Goal: Task Accomplishment & Management: Use online tool/utility

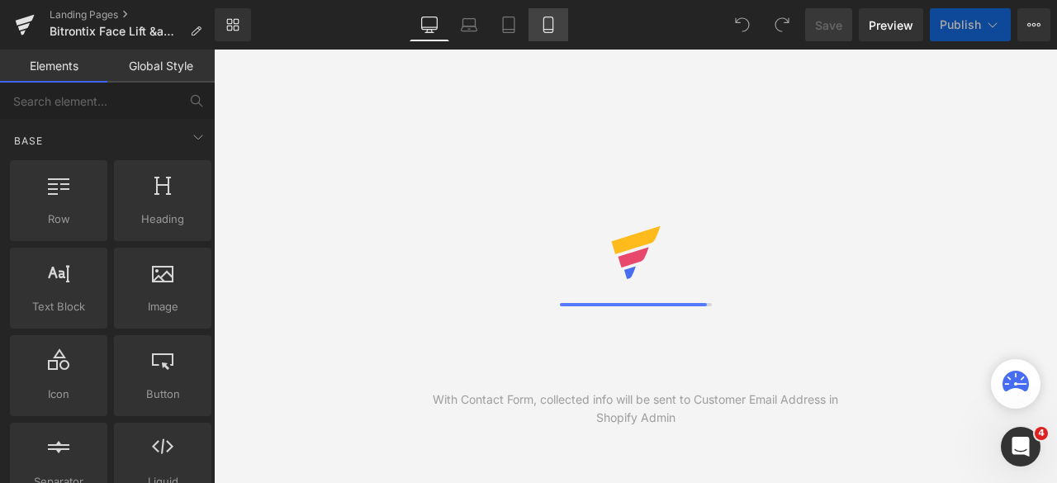
click at [549, 30] on icon at bounding box center [548, 30] width 9 height 0
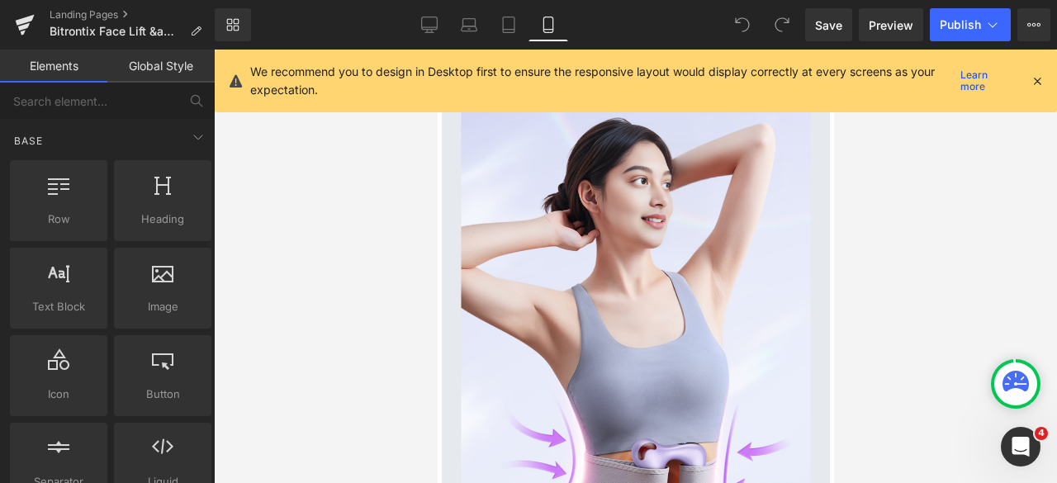
click at [1039, 74] on icon at bounding box center [1037, 81] width 15 height 15
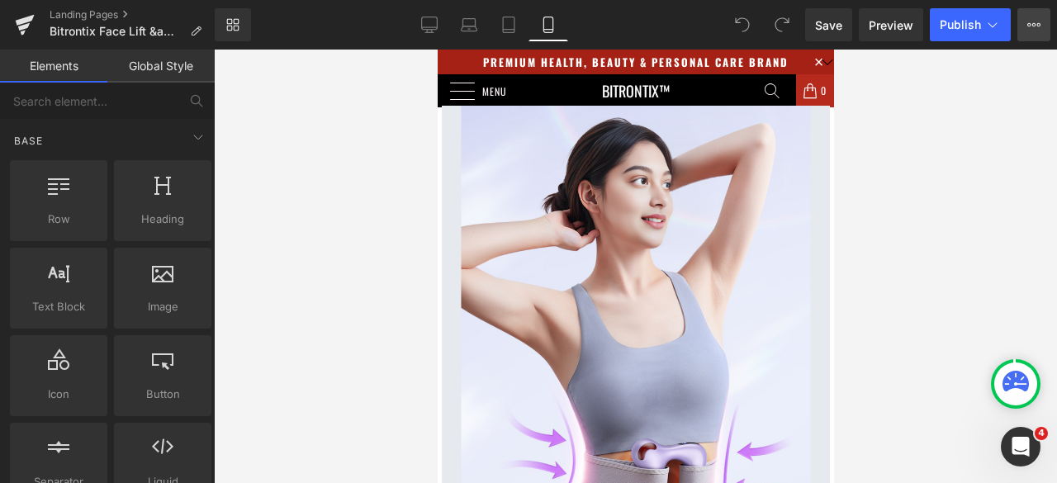
click at [1044, 19] on button "View Live Page View with current Template Save Template to Library Schedule Pub…" at bounding box center [1034, 24] width 33 height 33
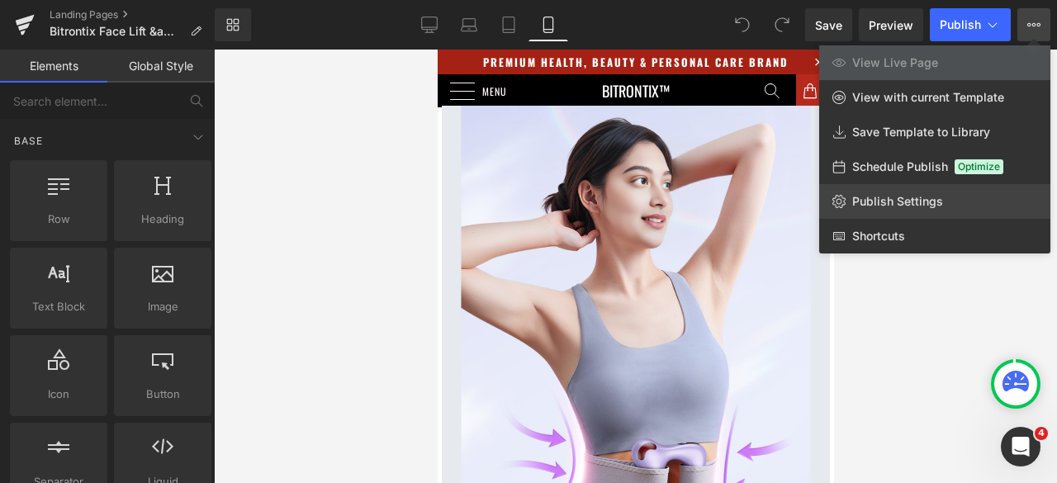
click at [912, 209] on link "Publish Settings" at bounding box center [934, 201] width 231 height 35
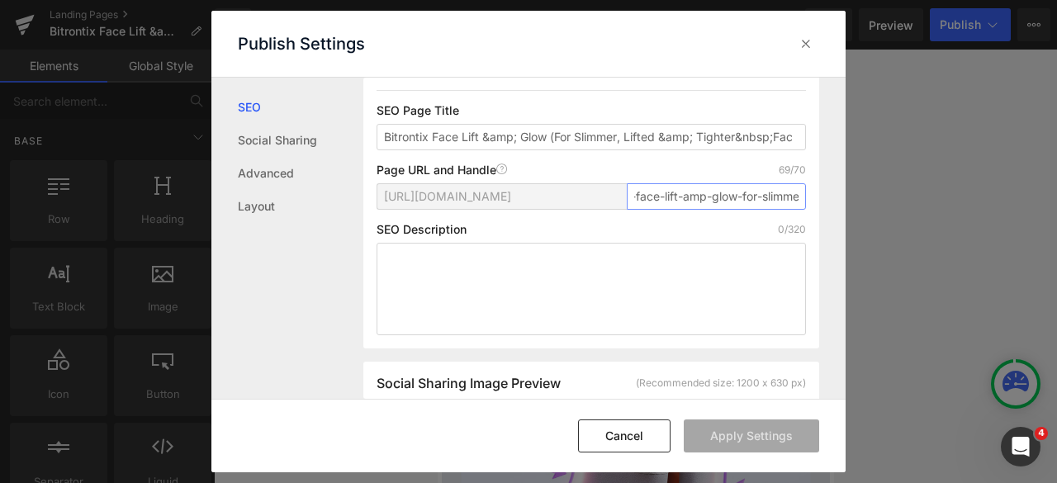
scroll to position [0, 223]
drag, startPoint x: 629, startPoint y: 214, endPoint x: 808, endPoint y: 216, distance: 178.5
click at [808, 216] on div "Search Result Preview Bitrontix Face Lift &amp; Glow (For Slimmer, Lifted &amp;…" at bounding box center [591, 137] width 456 height 424
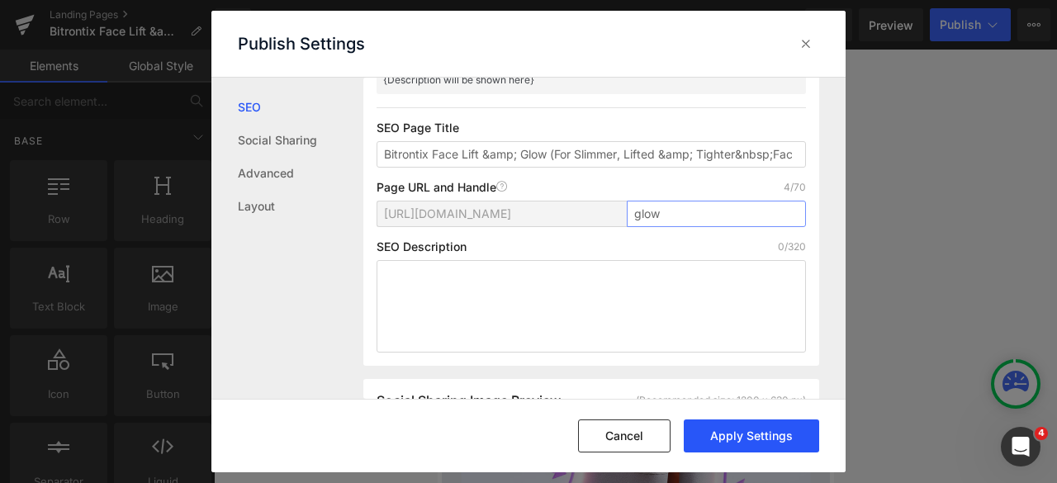
type input "glow"
click at [773, 437] on button "Apply Settings" at bounding box center [751, 436] width 135 height 33
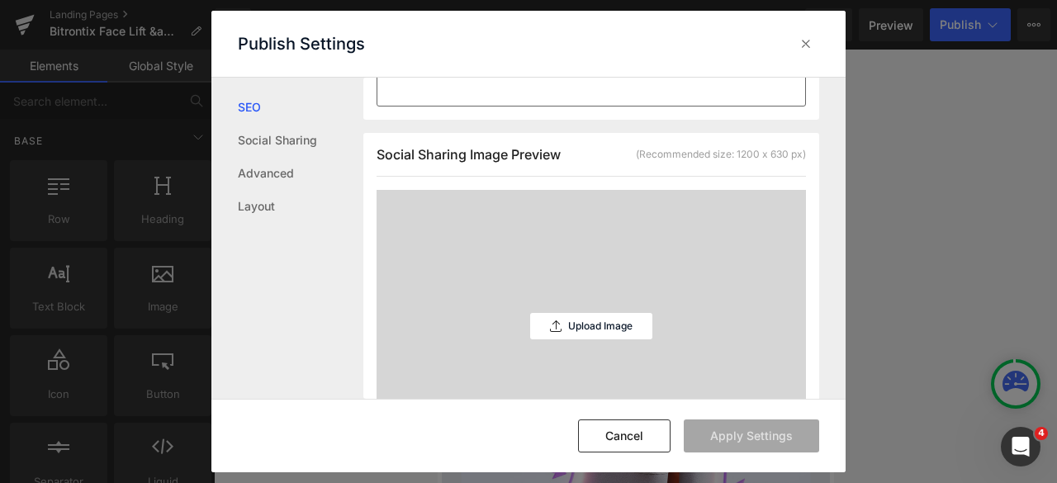
scroll to position [496, 0]
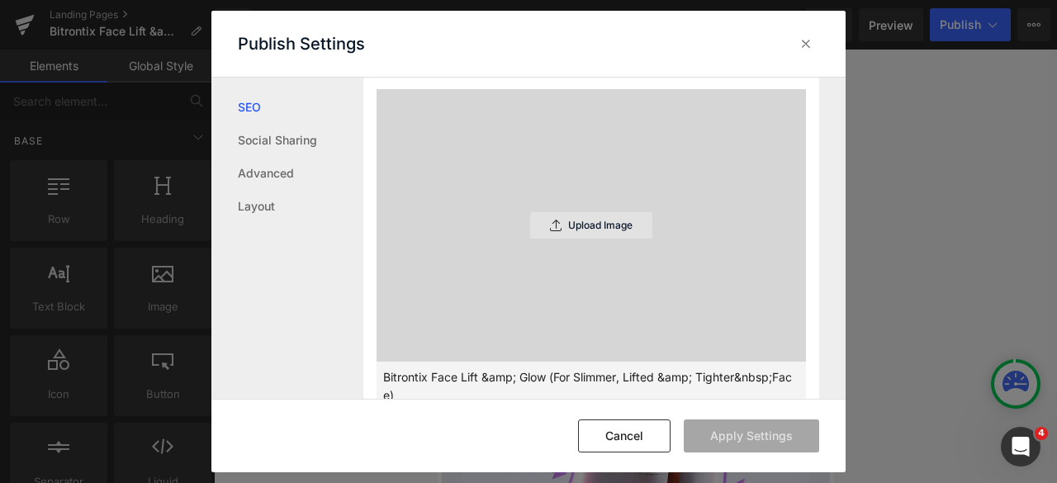
click at [585, 227] on p "Upload Image" at bounding box center [600, 226] width 64 height 12
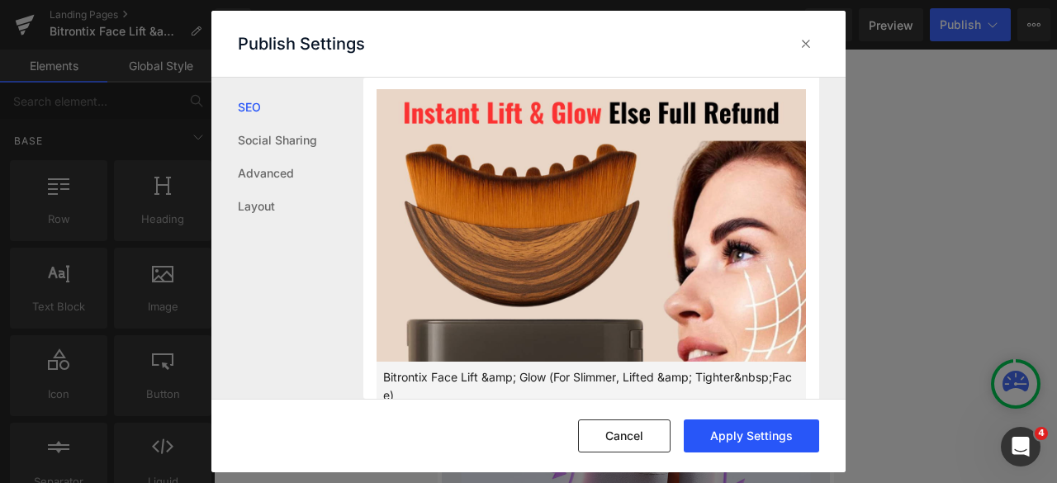
click at [762, 437] on button "Apply Settings" at bounding box center [751, 436] width 135 height 33
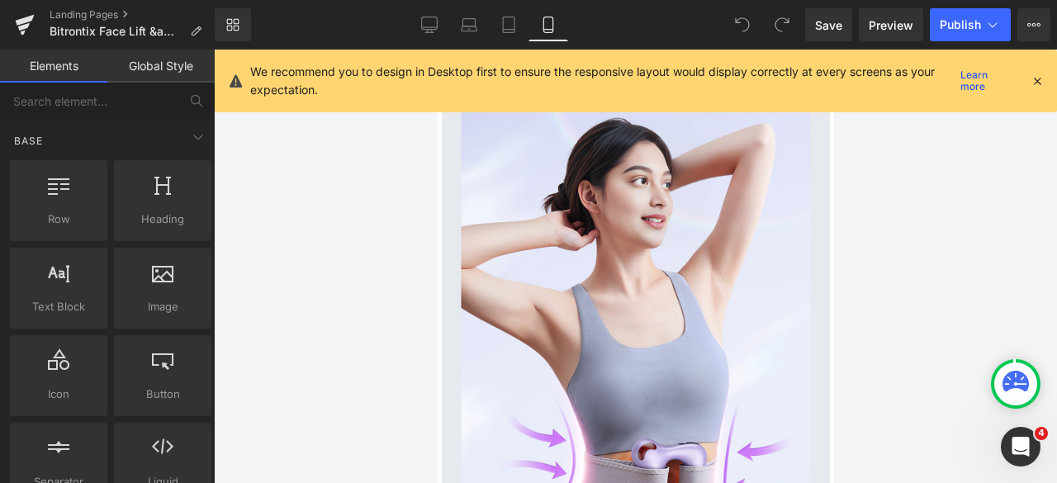
click at [1035, 78] on icon at bounding box center [1037, 81] width 15 height 15
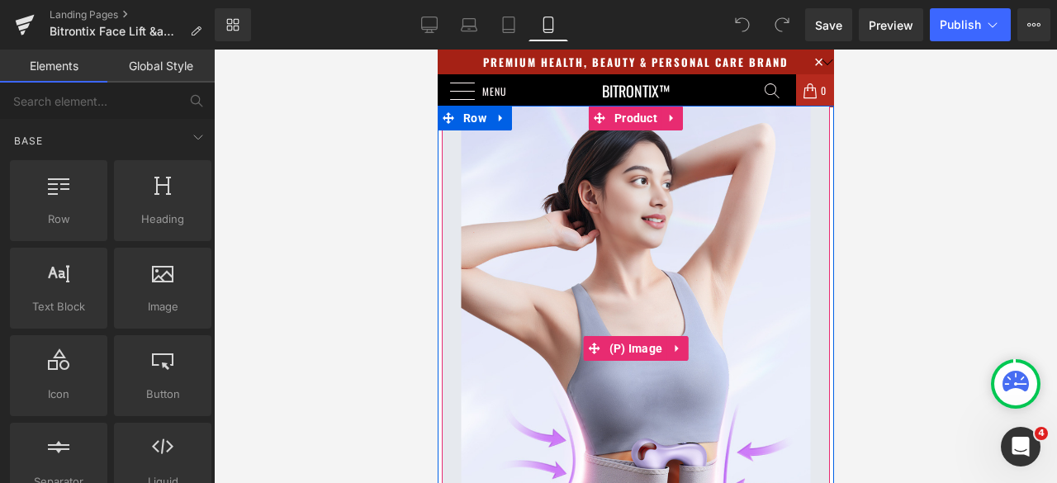
click at [633, 133] on img at bounding box center [635, 349] width 388 height 486
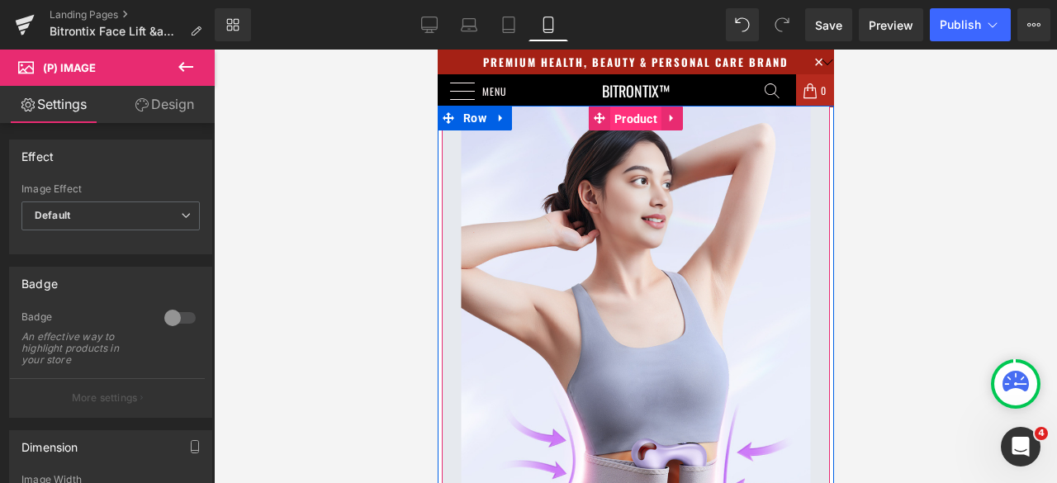
click at [632, 118] on span "Product" at bounding box center [635, 119] width 51 height 25
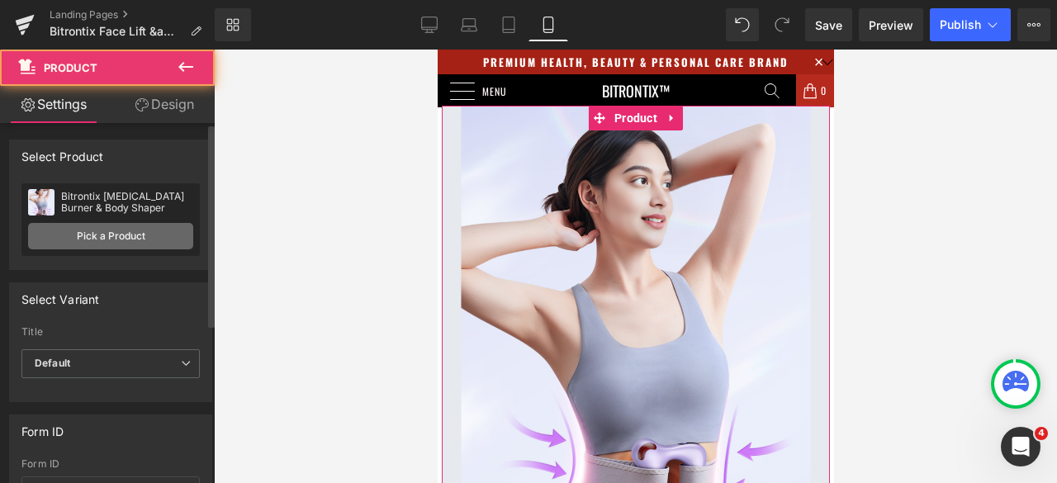
click at [116, 234] on link "Pick a Product" at bounding box center [110, 236] width 165 height 26
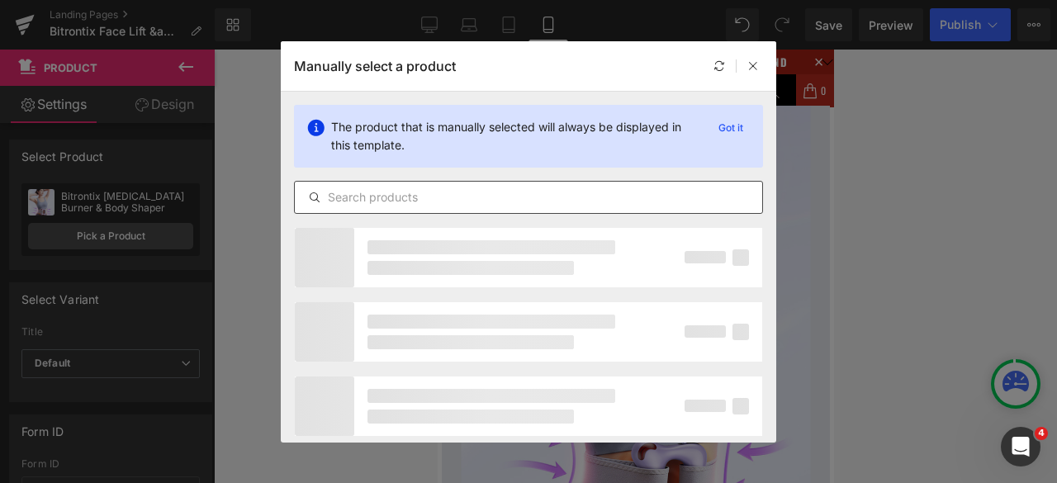
click at [403, 198] on input "text" at bounding box center [529, 198] width 468 height 20
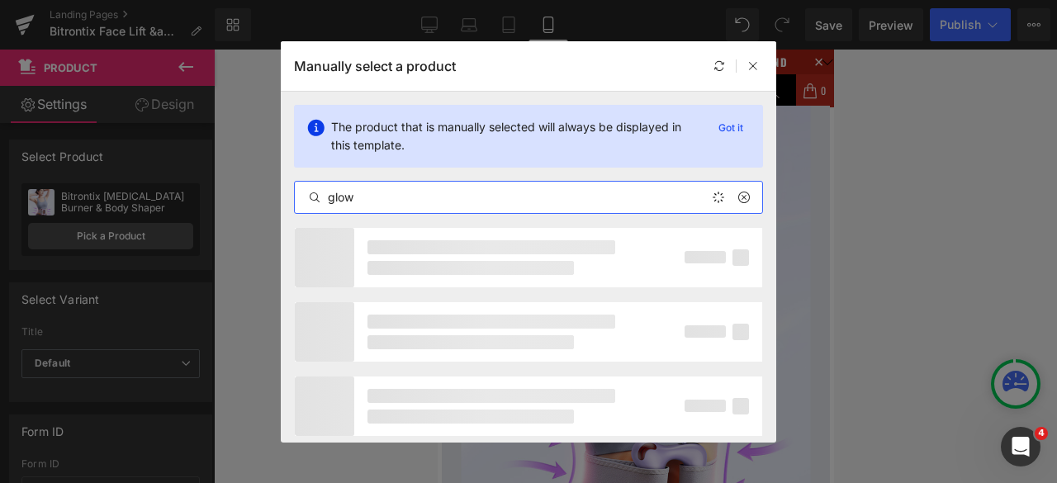
type input "glow"
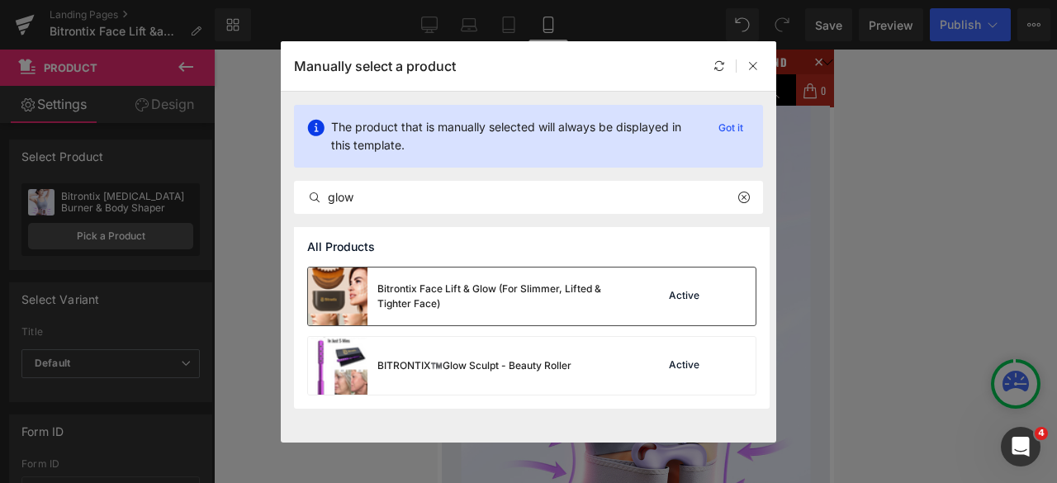
click at [444, 283] on div "Bitrontix Face Lift & Glow (For Slimmer, Lifted & Tighter Face)" at bounding box center [502, 297] width 248 height 30
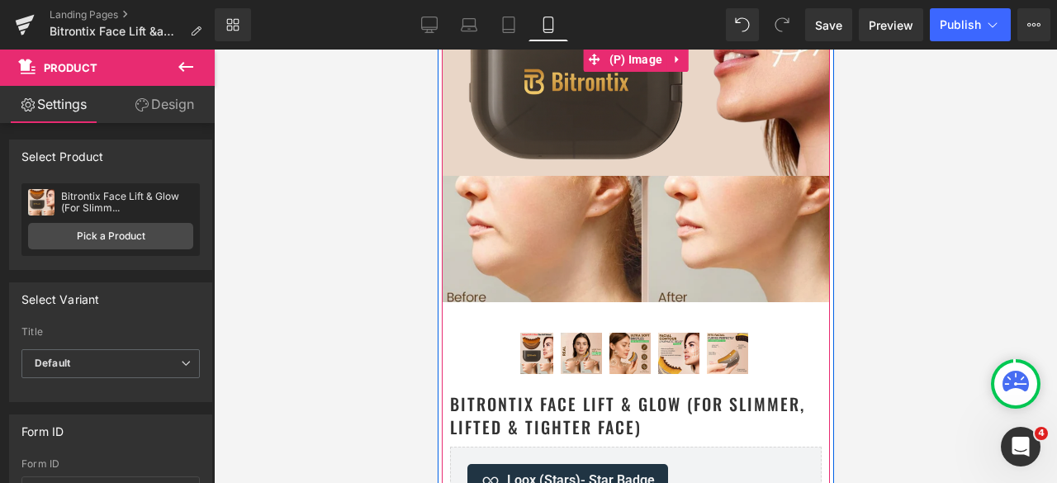
scroll to position [330, 0]
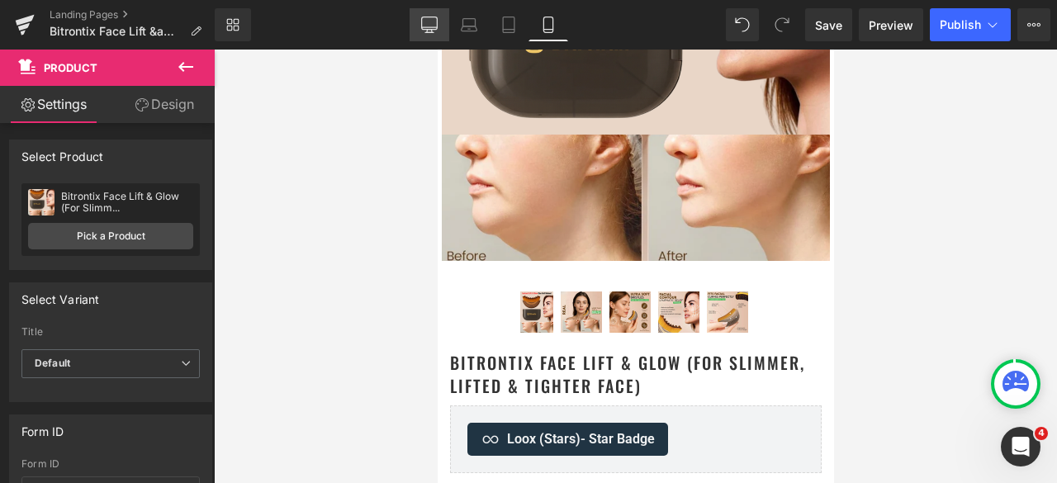
click at [437, 22] on icon at bounding box center [429, 23] width 16 height 12
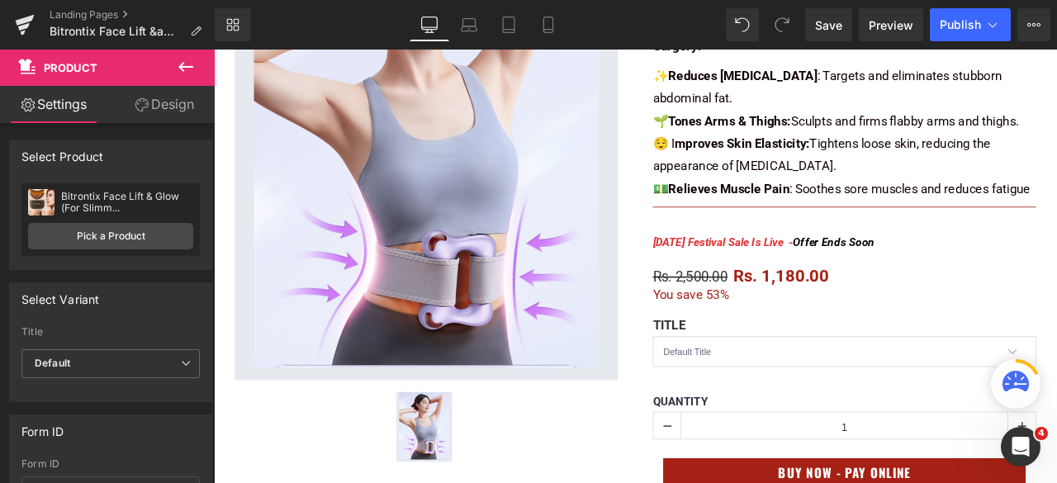
scroll to position [0, 0]
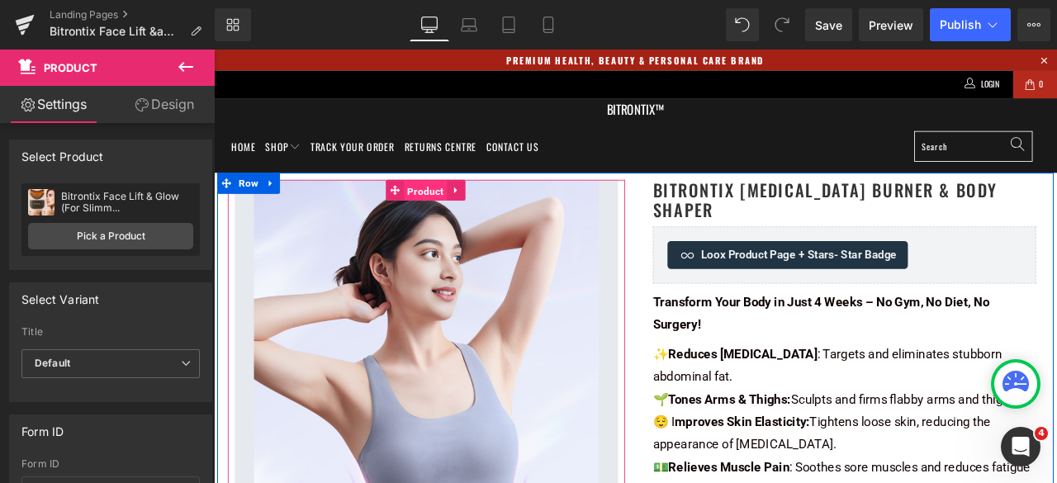
click at [458, 210] on span "Product" at bounding box center [464, 217] width 51 height 25
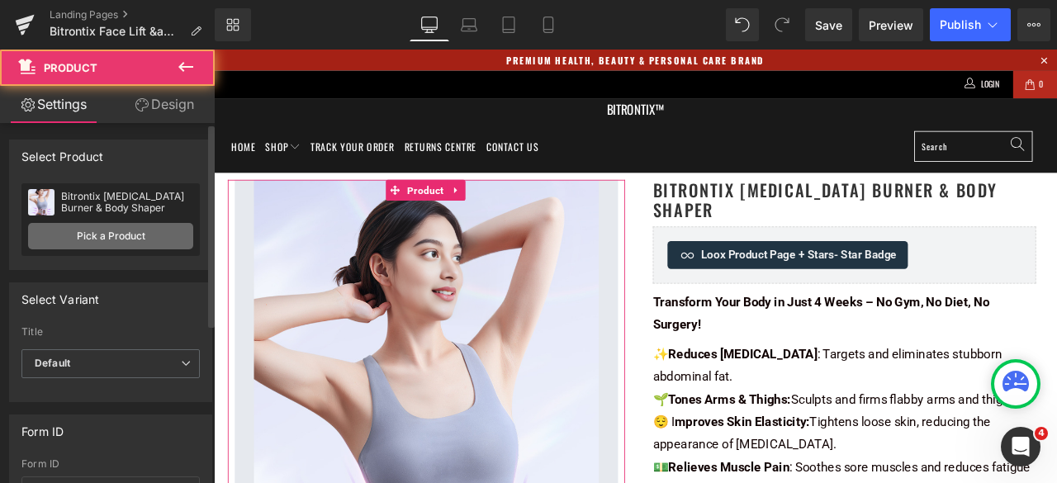
click at [114, 233] on link "Pick a Product" at bounding box center [110, 236] width 165 height 26
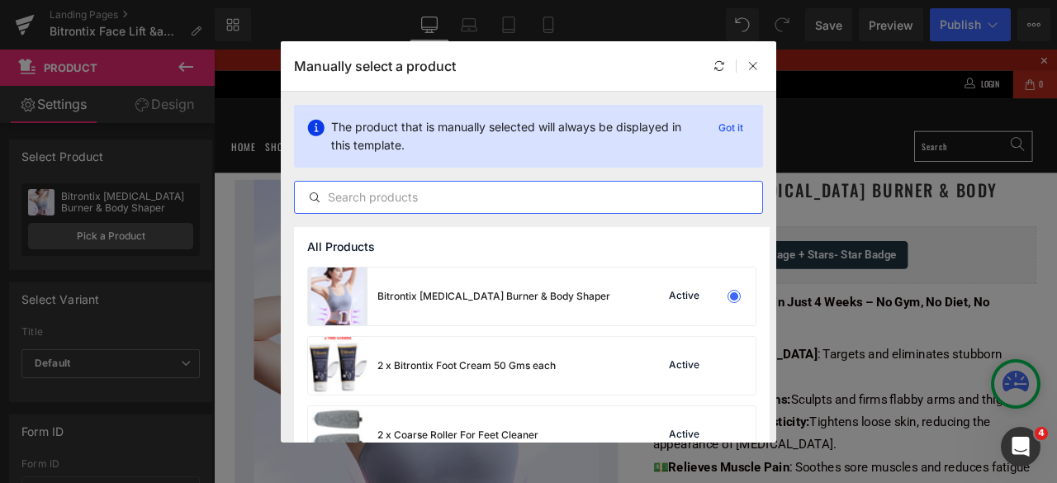
click at [388, 191] on input "text" at bounding box center [529, 198] width 468 height 20
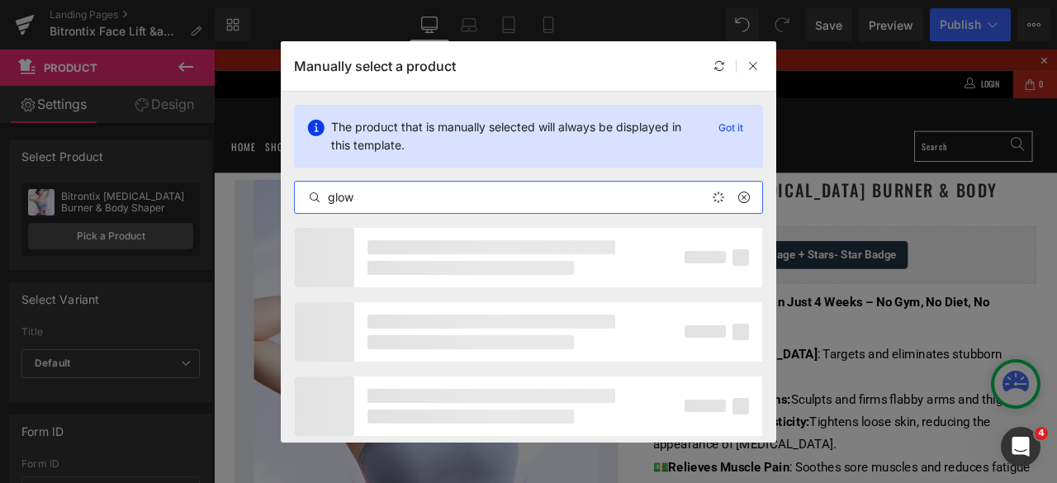
type input "glow"
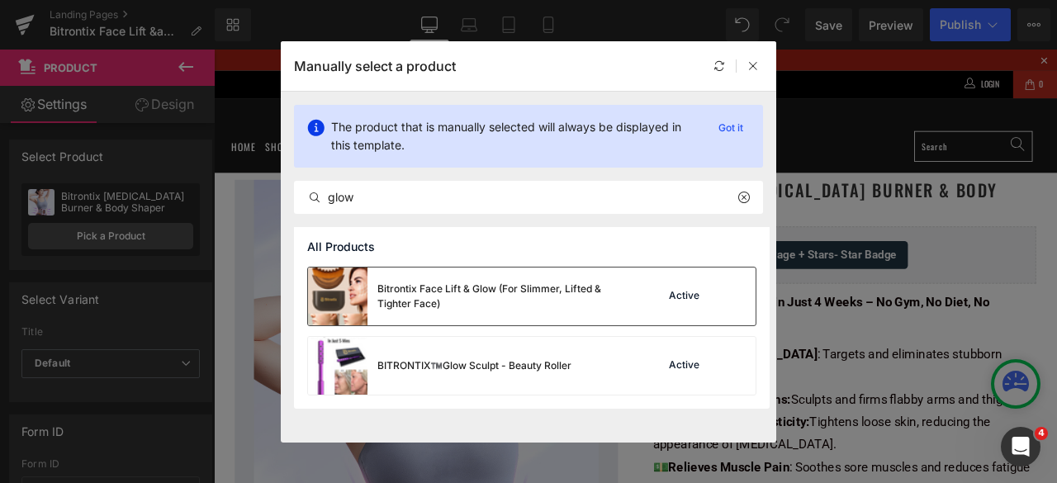
click at [387, 283] on div "Bitrontix Face Lift & Glow (For Slimmer, Lifted & Tighter Face)" at bounding box center [502, 297] width 248 height 30
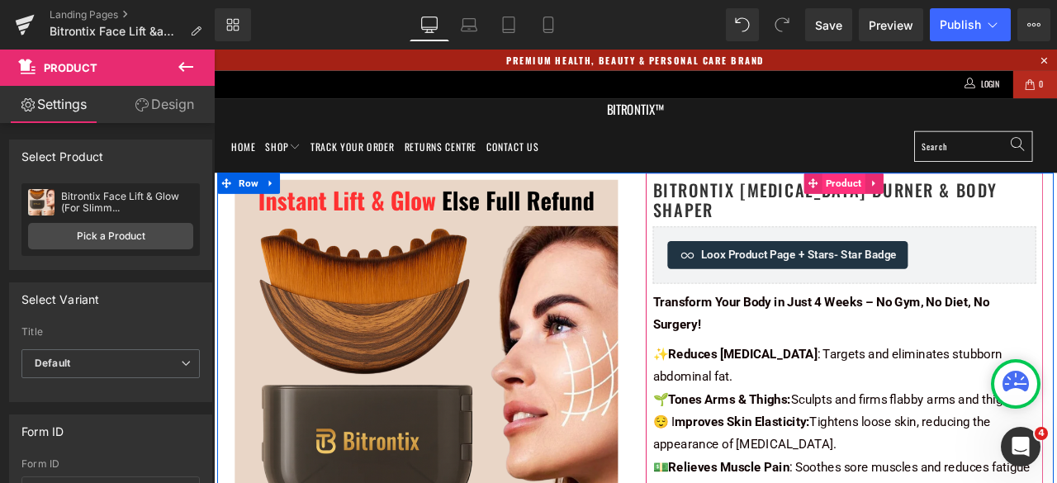
click at [935, 214] on span "Product" at bounding box center [960, 208] width 51 height 25
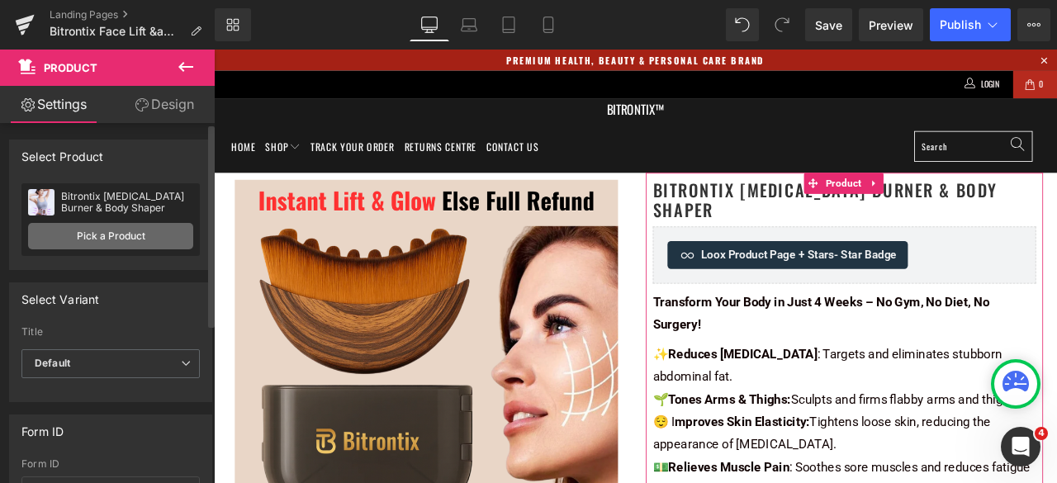
click at [171, 235] on link "Pick a Product" at bounding box center [110, 236] width 165 height 26
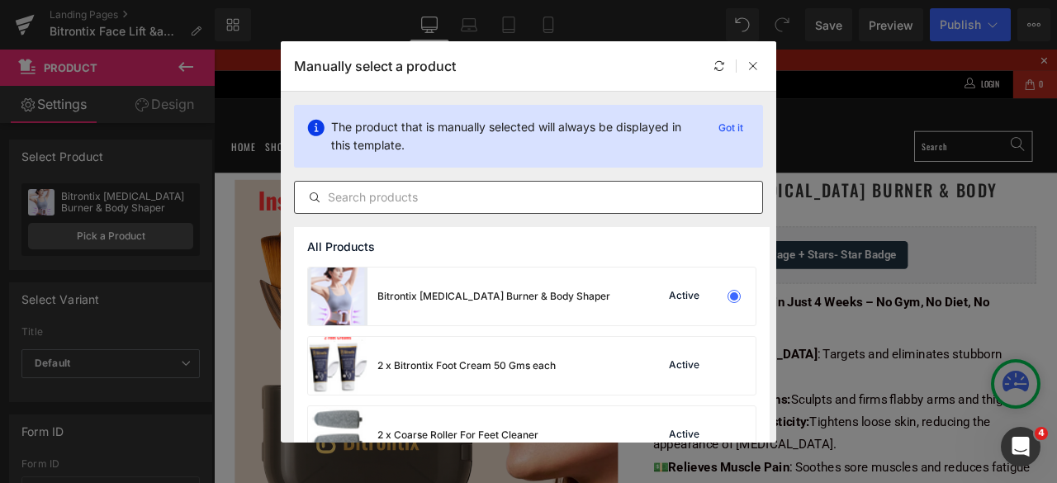
click at [374, 202] on input "text" at bounding box center [529, 198] width 468 height 20
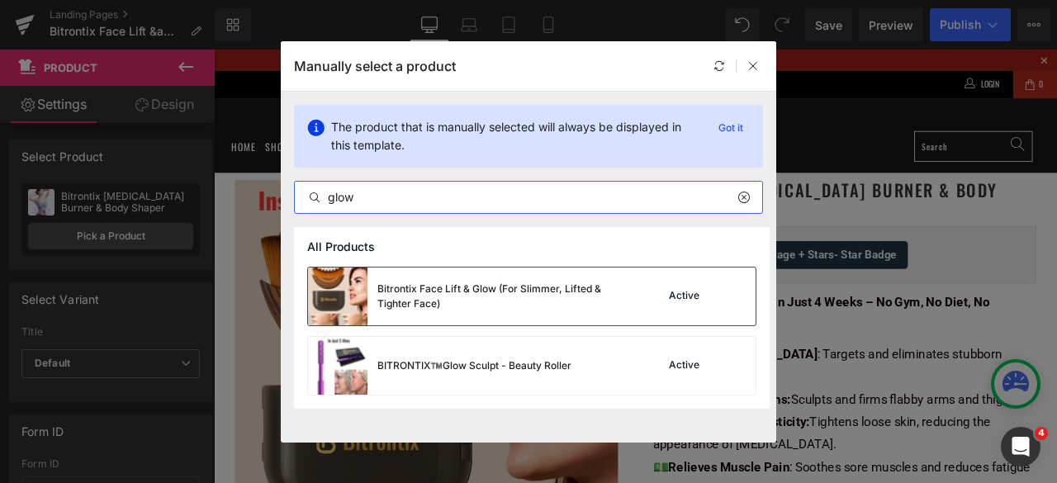
type input "glow"
click at [368, 282] on div "Bitrontix Face Lift & Glow (For Slimmer, Lifted & Tighter Face)" at bounding box center [466, 297] width 317 height 58
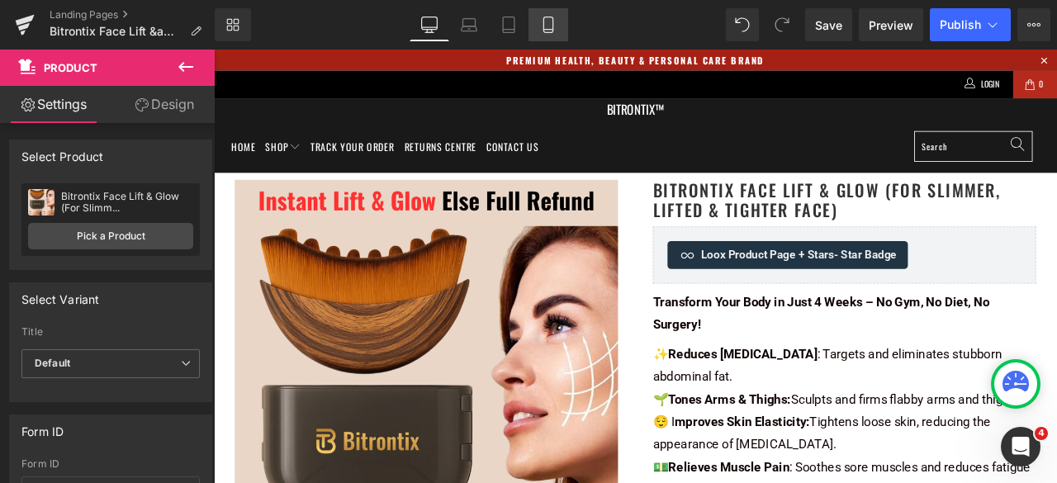
click at [544, 26] on icon at bounding box center [548, 25] width 17 height 17
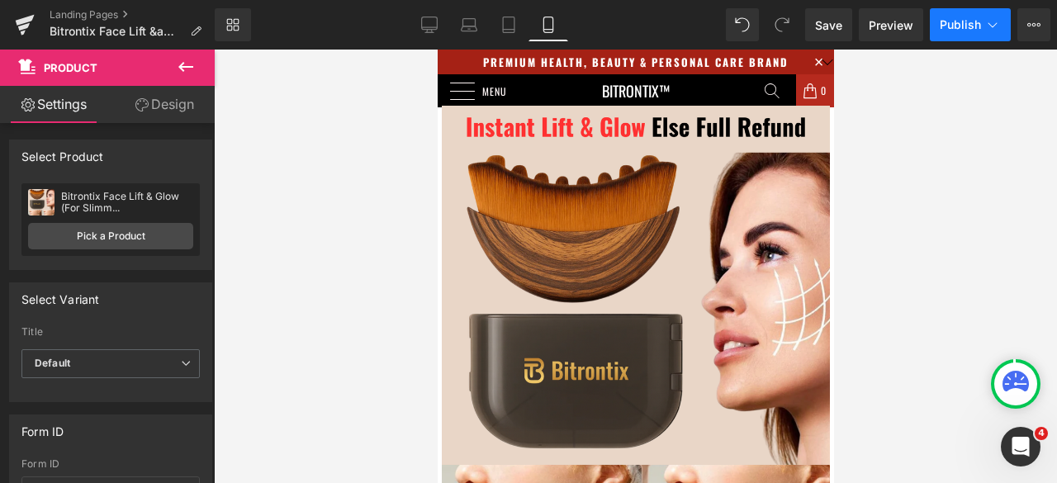
click at [958, 18] on span "Publish" at bounding box center [960, 24] width 41 height 13
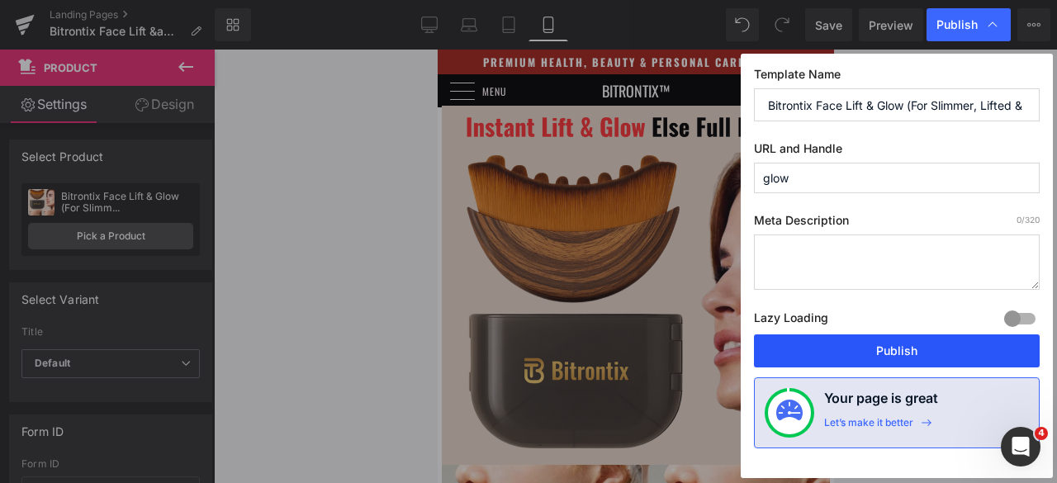
click at [902, 345] on button "Publish" at bounding box center [897, 351] width 286 height 33
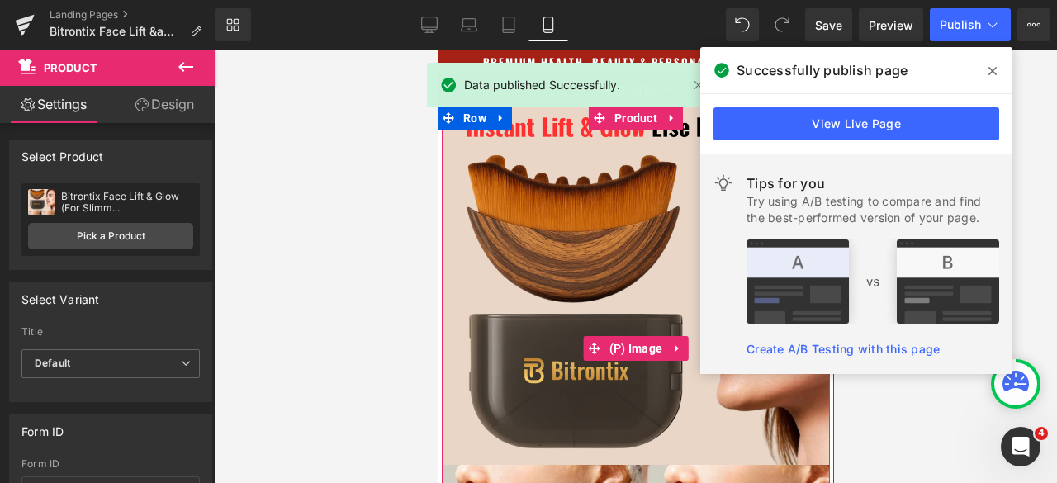
scroll to position [165, 0]
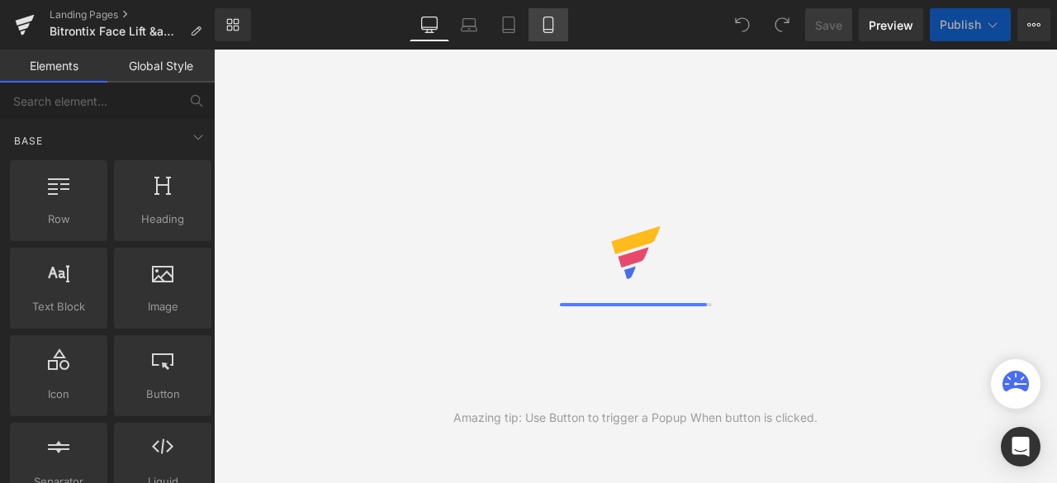
click at [550, 23] on icon at bounding box center [548, 25] width 17 height 17
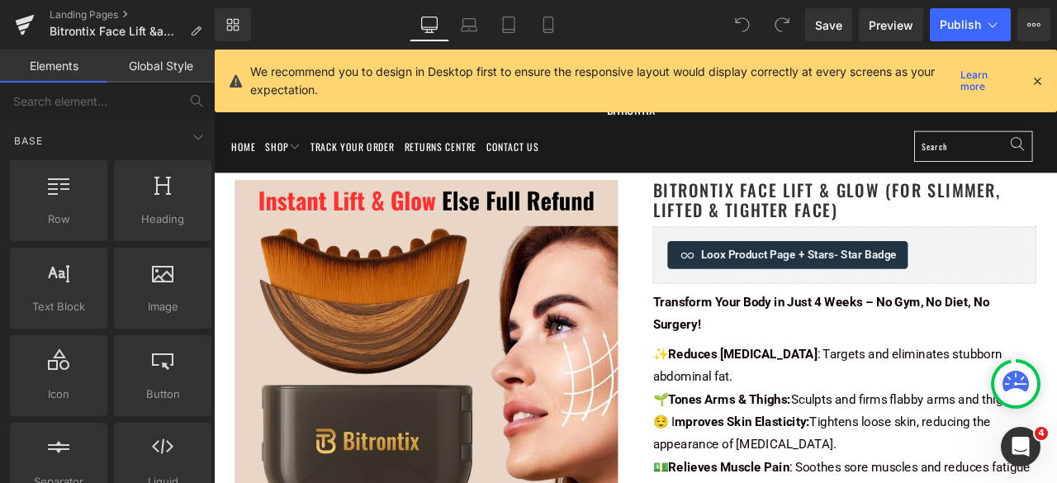
click at [553, 20] on icon at bounding box center [548, 25] width 9 height 16
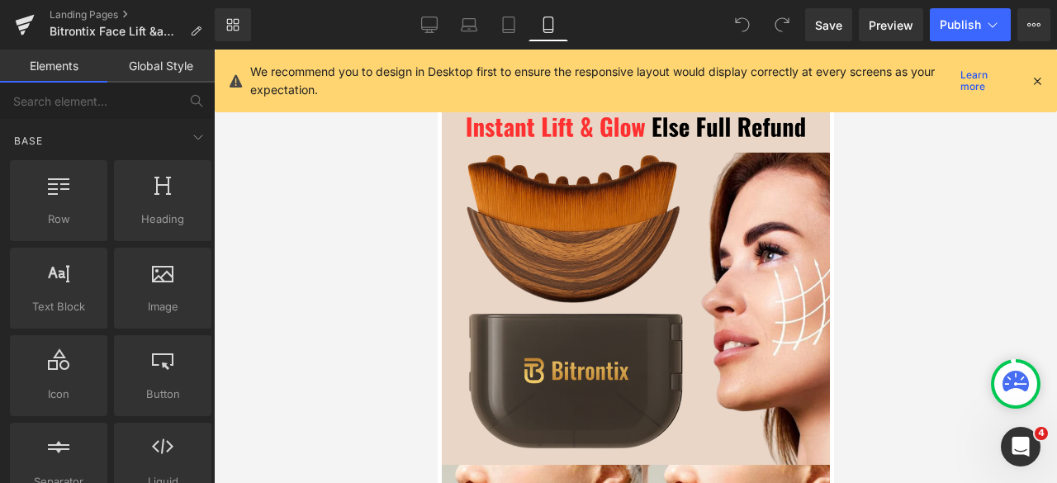
click at [1033, 78] on icon at bounding box center [1037, 81] width 15 height 15
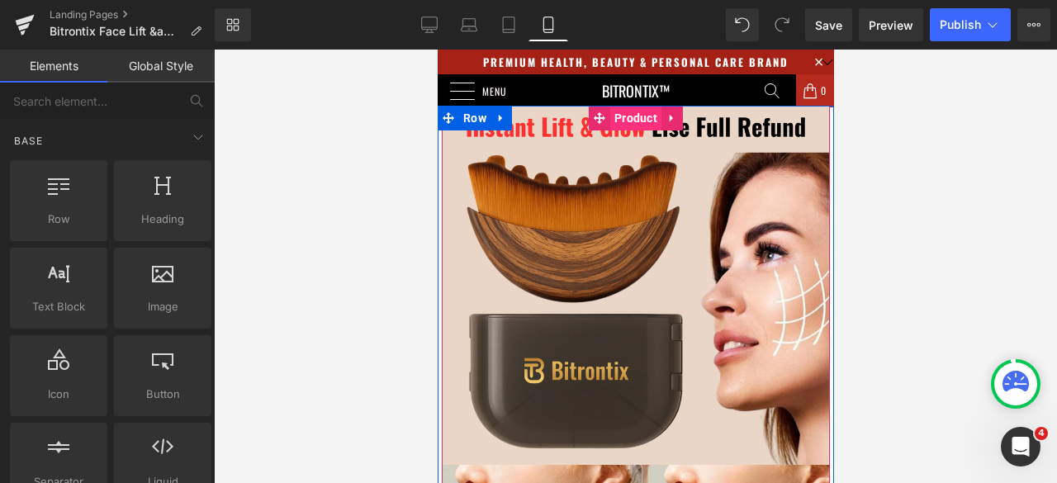
click at [615, 120] on span "Product" at bounding box center [635, 118] width 51 height 25
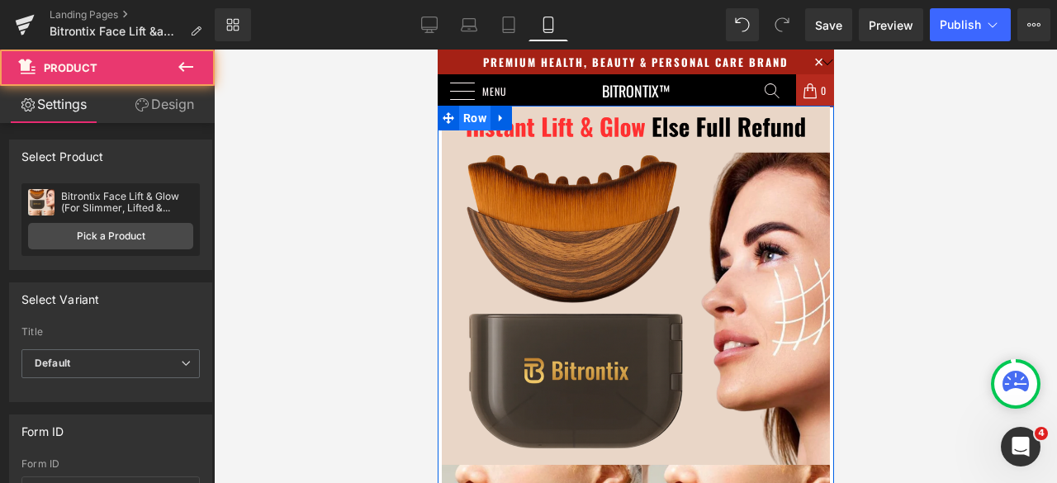
click at [466, 121] on span "Row" at bounding box center [473, 118] width 31 height 25
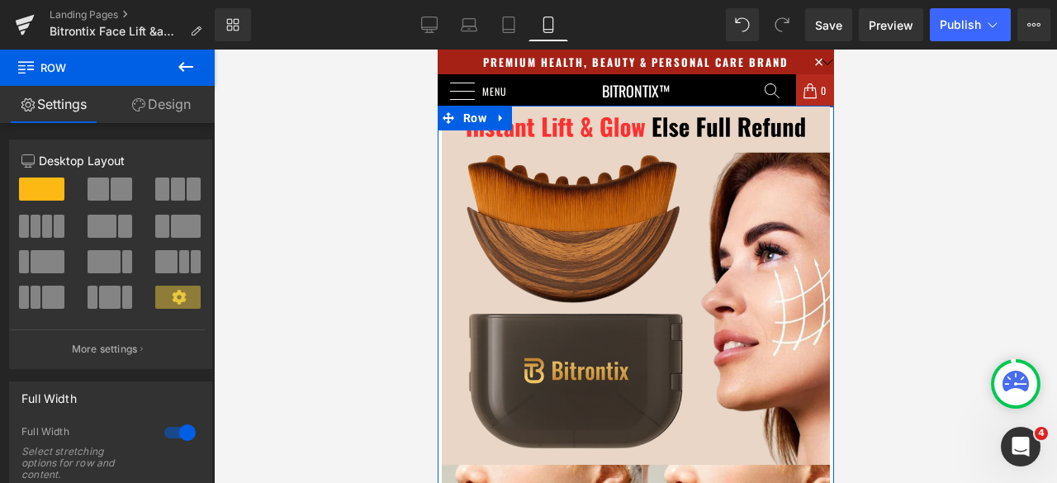
click at [178, 116] on link "Design" at bounding box center [160, 104] width 107 height 37
click at [0, 0] on div "Spacing" at bounding box center [0, 0] width 0 height 0
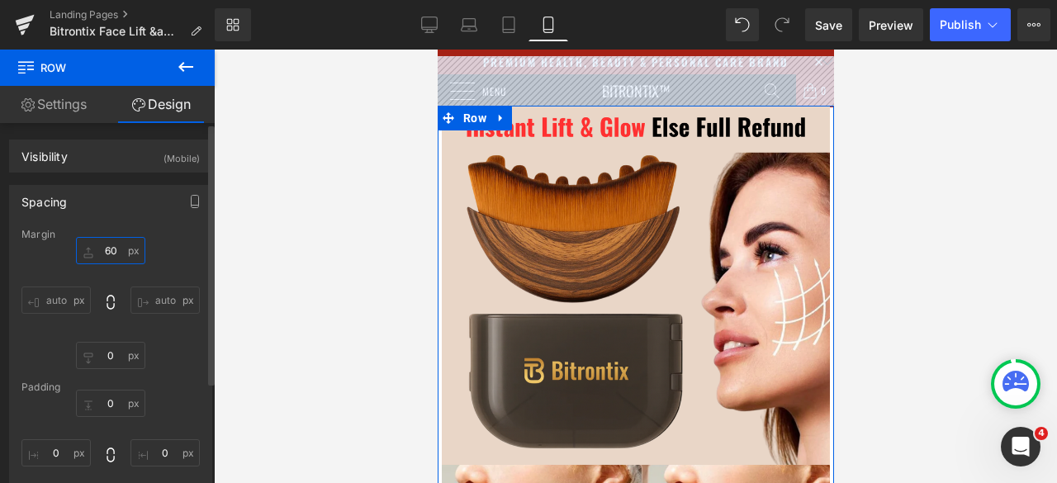
click at [102, 245] on input "60" at bounding box center [110, 250] width 69 height 27
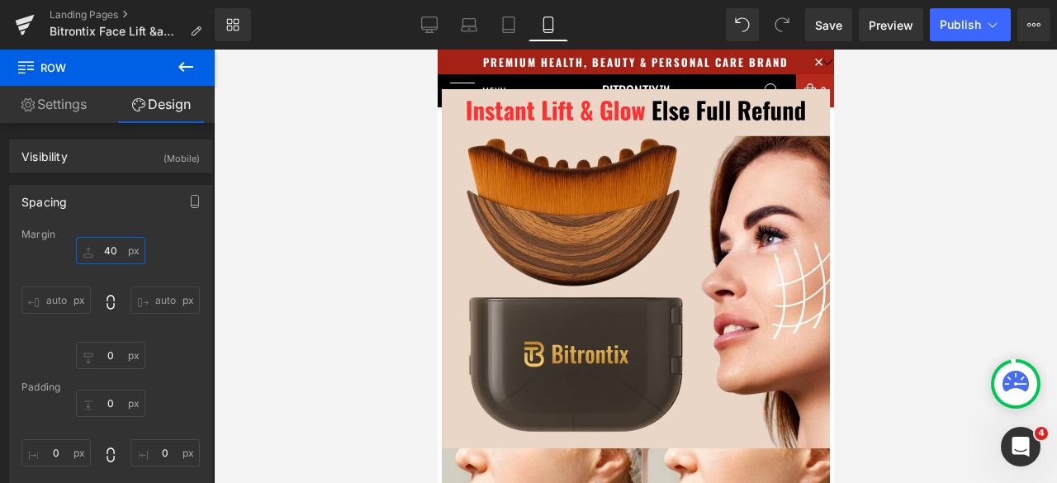
type input "4"
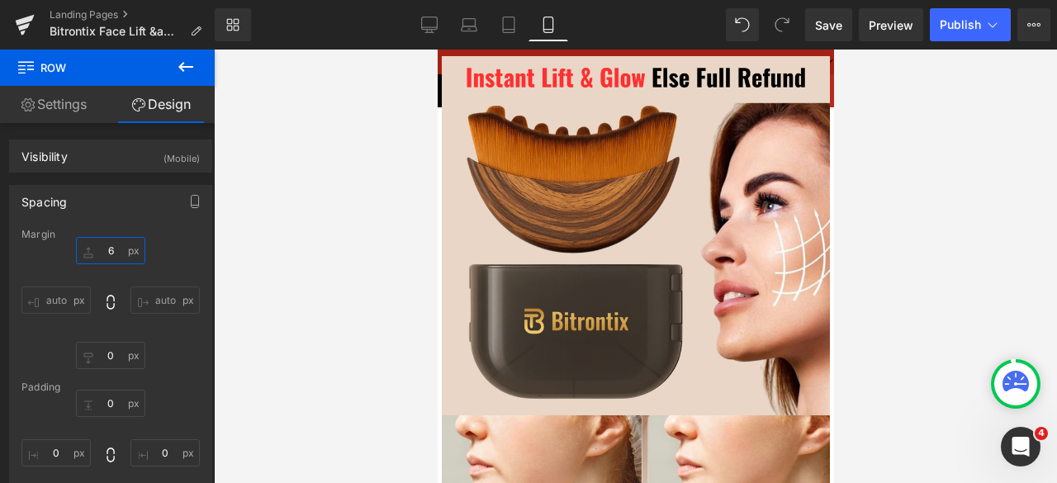
type input "60"
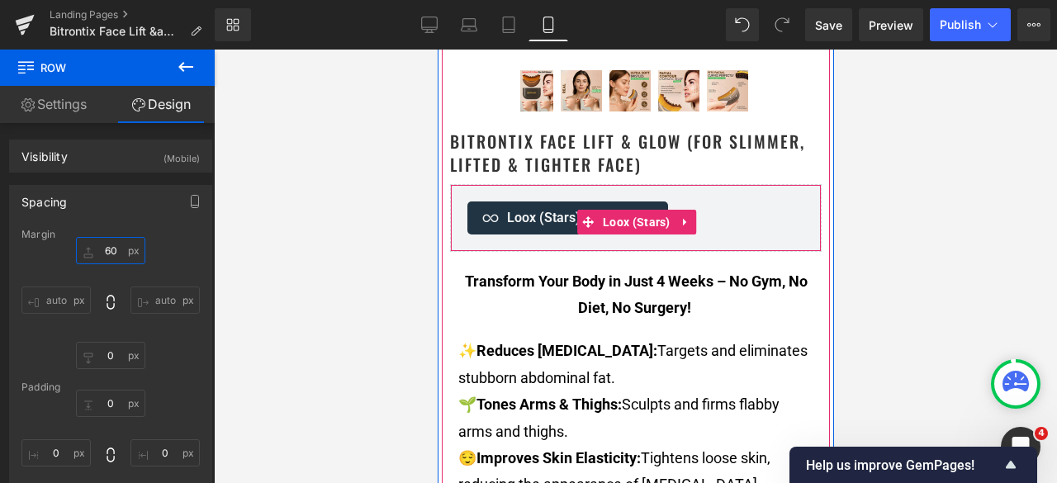
scroll to position [578, 0]
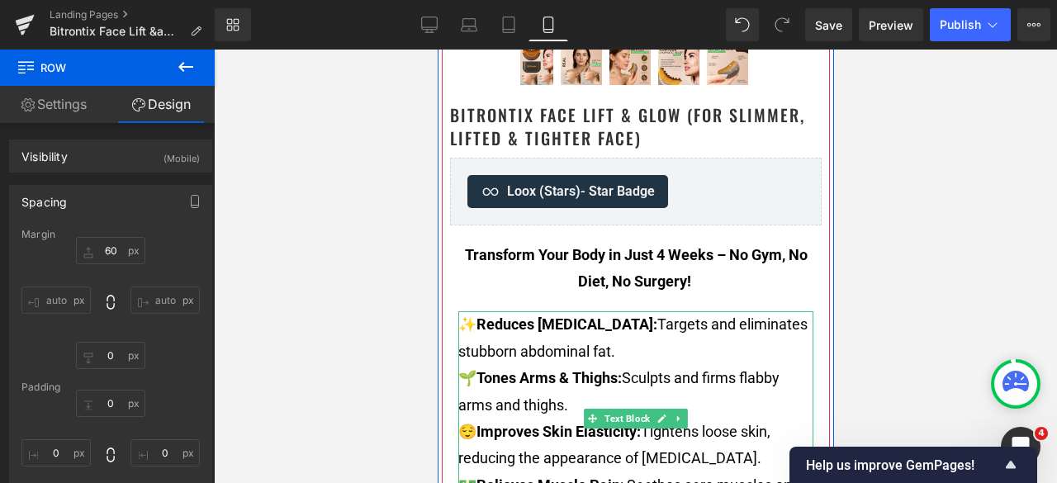
click at [614, 341] on p "✨ Reduces Belly Fat: Targets and eliminates stubborn abdominal fat." at bounding box center [635, 338] width 355 height 54
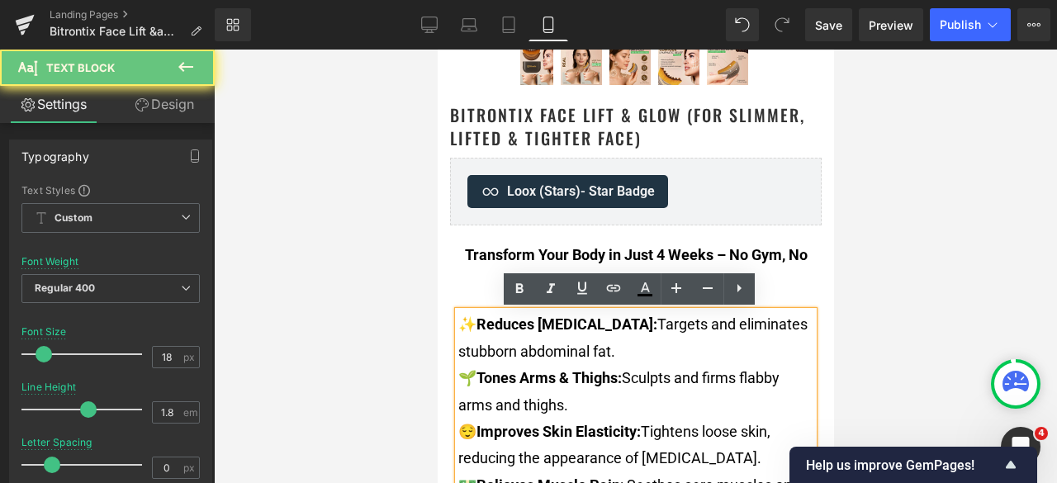
click at [621, 351] on p "✨ Reduces Belly Fat: Targets and eliminates stubborn abdominal fat." at bounding box center [635, 338] width 355 height 54
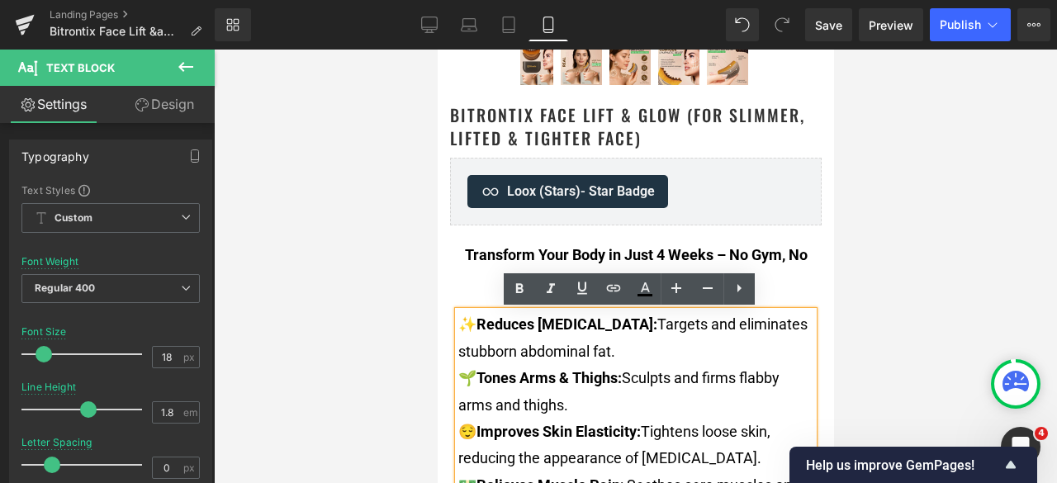
drag, startPoint x: 628, startPoint y: 353, endPoint x: 458, endPoint y: 324, distance: 172.6
click at [458, 324] on p "✨ Reduces Belly Fat: Targets and eliminates stubborn abdominal fat." at bounding box center [635, 338] width 355 height 54
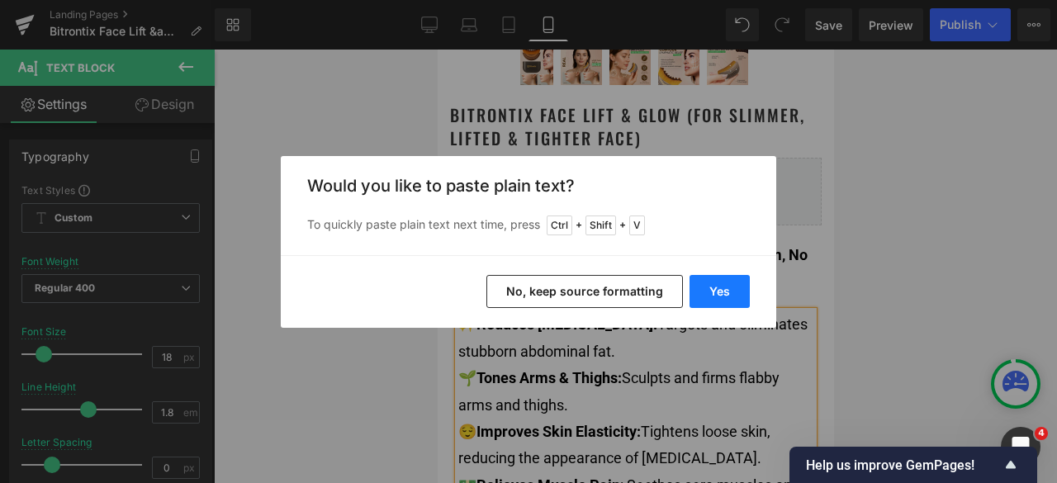
click at [715, 290] on button "Yes" at bounding box center [720, 291] width 60 height 33
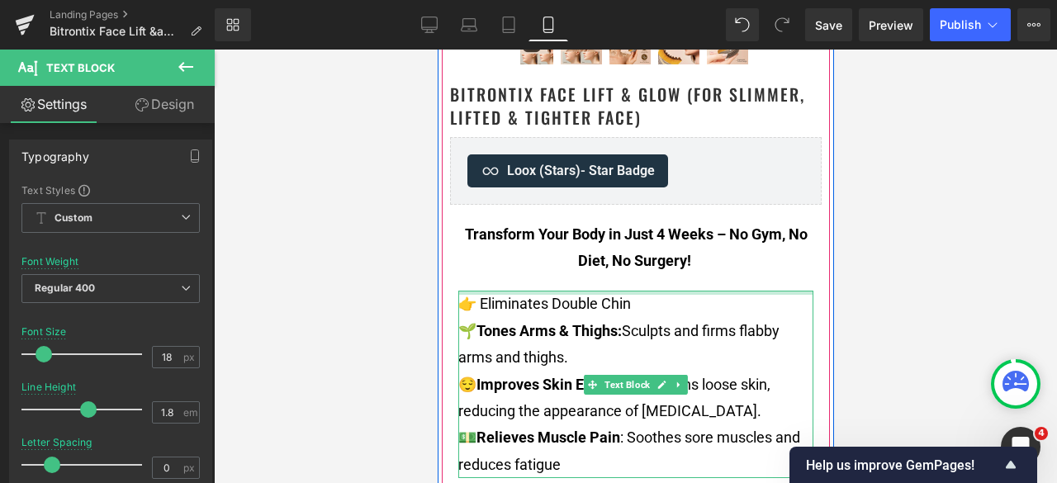
scroll to position [661, 0]
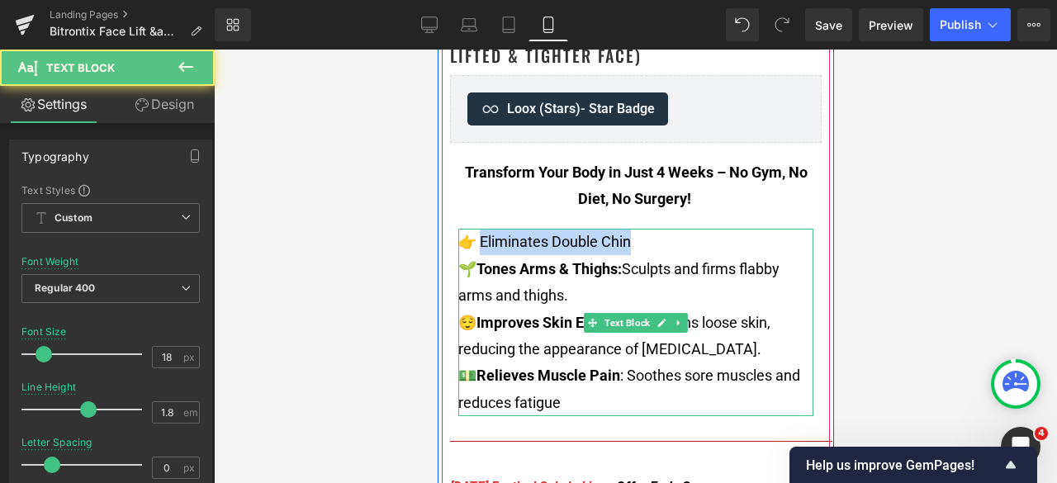
drag, startPoint x: 643, startPoint y: 242, endPoint x: 476, endPoint y: 239, distance: 166.9
click at [476, 239] on p "👉 Eliminates Double Chin" at bounding box center [635, 242] width 355 height 26
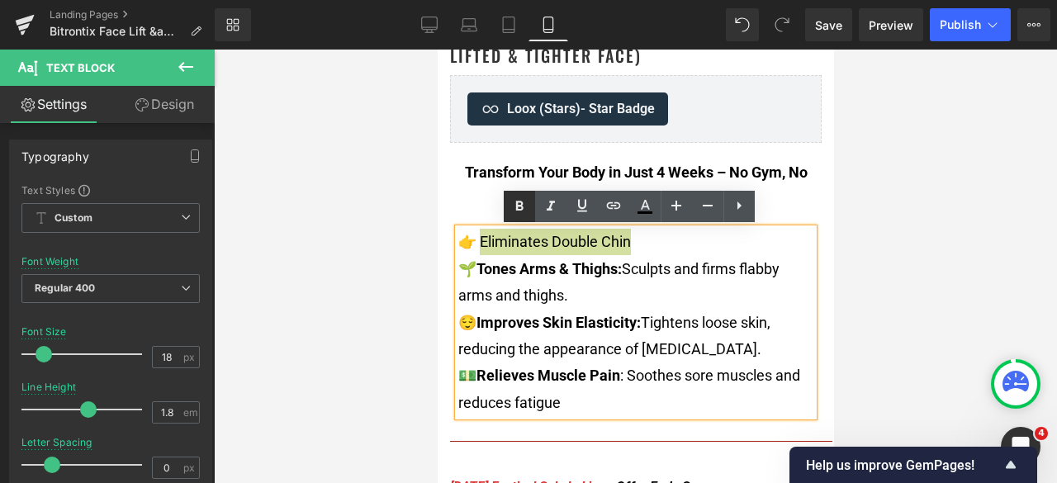
click at [519, 206] on icon at bounding box center [519, 206] width 7 height 10
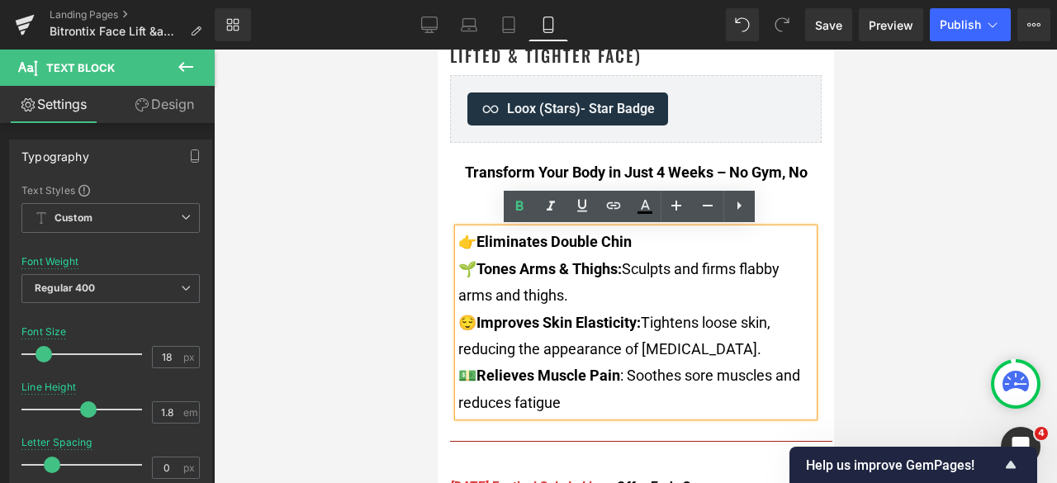
click at [649, 247] on p "👉 Eliminates Double Chin" at bounding box center [635, 242] width 355 height 26
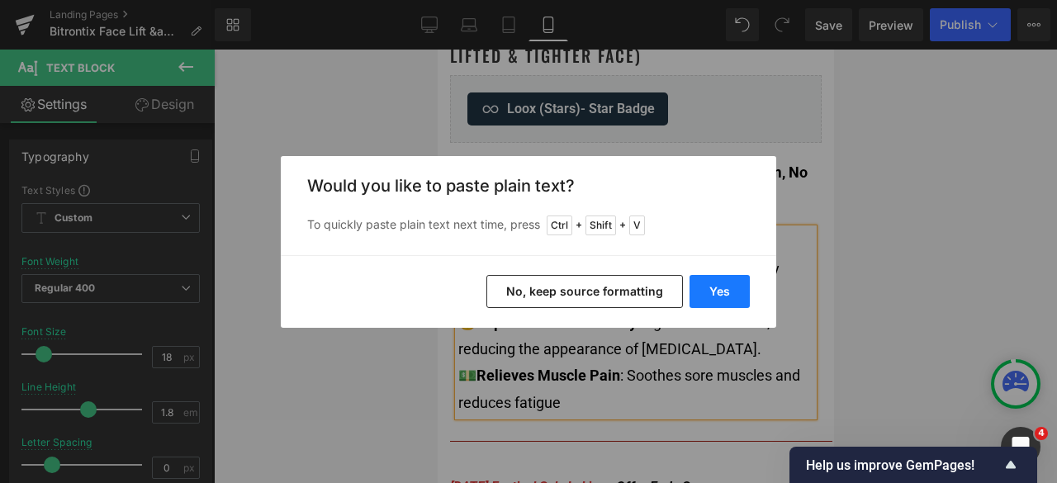
click at [718, 285] on button "Yes" at bounding box center [720, 291] width 60 height 33
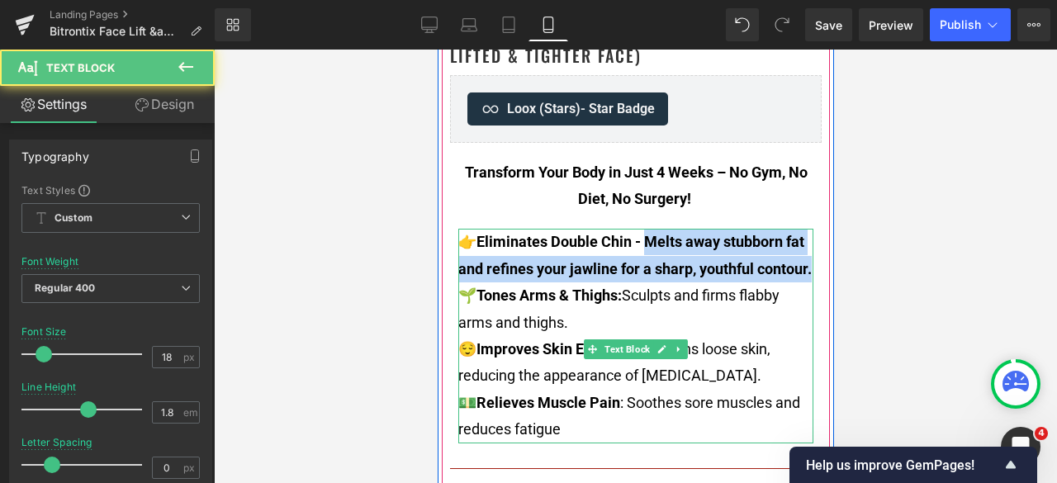
drag, startPoint x: 660, startPoint y: 240, endPoint x: 689, endPoint y: 287, distance: 54.6
click at [689, 283] on p "👉 Eliminates Double Chin - Melts away stubborn fat and refines your jawline for…" at bounding box center [635, 256] width 355 height 54
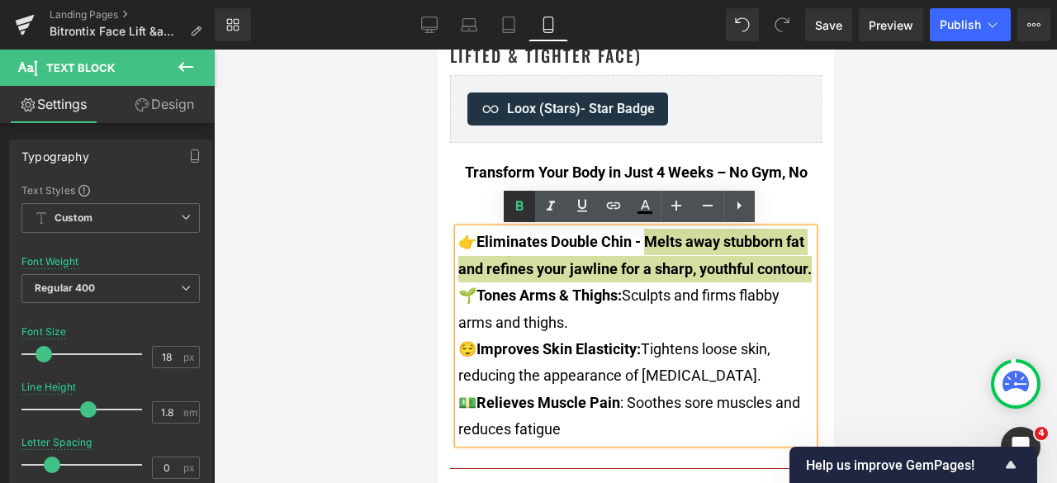
click at [529, 210] on icon at bounding box center [520, 207] width 20 height 20
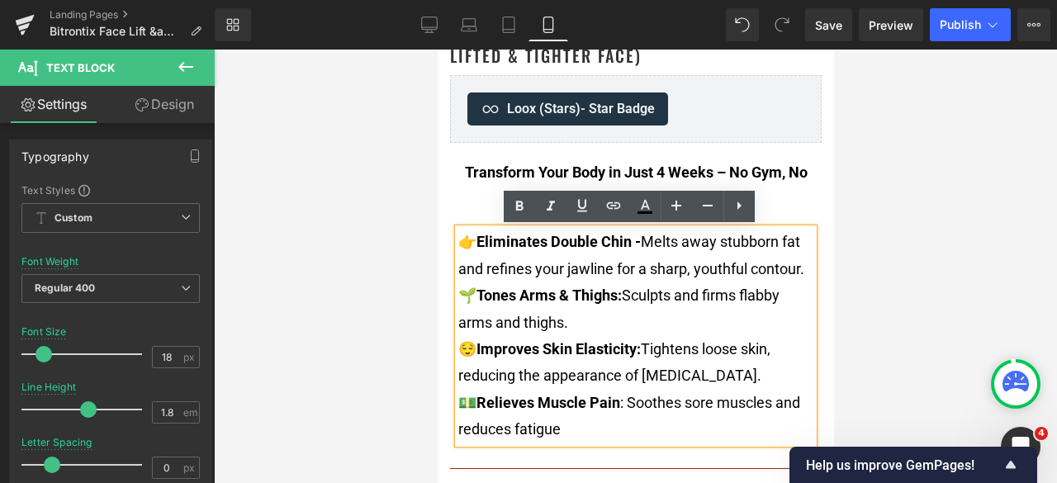
click at [889, 228] on div at bounding box center [635, 267] width 843 height 434
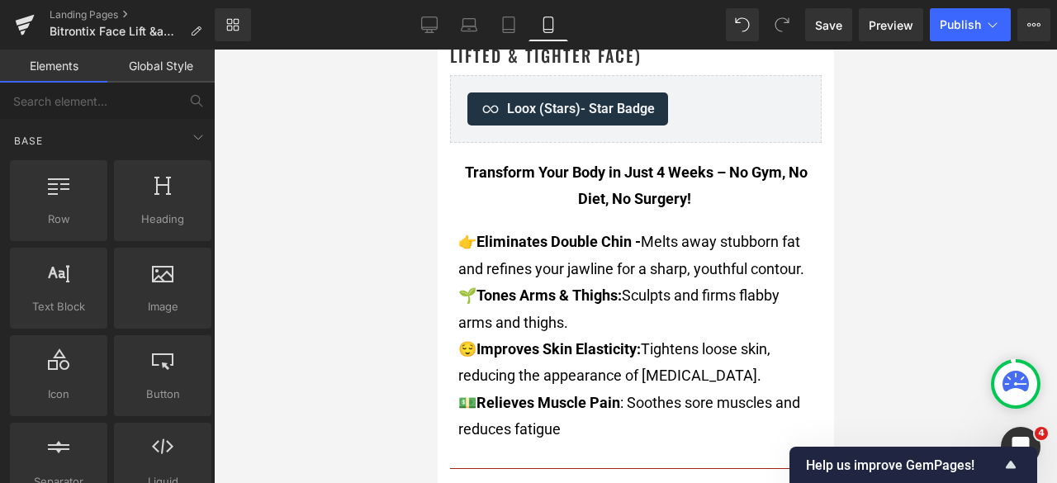
click at [883, 252] on div at bounding box center [635, 267] width 843 height 434
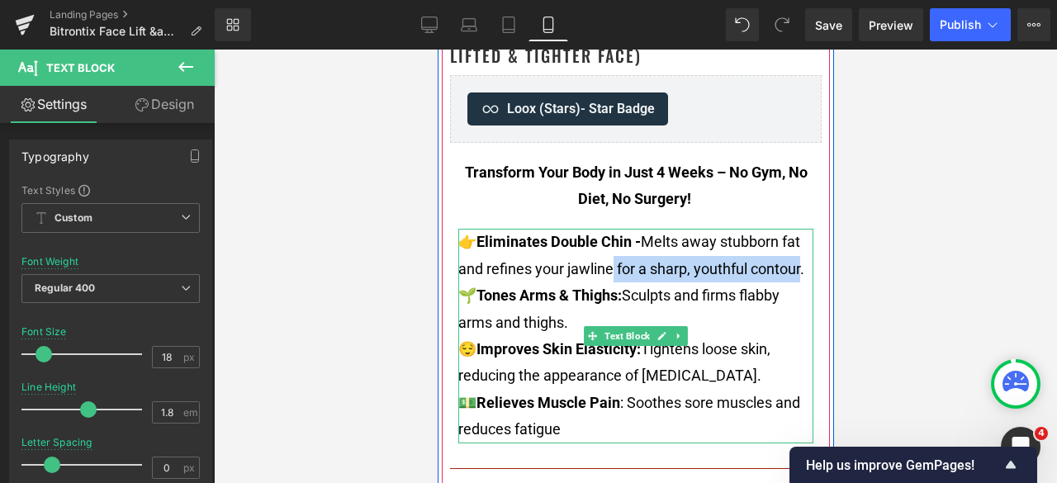
drag, startPoint x: 606, startPoint y: 268, endPoint x: 795, endPoint y: 261, distance: 188.5
click at [795, 261] on font "👉 Eliminates Double Chin - Melts away stubborn fat and refines your jawline for…" at bounding box center [631, 255] width 346 height 44
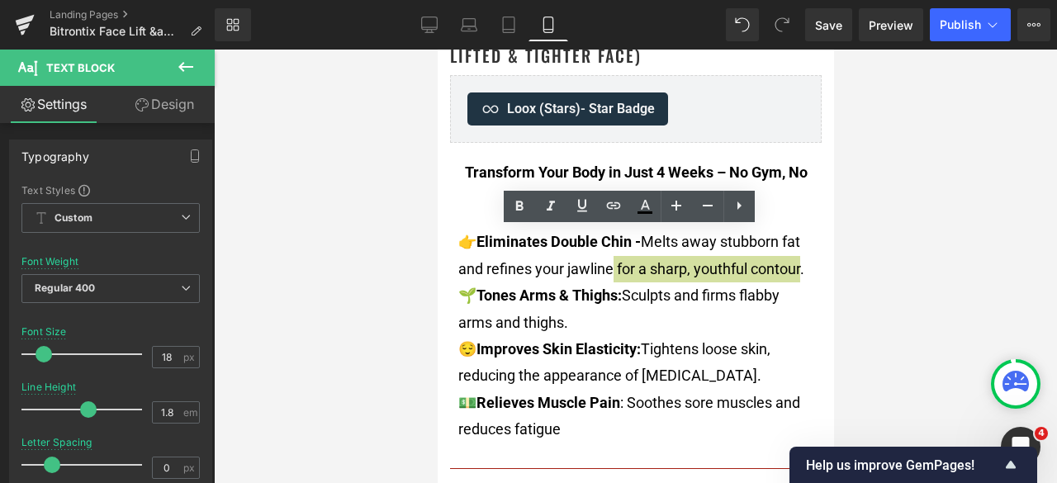
click at [898, 261] on div at bounding box center [635, 267] width 843 height 434
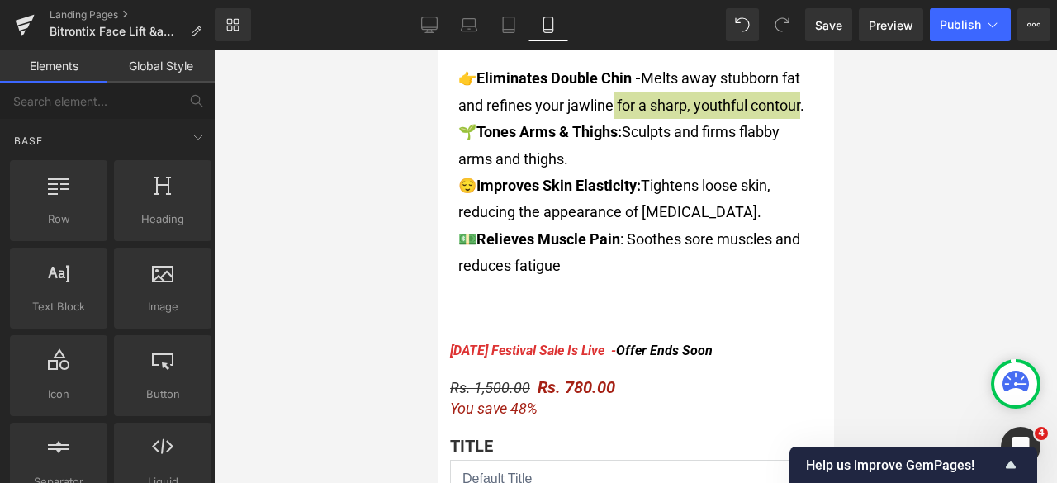
scroll to position [826, 0]
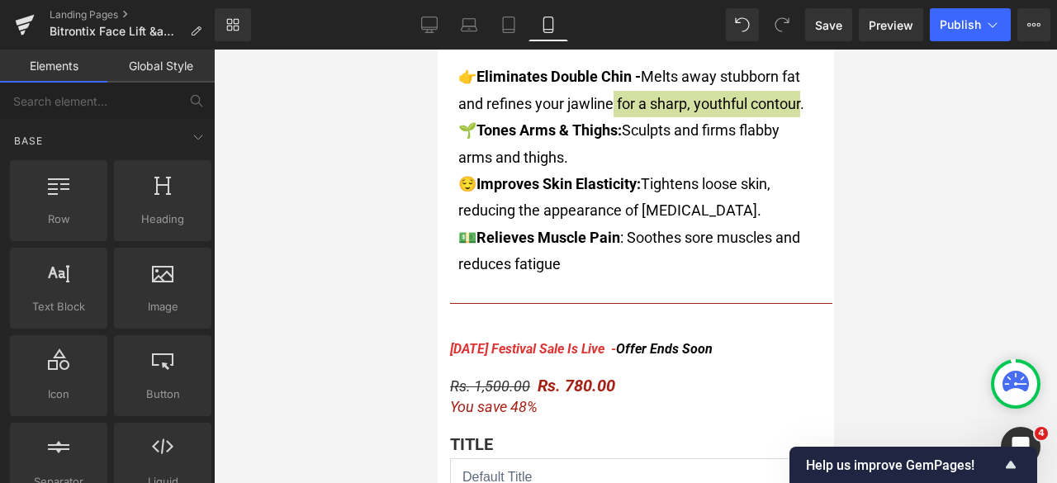
click at [943, 174] on div at bounding box center [635, 267] width 843 height 434
click at [667, 155] on p "🌱 Tones Arms & Thighs: Sculpts and firms flabby arms and thighs." at bounding box center [635, 144] width 355 height 54
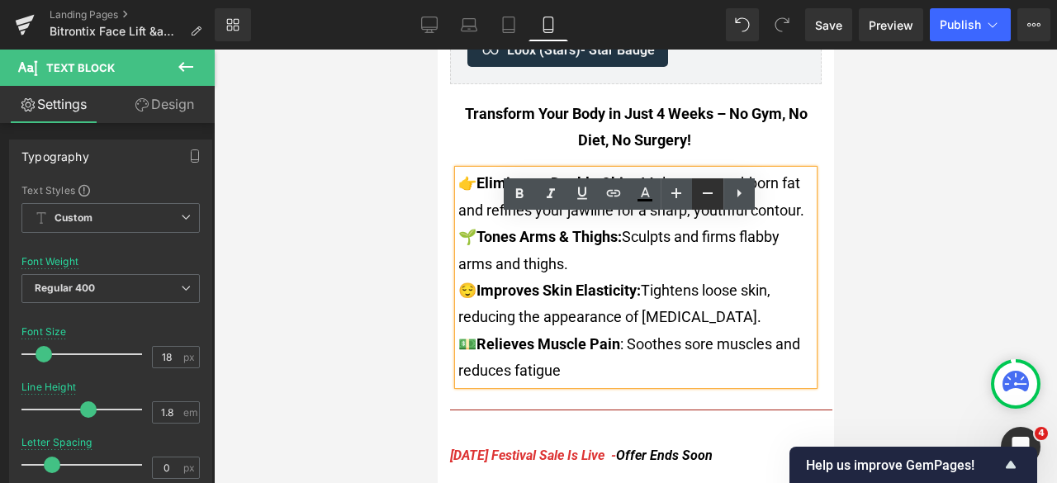
scroll to position [743, 0]
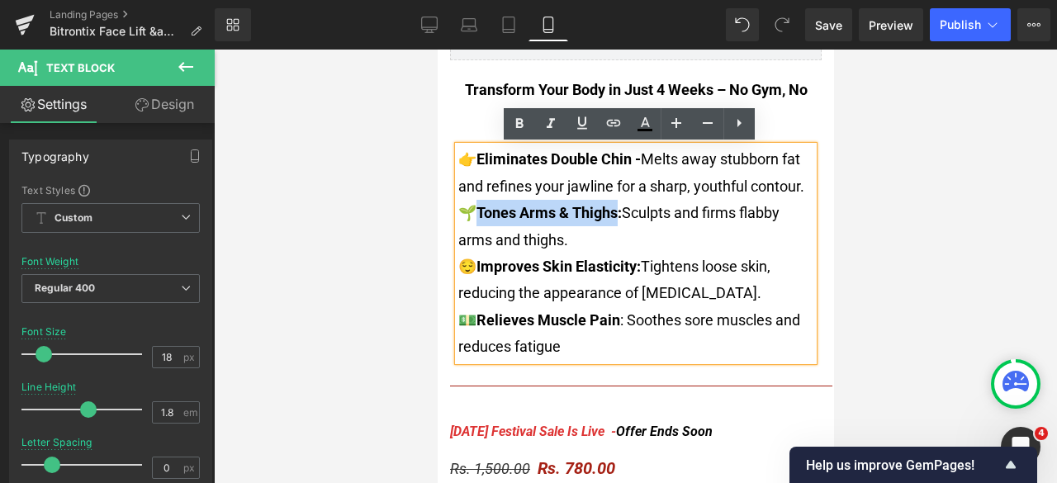
drag, startPoint x: 616, startPoint y: 216, endPoint x: 477, endPoint y: 221, distance: 138.9
click at [477, 221] on strong "Tones Arms & Thighs:" at bounding box center [548, 212] width 145 height 17
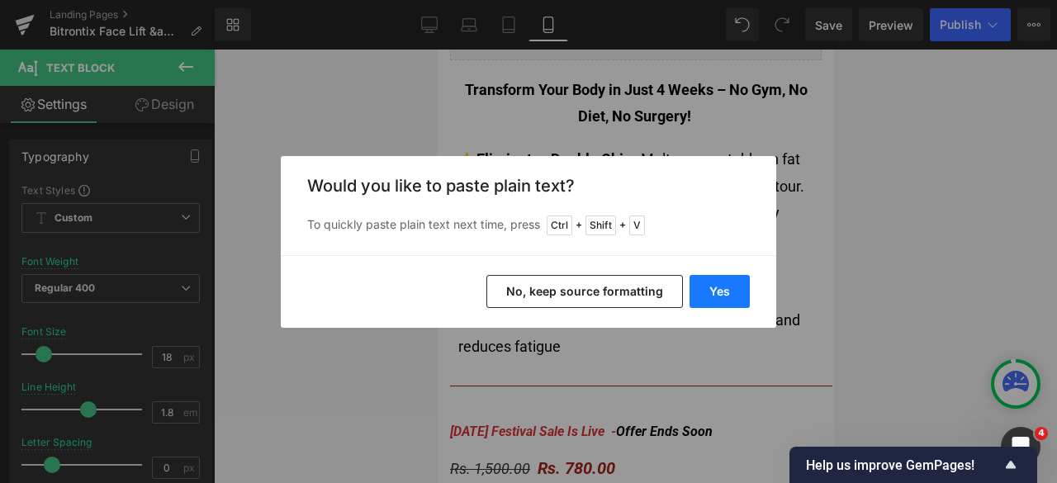
click at [721, 298] on button "Yes" at bounding box center [720, 291] width 60 height 33
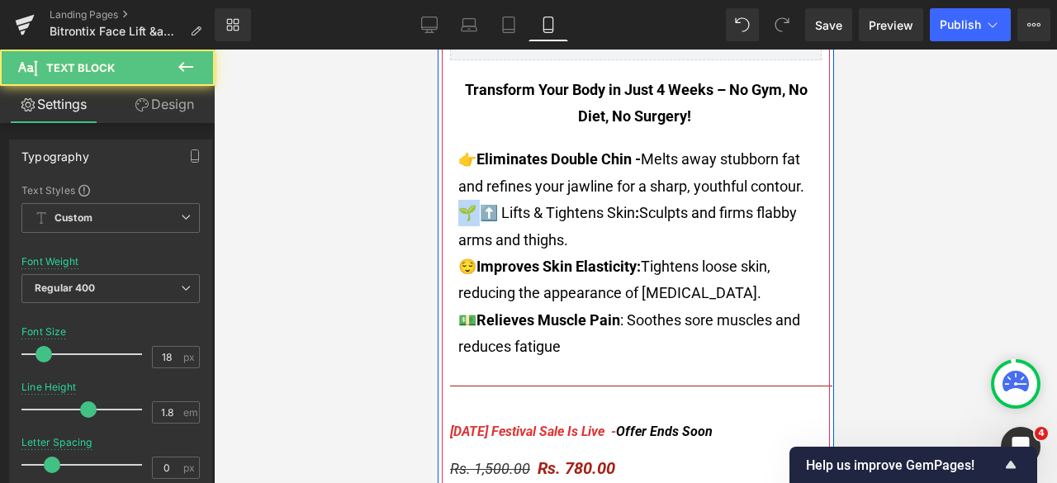
drag, startPoint x: 477, startPoint y: 214, endPoint x: 442, endPoint y: 213, distance: 35.5
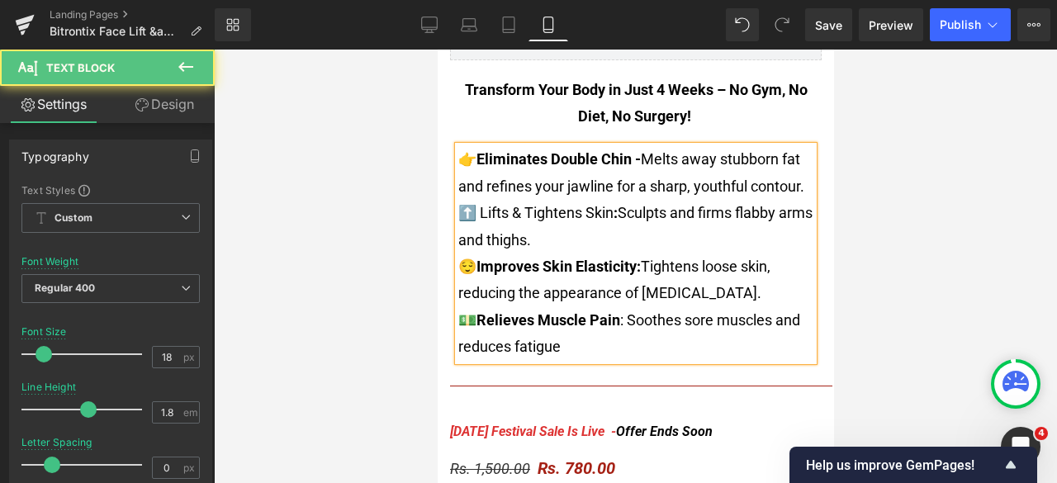
drag, startPoint x: 620, startPoint y: 214, endPoint x: 610, endPoint y: 216, distance: 9.2
click at [610, 216] on font "⬆️ Lifts & Tightens Skin : Sculpts and firms flabby arms and thighs." at bounding box center [635, 226] width 354 height 44
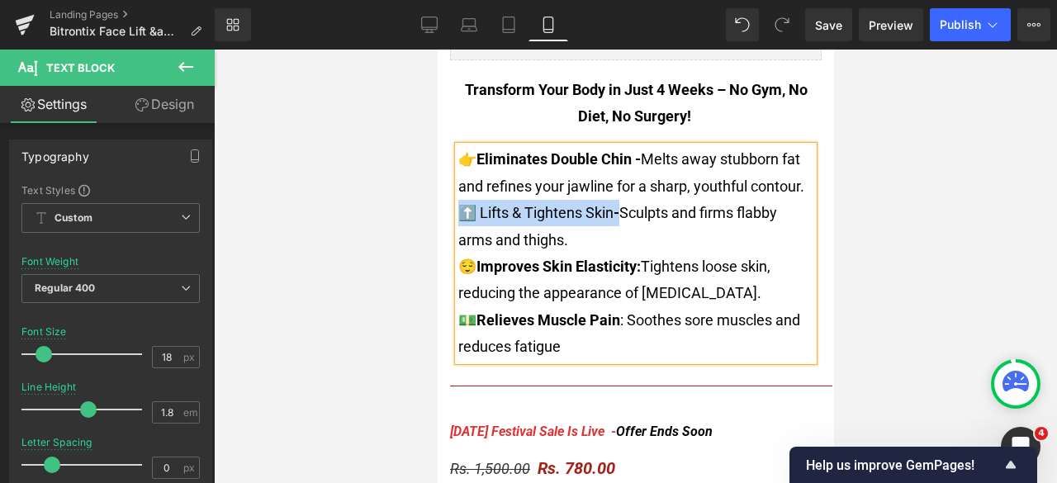
drag, startPoint x: 613, startPoint y: 212, endPoint x: 443, endPoint y: 205, distance: 170.3
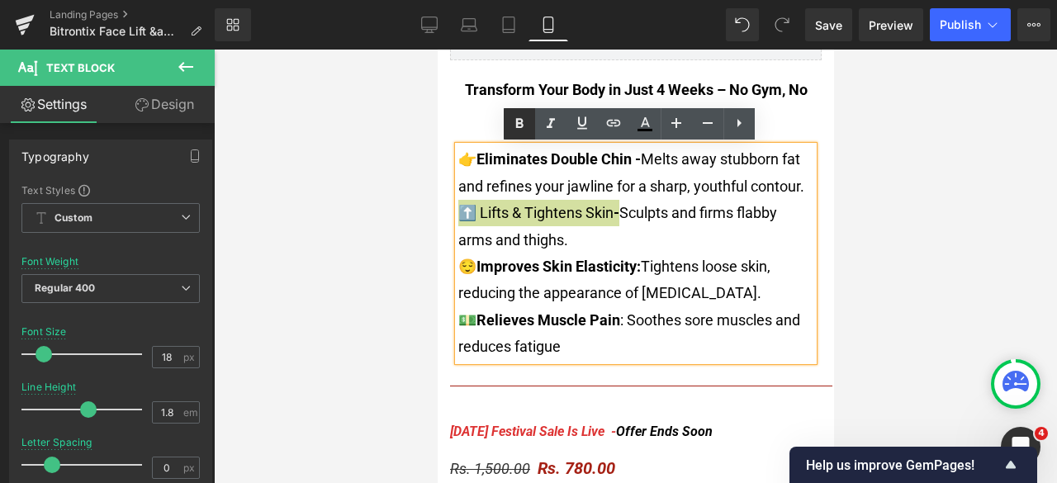
click at [515, 121] on icon at bounding box center [520, 124] width 20 height 20
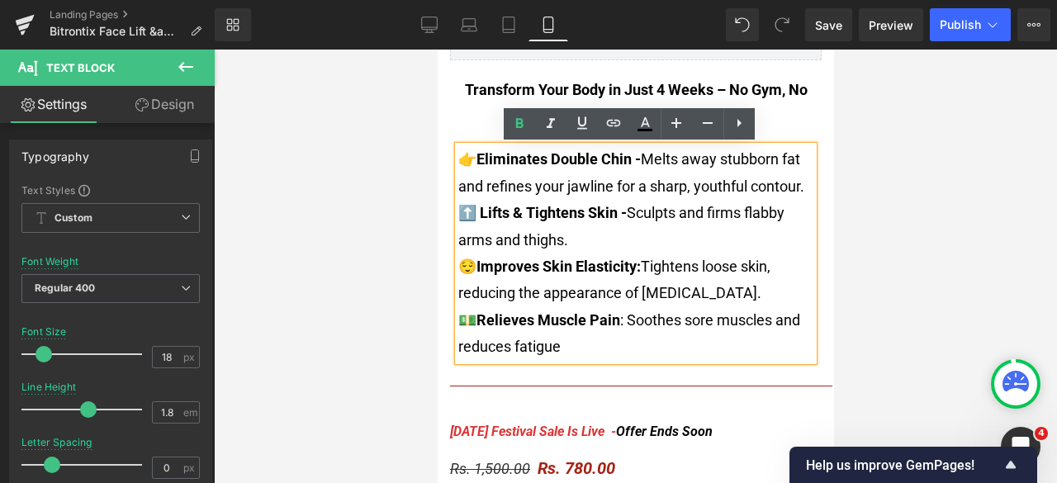
click at [636, 239] on p "⬆️ Lifts & Tightens Skin - Sculpts and firms flabby arms and thighs." at bounding box center [635, 227] width 355 height 54
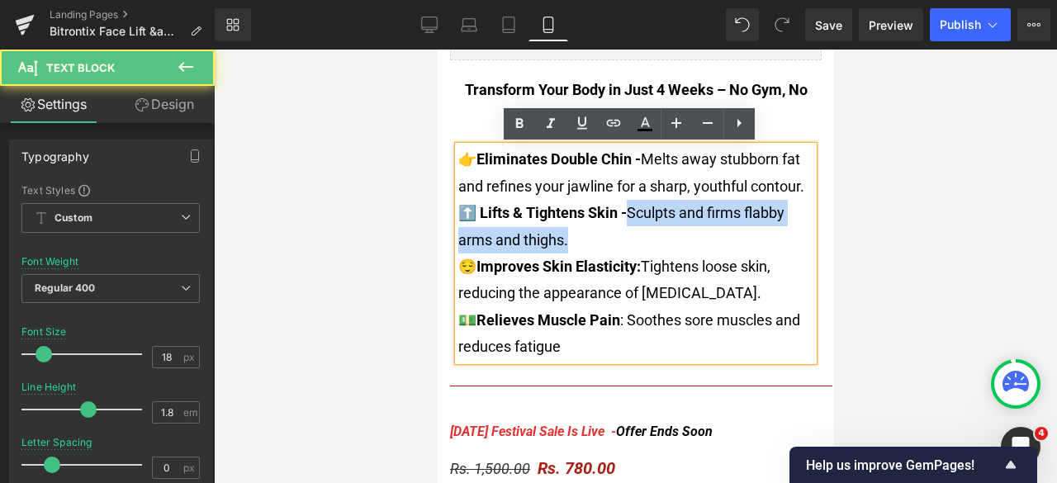
drag, startPoint x: 626, startPoint y: 211, endPoint x: 649, endPoint y: 227, distance: 28.4
click at [649, 227] on p "⬆️ Lifts & Tightens Skin - Sculpts and firms flabby arms and thighs." at bounding box center [635, 227] width 355 height 54
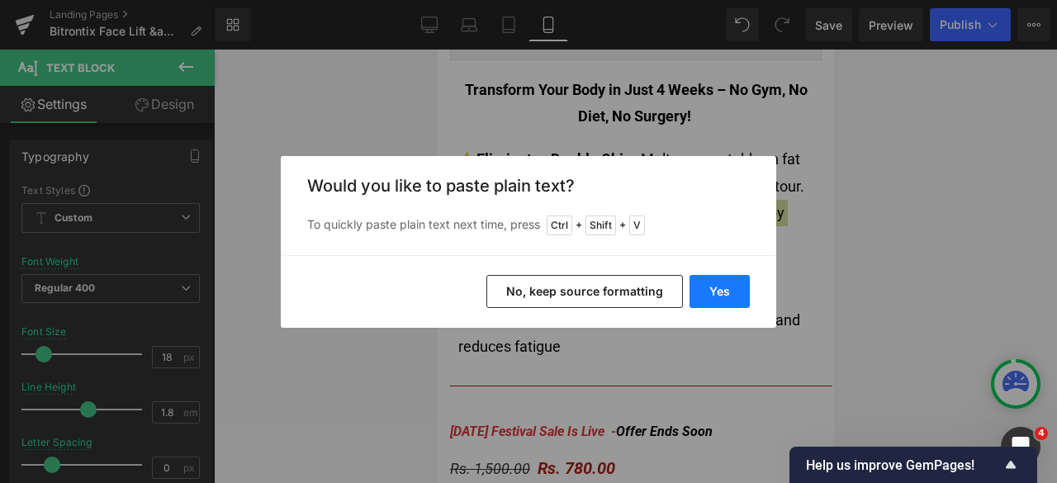
click at [719, 284] on button "Yes" at bounding box center [720, 291] width 60 height 33
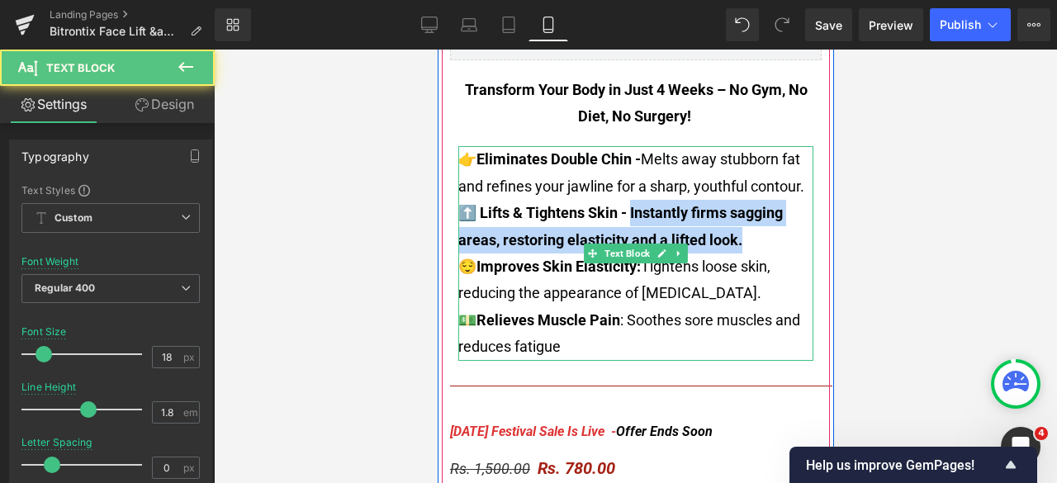
drag, startPoint x: 745, startPoint y: 249, endPoint x: 626, endPoint y: 217, distance: 123.0
click at [626, 217] on p "⬆️ Lifts & Tightens Skin - Instantly firms sagging areas, restoring elasticity …" at bounding box center [635, 227] width 355 height 54
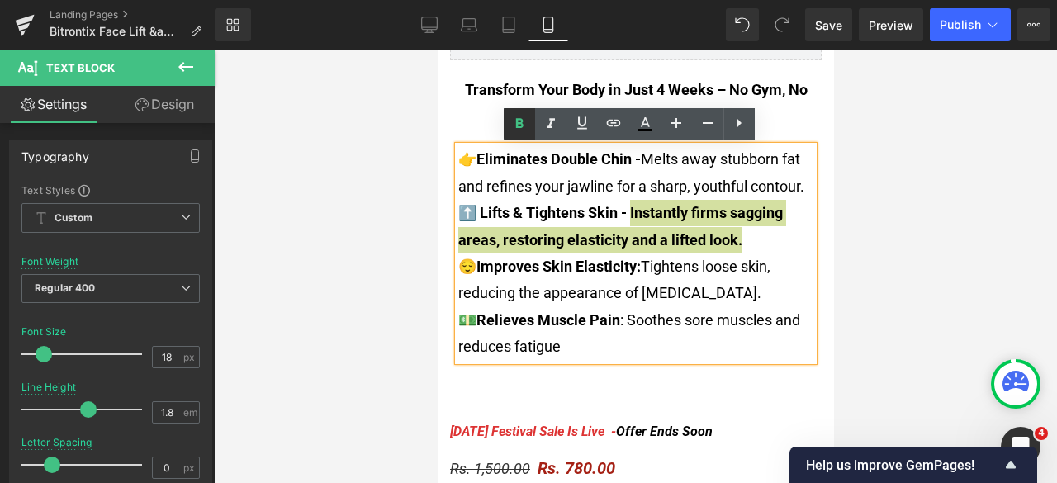
click at [515, 112] on link at bounding box center [519, 123] width 31 height 31
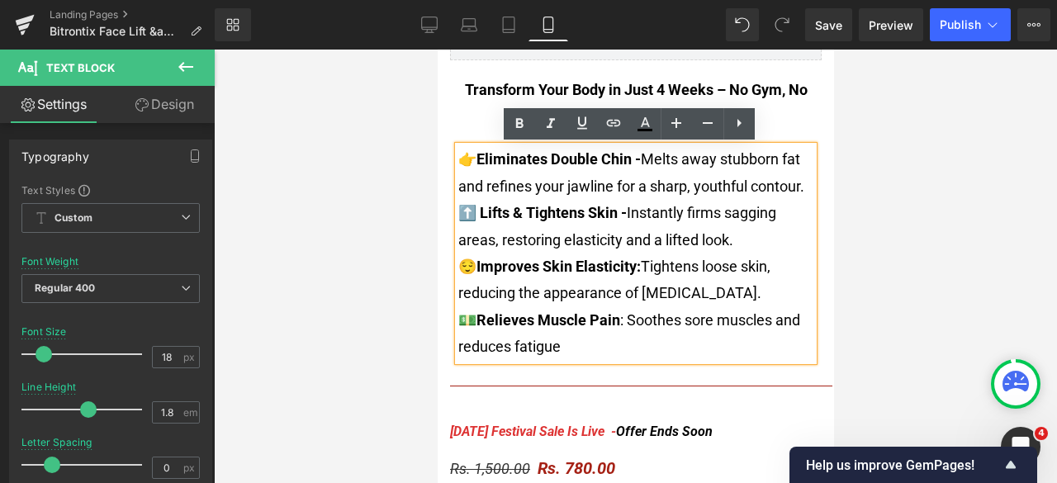
click at [756, 242] on p "⬆️ Lifts & Tightens Skin - Instantly firms sagging areas, restoring elasticity …" at bounding box center [635, 227] width 355 height 54
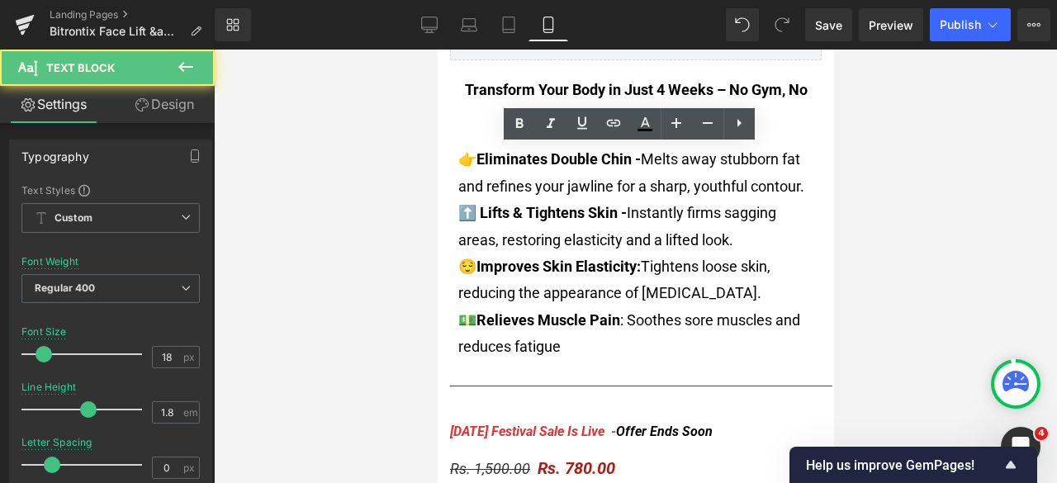
click at [911, 205] on div at bounding box center [635, 267] width 843 height 434
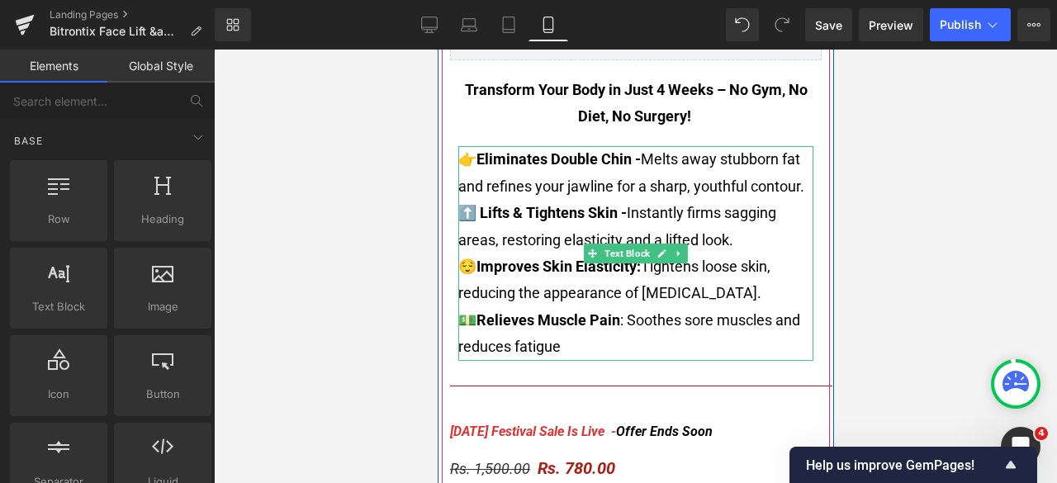
click at [644, 275] on p "😌 Improves Skin Elasticity: Tightens loose skin, reducing the appearance of cel…" at bounding box center [635, 281] width 355 height 54
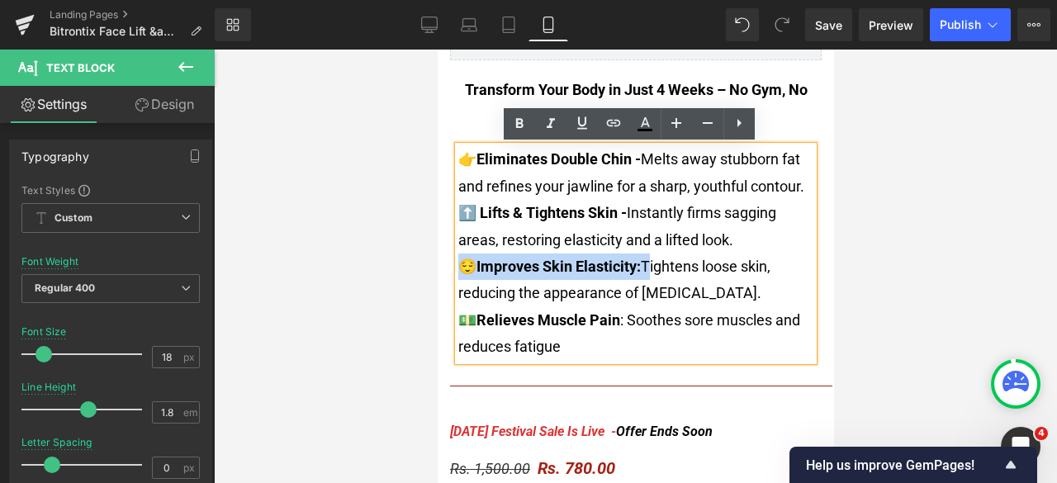
drag, startPoint x: 632, startPoint y: 273, endPoint x: 454, endPoint y: 260, distance: 178.1
click at [458, 260] on font "😌 Improves Skin Elasticity: Tightens loose skin, reducing the appearance of cel…" at bounding box center [614, 280] width 312 height 44
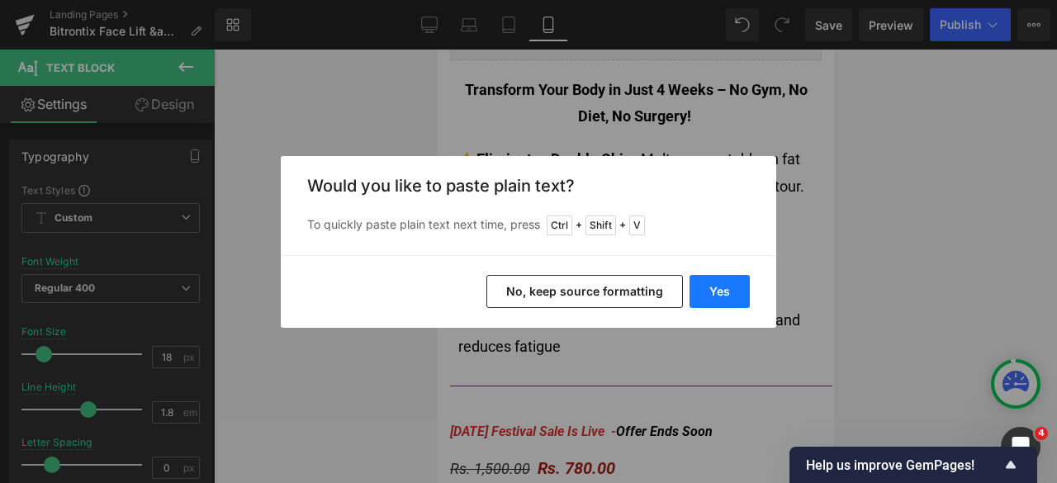
click at [726, 288] on button "Yes" at bounding box center [720, 291] width 60 height 33
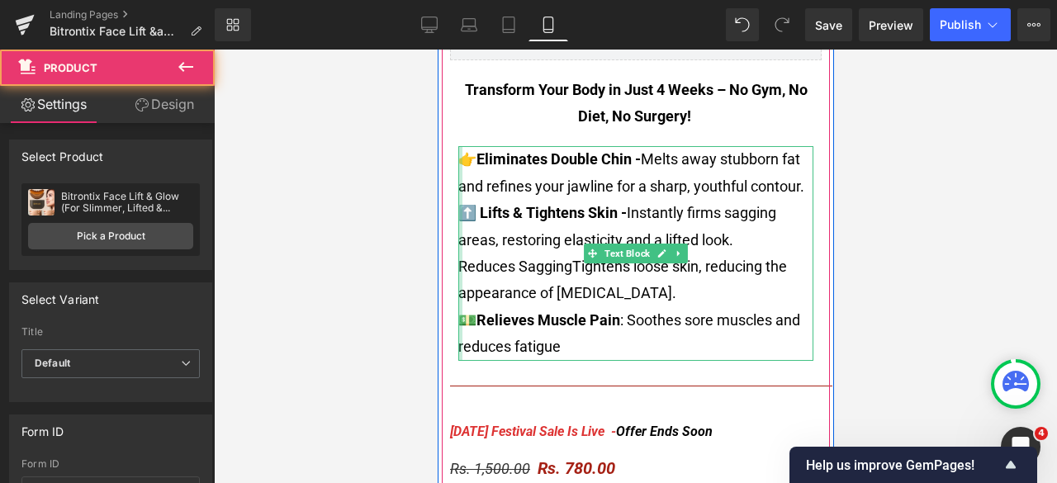
click at [458, 260] on div at bounding box center [460, 253] width 4 height 214
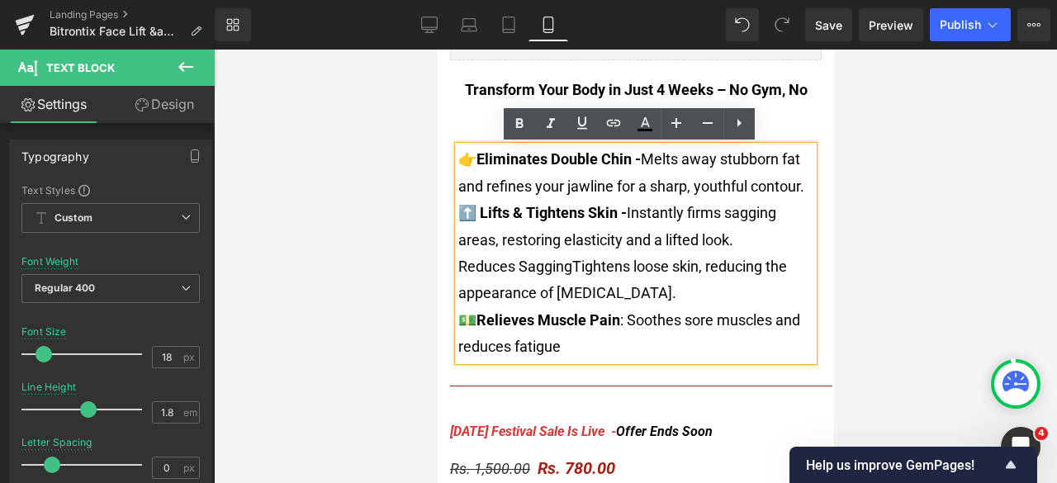
click at [458, 266] on font "Reduces SaggingTightens loose skin, reducing the appearance of cellulite." at bounding box center [622, 280] width 329 height 44
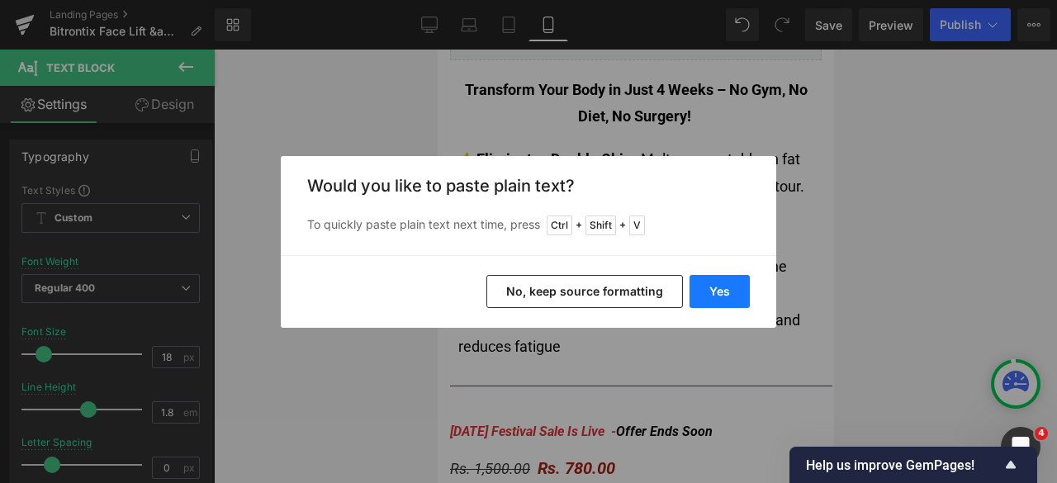
click at [712, 292] on button "Yes" at bounding box center [720, 291] width 60 height 33
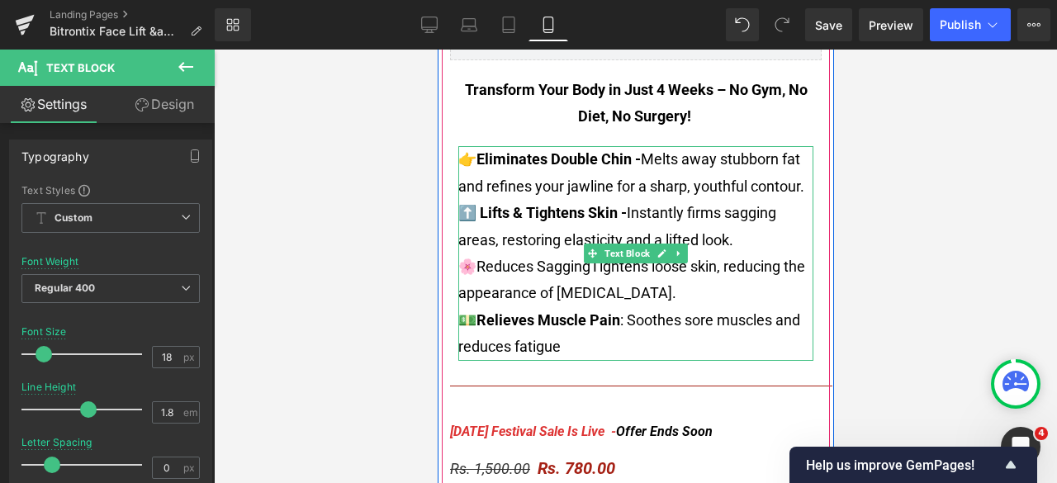
click at [473, 270] on font "🌸Reduces SaggingTightens loose skin, reducing the appearance of cellulite." at bounding box center [631, 280] width 347 height 44
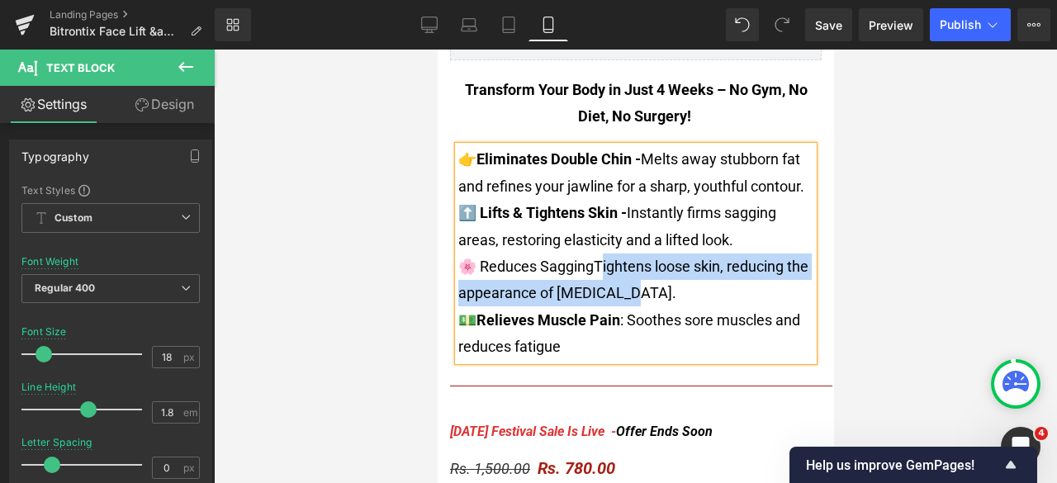
drag, startPoint x: 595, startPoint y: 267, endPoint x: 670, endPoint y: 282, distance: 76.6
click at [670, 282] on p "🌸 Reduces SaggingTightens loose skin, reducing the appearance of cellulite." at bounding box center [635, 281] width 355 height 54
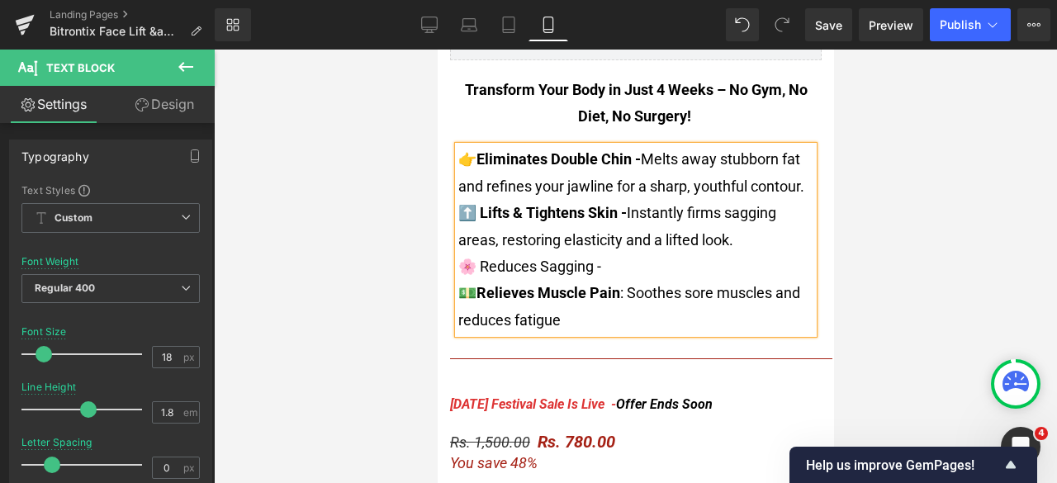
drag, startPoint x: 610, startPoint y: 264, endPoint x: 474, endPoint y: 267, distance: 135.5
click at [474, 267] on p "🌸 Reduces Sagging -" at bounding box center [635, 267] width 355 height 26
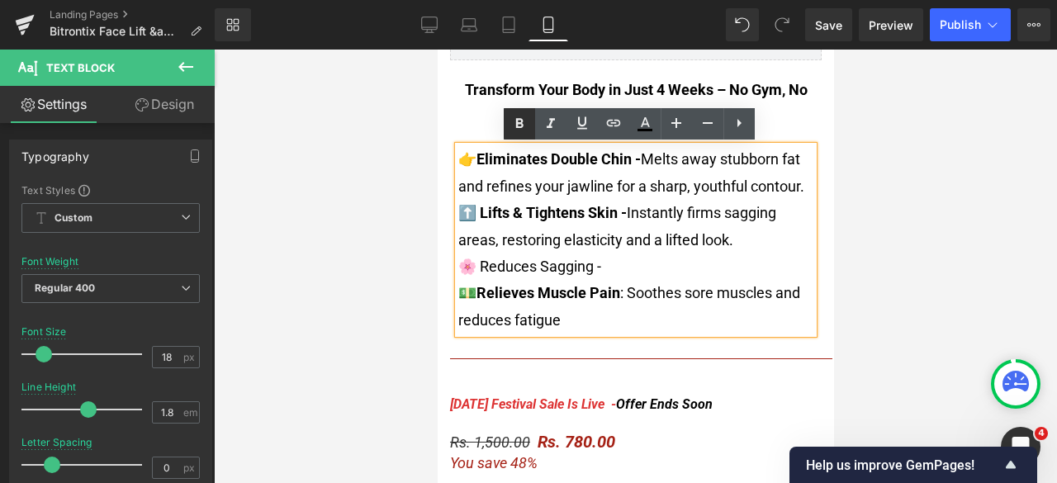
click at [519, 118] on icon at bounding box center [519, 123] width 7 height 10
click at [639, 262] on p "🌸 Reduces Sagging -" at bounding box center [635, 267] width 355 height 26
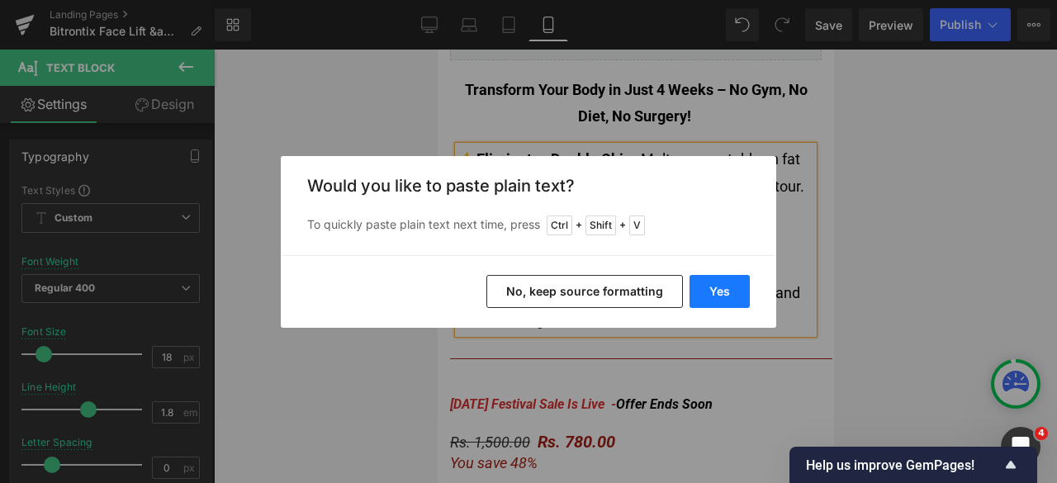
click at [705, 293] on button "Yes" at bounding box center [720, 291] width 60 height 33
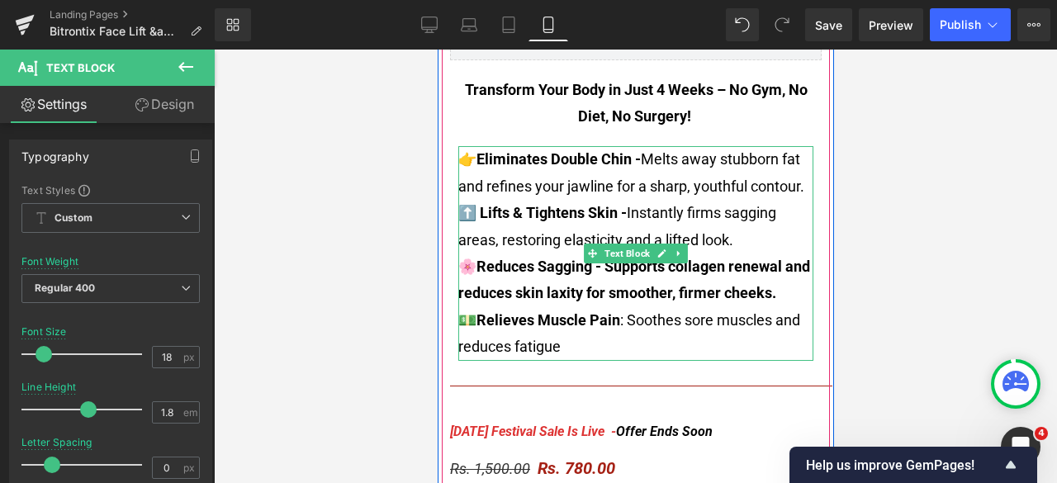
click at [623, 273] on strong "Reduces Sagging - Supports collagen renewal and reduces skin laxity for smoothe…" at bounding box center [634, 280] width 352 height 44
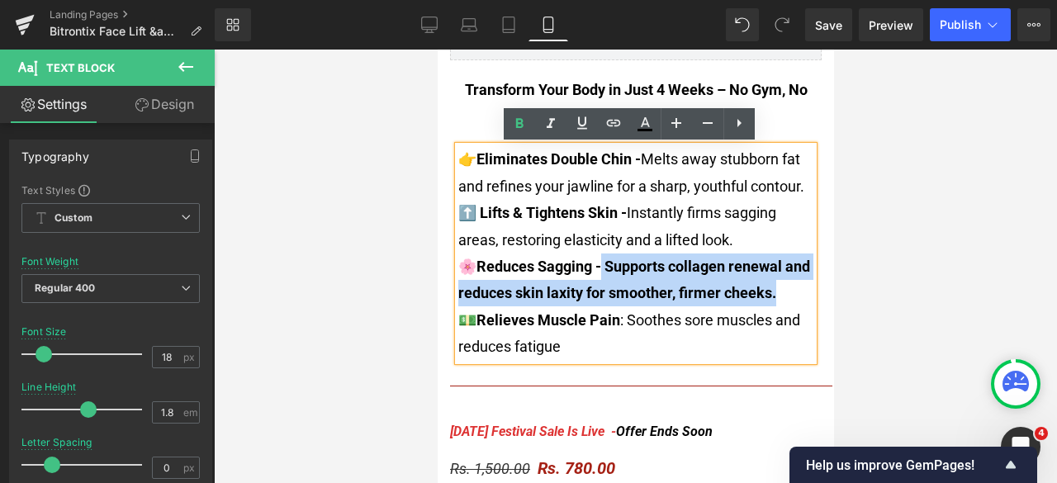
drag, startPoint x: 602, startPoint y: 268, endPoint x: 803, endPoint y: 283, distance: 201.4
click at [803, 283] on p "🌸 Reduces Sagging - Supports collagen renewal and reduces skin laxity for smoot…" at bounding box center [635, 281] width 355 height 54
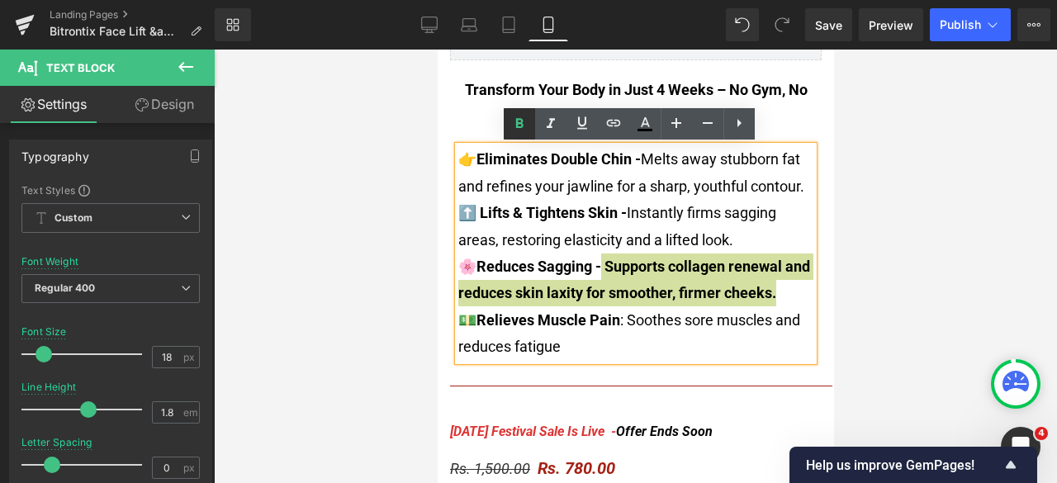
click at [512, 126] on icon at bounding box center [520, 124] width 20 height 20
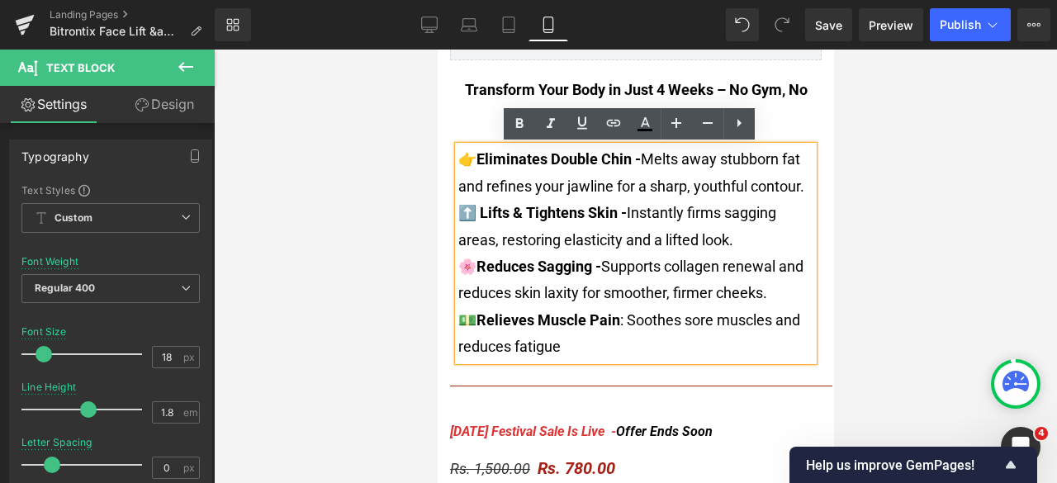
click at [620, 343] on p "💵 Relieves Muscle Pain : Soothes sore muscles and reduces fatigue" at bounding box center [635, 334] width 355 height 54
drag, startPoint x: 620, startPoint y: 321, endPoint x: 442, endPoint y: 308, distance: 178.9
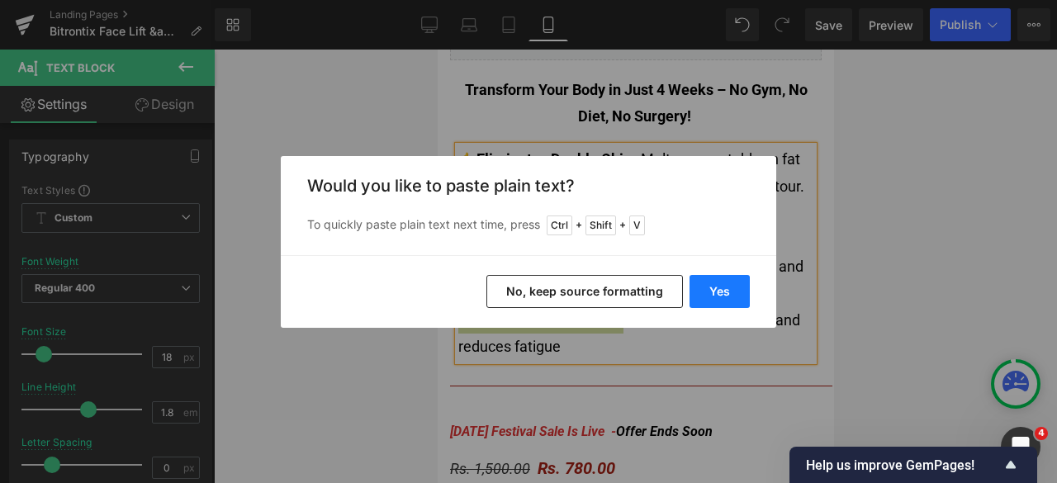
click at [710, 285] on button "Yes" at bounding box center [720, 291] width 60 height 33
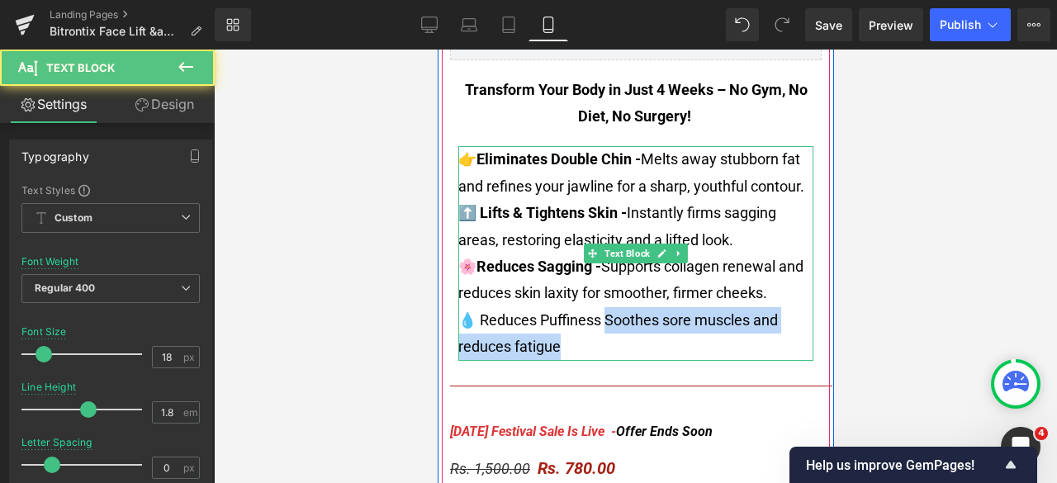
drag, startPoint x: 605, startPoint y: 318, endPoint x: 638, endPoint y: 336, distance: 37.7
click at [638, 336] on p "💧 Reduces Puffiness Soothes sore muscles and reduces fatigue" at bounding box center [635, 334] width 355 height 54
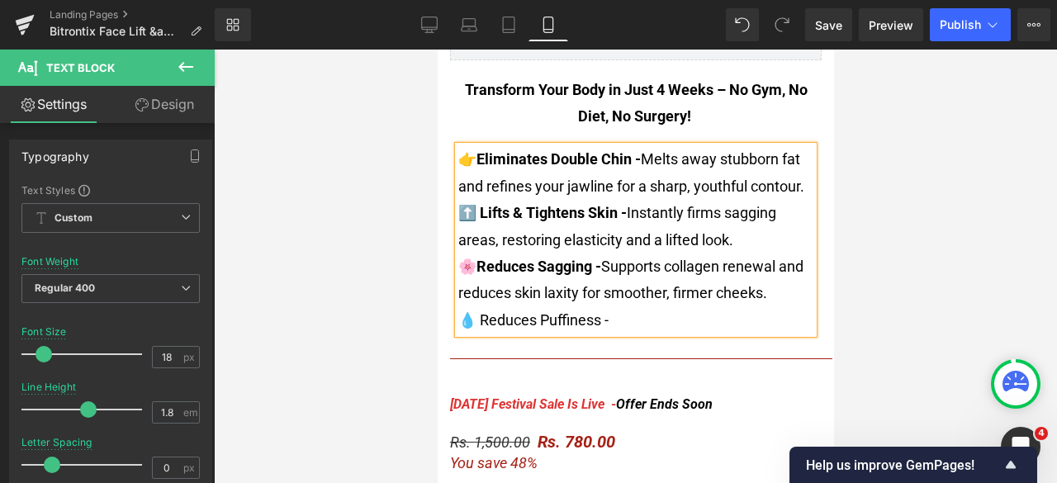
drag, startPoint x: 640, startPoint y: 322, endPoint x: 426, endPoint y: 320, distance: 214.0
drag, startPoint x: 606, startPoint y: 344, endPoint x: 595, endPoint y: 330, distance: 18.3
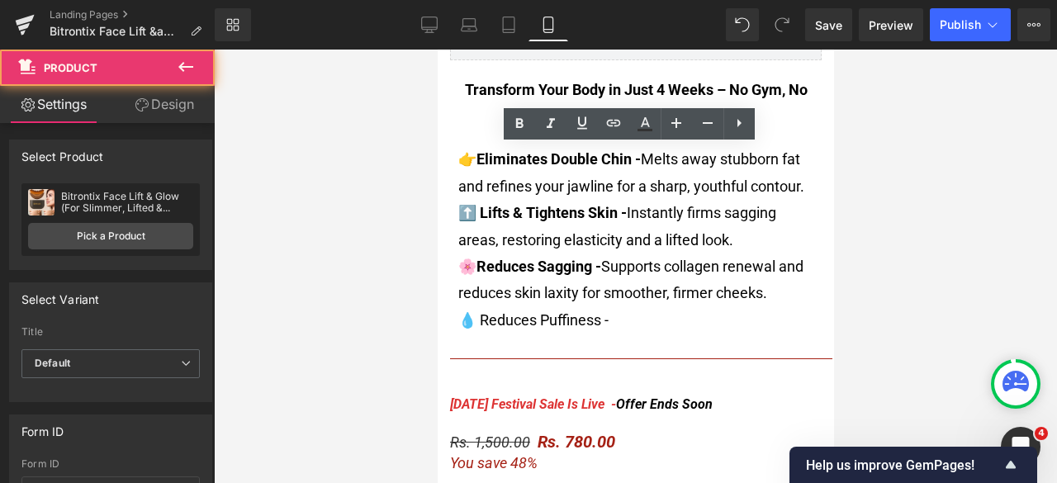
click at [595, 328] on font "💧 Reduces Puffiness -" at bounding box center [533, 319] width 150 height 17
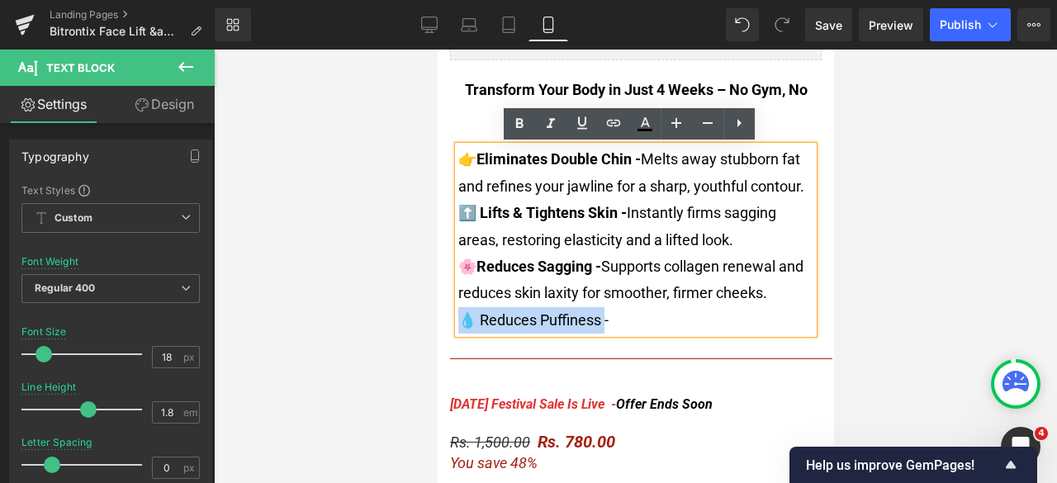
drag, startPoint x: 600, startPoint y: 321, endPoint x: 456, endPoint y: 324, distance: 143.8
click at [458, 324] on font "💧 Reduces Puffiness -" at bounding box center [533, 319] width 150 height 17
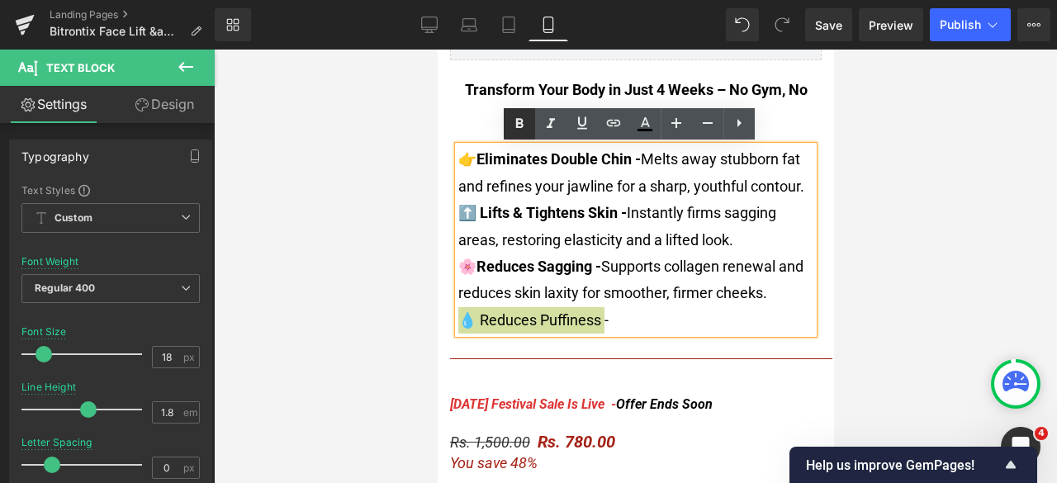
click at [512, 121] on icon at bounding box center [520, 124] width 20 height 20
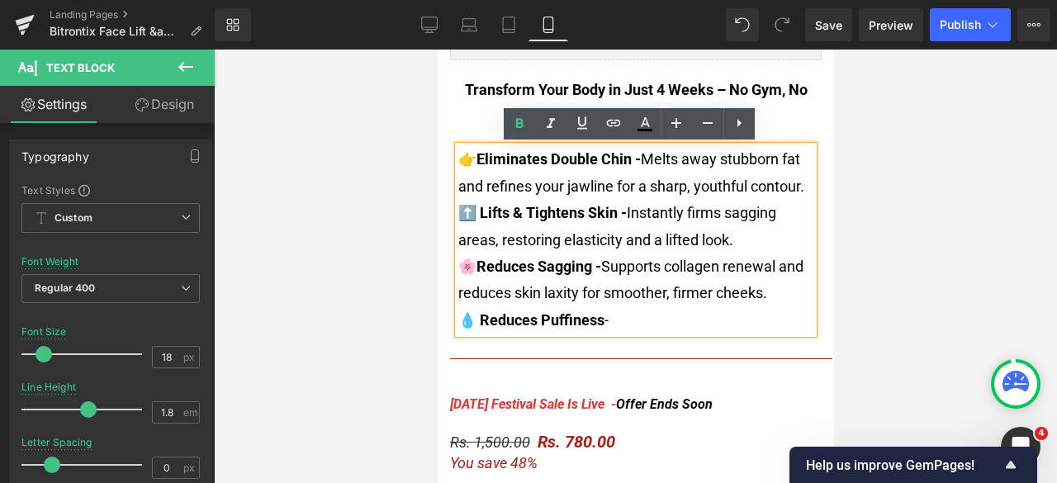
click at [670, 325] on p "💧 Reduces Puffiness -" at bounding box center [635, 320] width 355 height 26
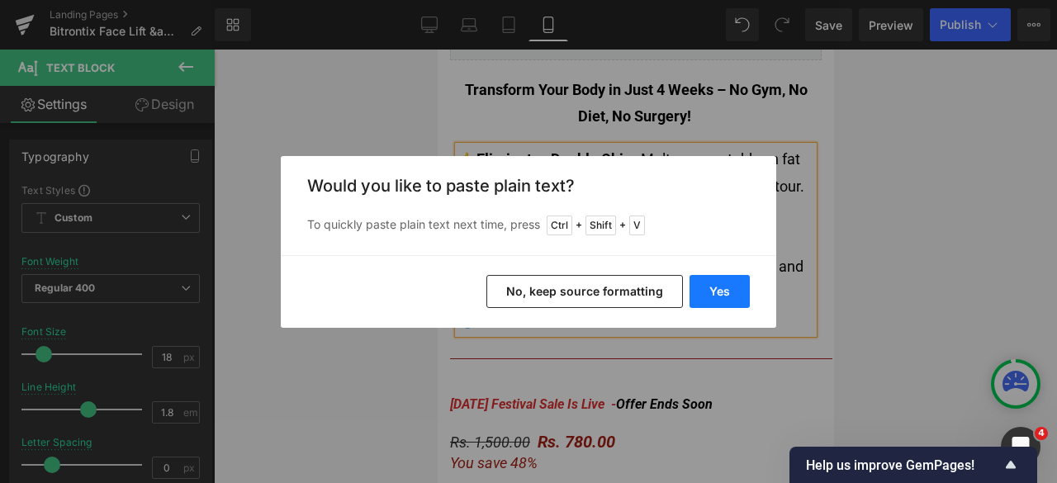
click at [718, 286] on button "Yes" at bounding box center [720, 291] width 60 height 33
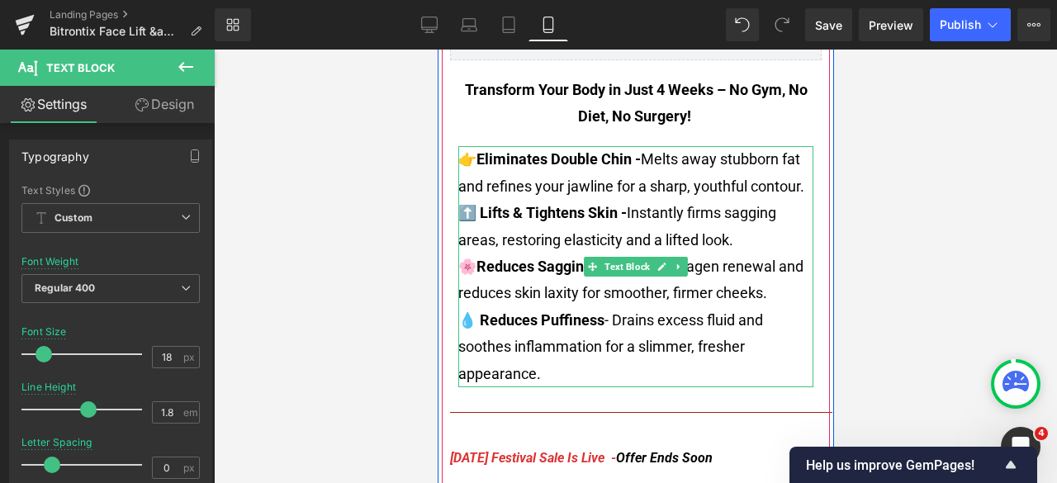
click at [635, 376] on p "💧 Reduces Puffiness - Drains excess fluid and soothes inflammation for a slimme…" at bounding box center [635, 347] width 355 height 80
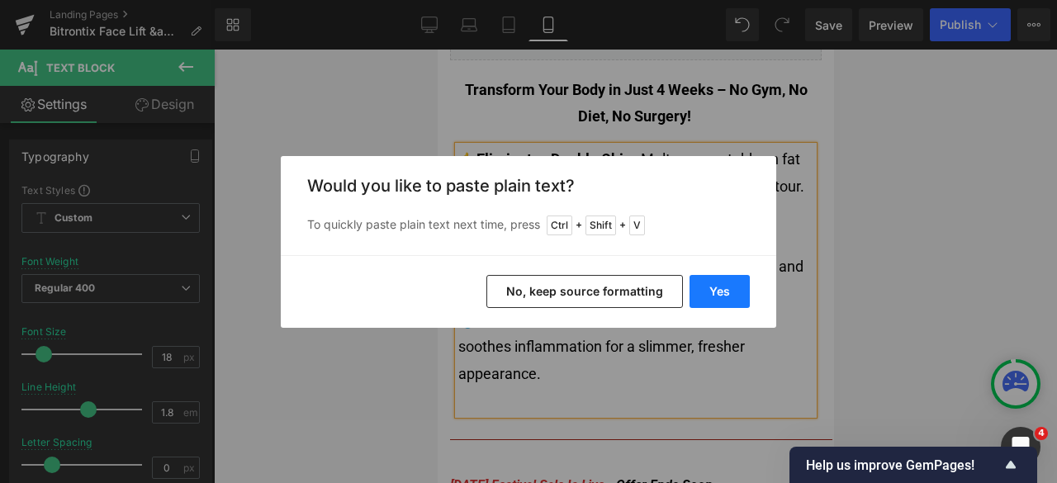
click at [713, 285] on button "Yes" at bounding box center [720, 291] width 60 height 33
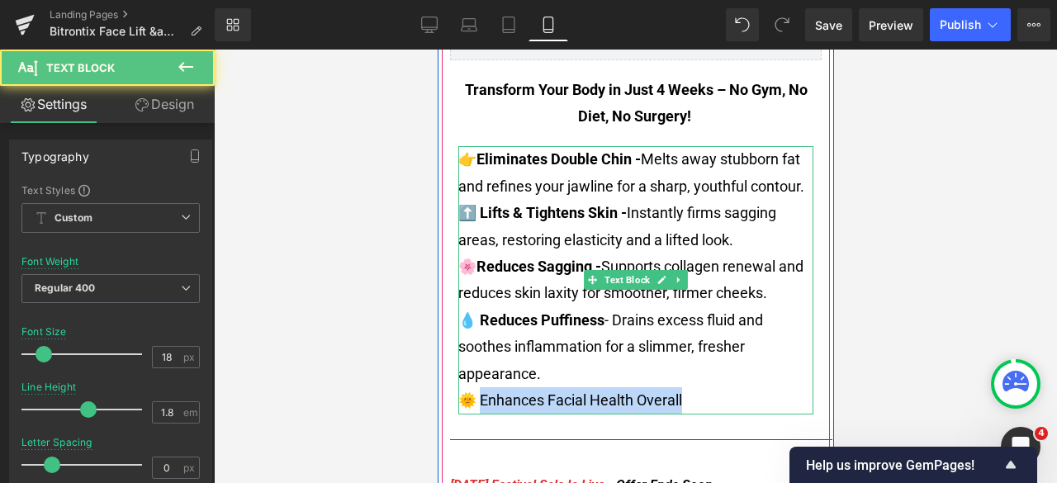
drag, startPoint x: 677, startPoint y: 402, endPoint x: 476, endPoint y: 405, distance: 200.8
click at [476, 405] on p "🌞 Enhances Facial Health Overall" at bounding box center [635, 400] width 355 height 26
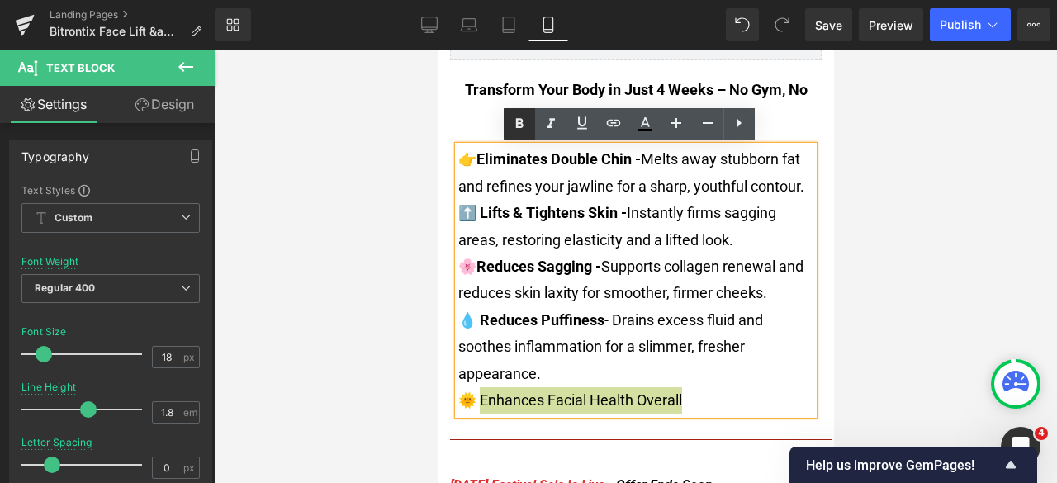
click at [512, 125] on icon at bounding box center [520, 124] width 20 height 20
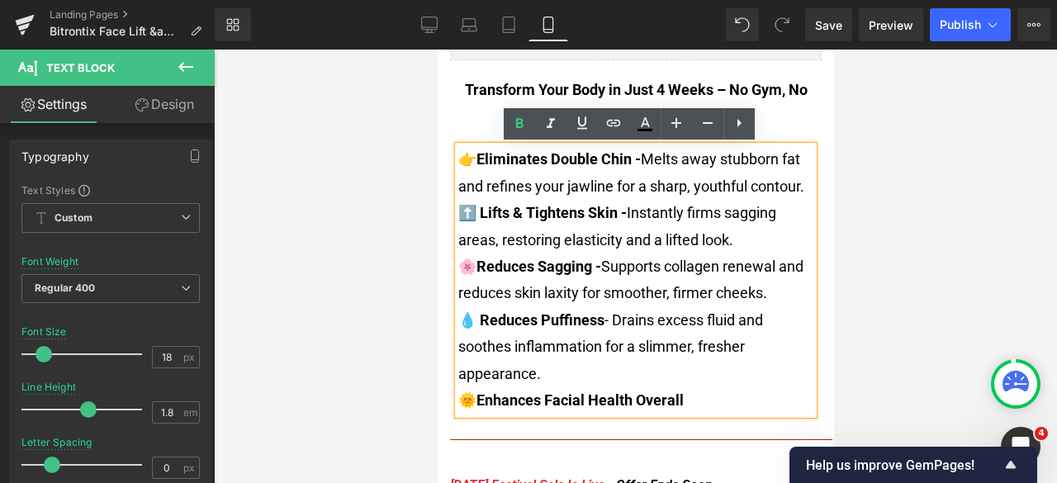
click at [701, 402] on p "🌞 Enhances Facial Health Overall" at bounding box center [635, 400] width 355 height 26
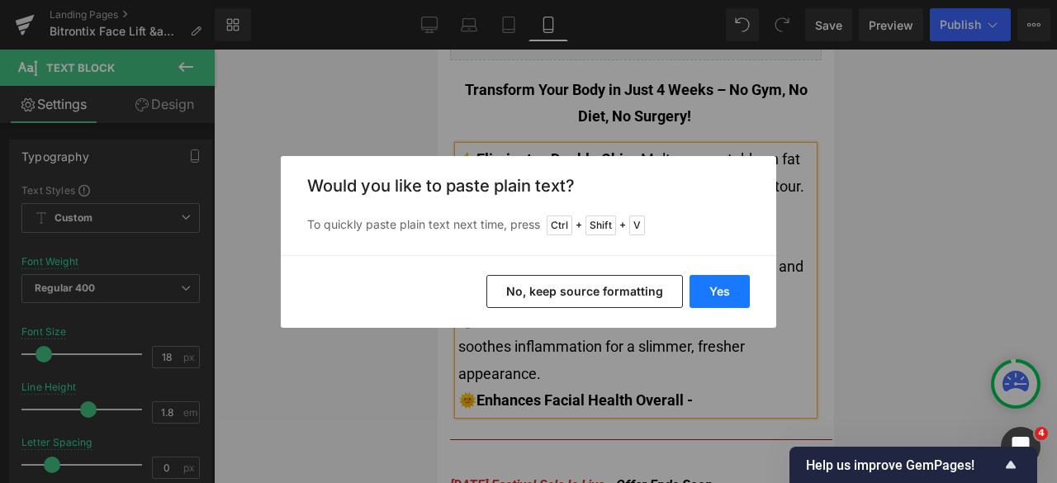
click at [710, 290] on button "Yes" at bounding box center [720, 291] width 60 height 33
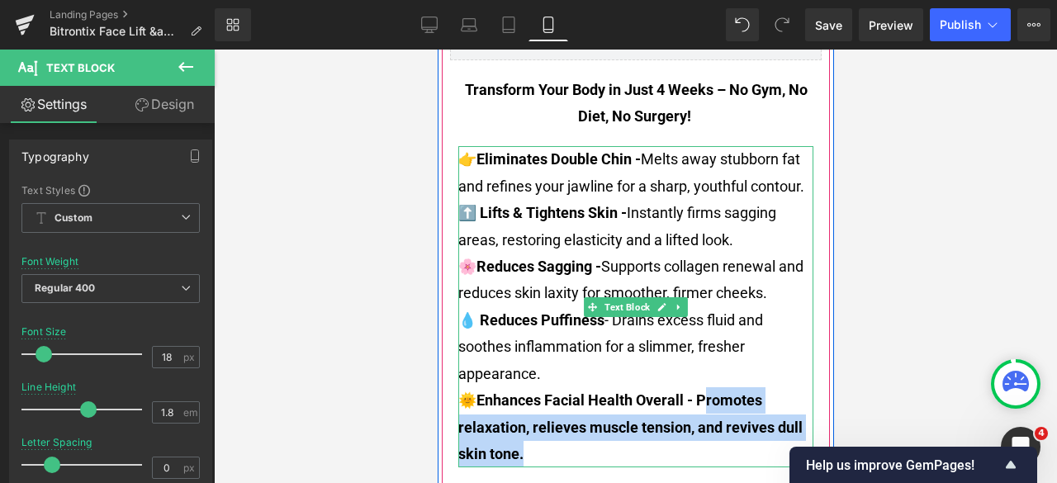
drag, startPoint x: 722, startPoint y: 417, endPoint x: 699, endPoint y: 445, distance: 36.4
click at [699, 445] on p "🌞 Enhances Facial Health Overall - Promotes relaxation, relieves muscle tension…" at bounding box center [635, 427] width 355 height 80
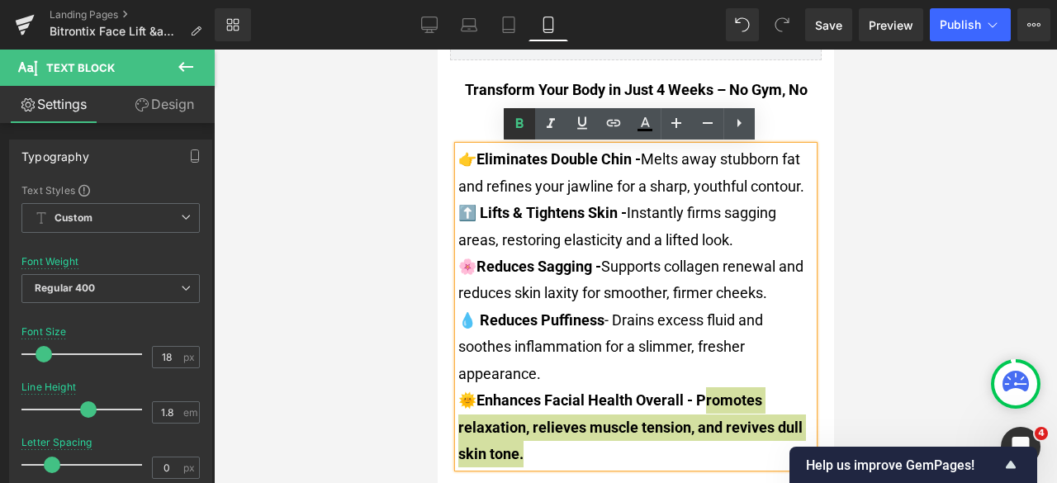
click at [516, 128] on icon at bounding box center [520, 124] width 20 height 20
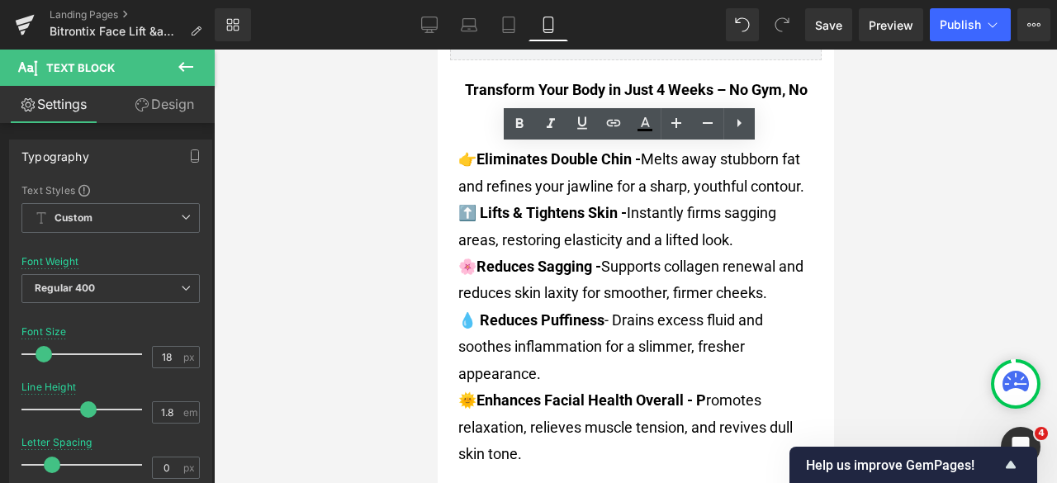
click at [882, 287] on div at bounding box center [635, 267] width 843 height 434
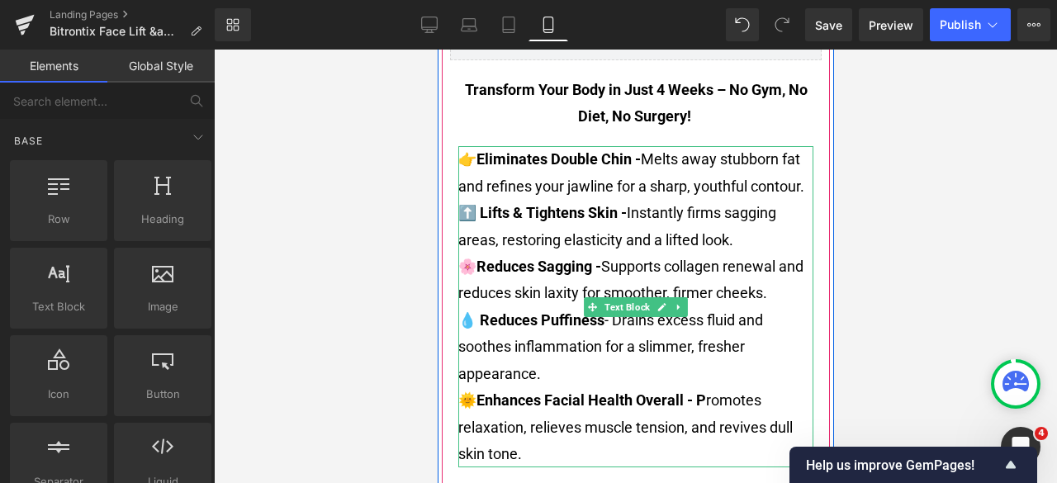
click at [800, 188] on p "👉 Eliminates Double Chin - Melts away stubborn fat and refines your jawline for…" at bounding box center [635, 173] width 355 height 54
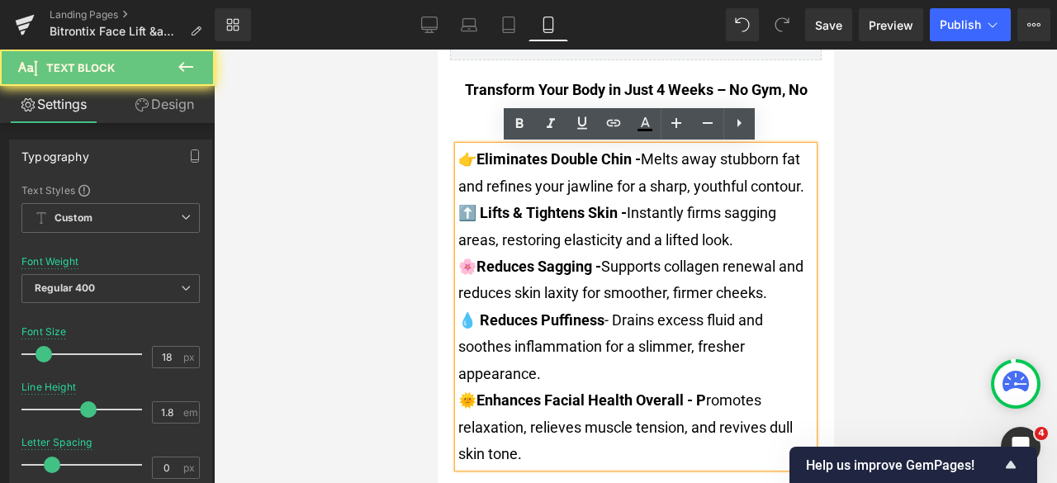
click at [800, 188] on p "👉 Eliminates Double Chin - Melts away stubborn fat and refines your jawline for…" at bounding box center [635, 173] width 355 height 54
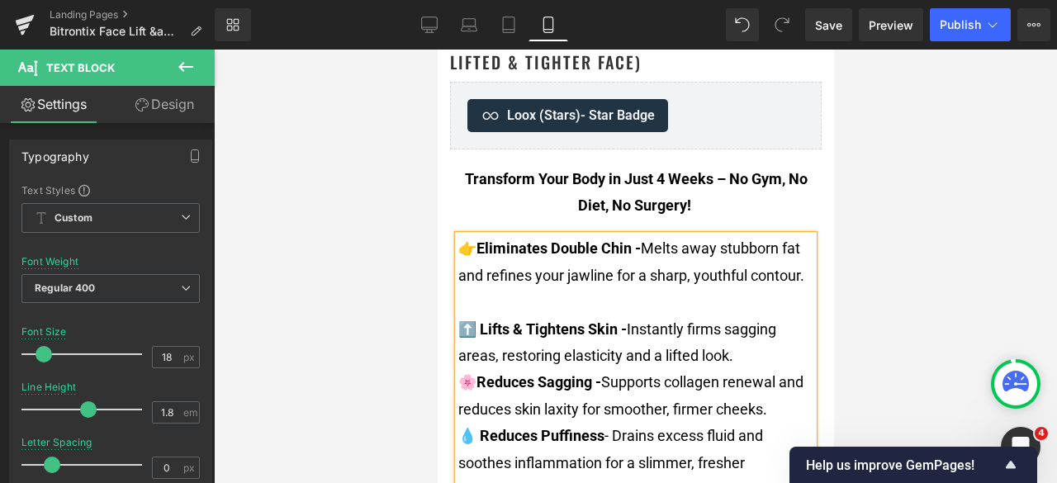
scroll to position [661, 0]
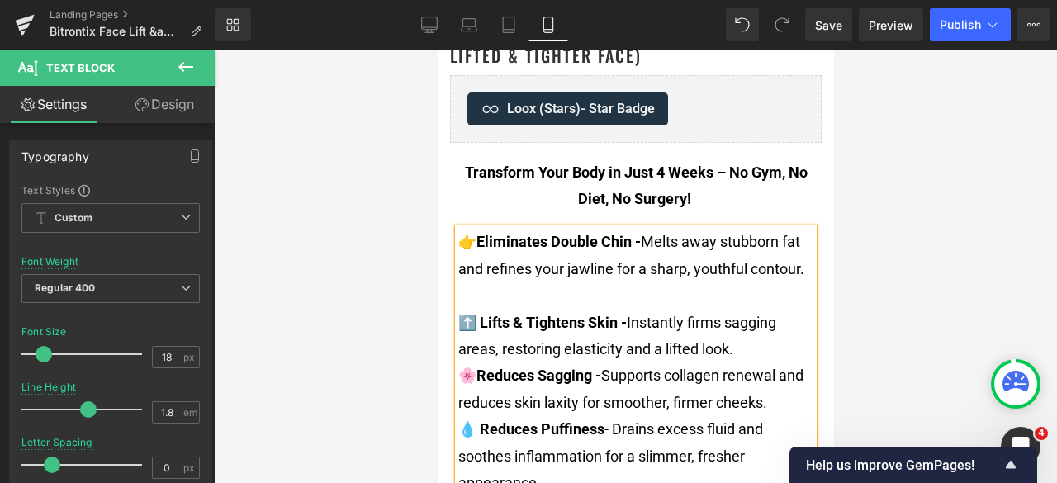
click at [742, 344] on p "⬆️ Lifts & Tightens Skin - Instantly firms sagging areas, restoring elasticity …" at bounding box center [635, 337] width 355 height 54
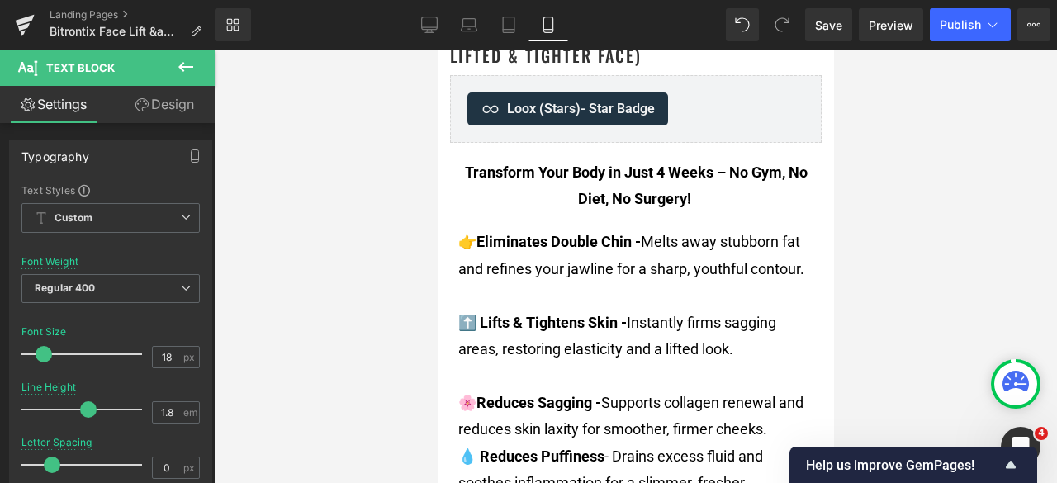
click at [943, 224] on div at bounding box center [635, 267] width 843 height 434
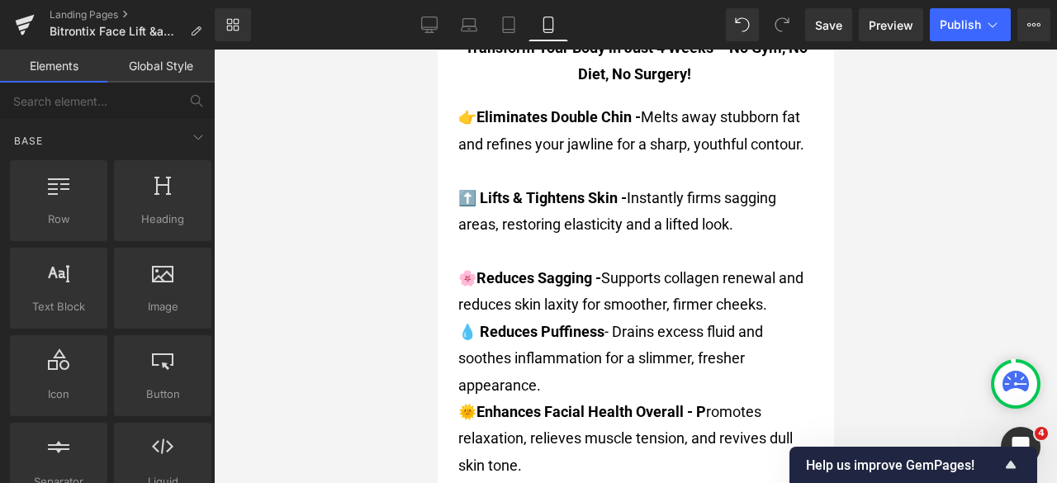
scroll to position [826, 0]
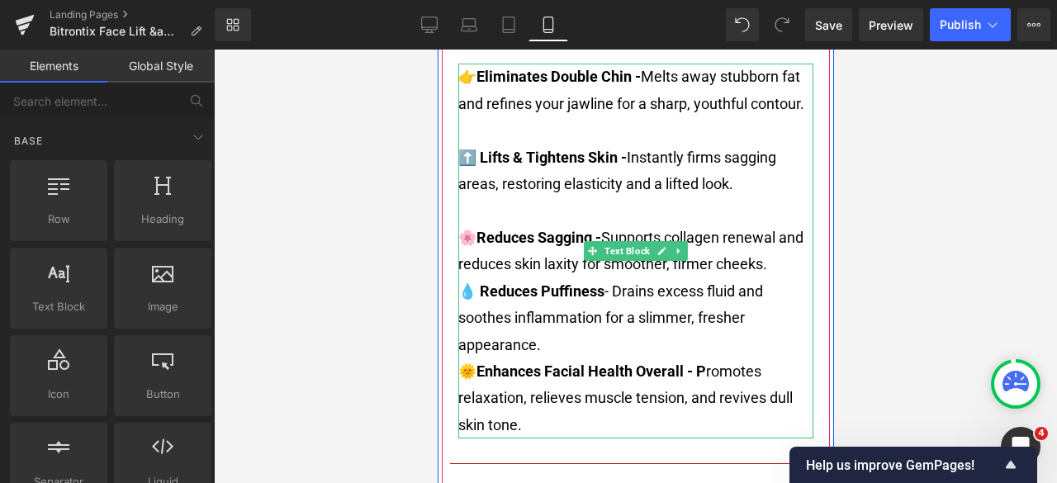
click at [544, 214] on p at bounding box center [635, 210] width 355 height 26
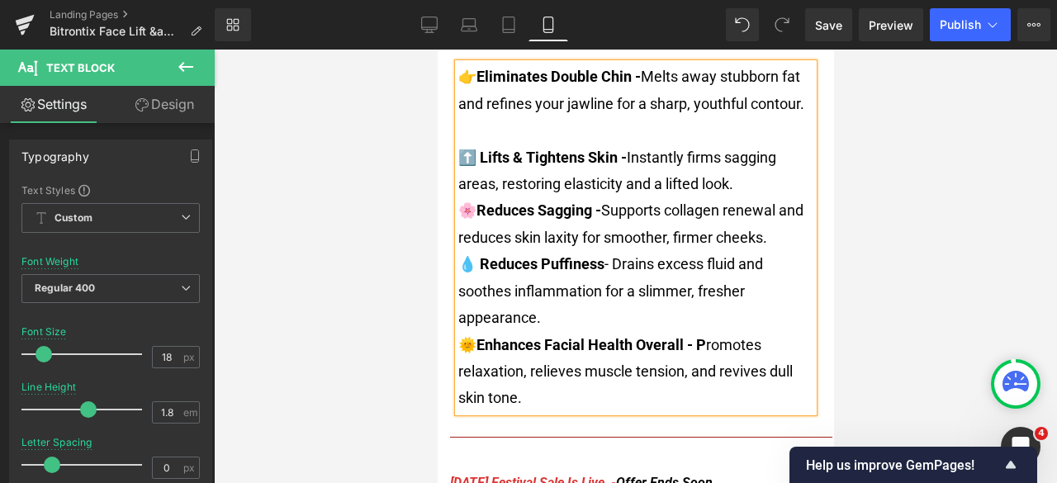
click at [500, 128] on p at bounding box center [635, 130] width 355 height 26
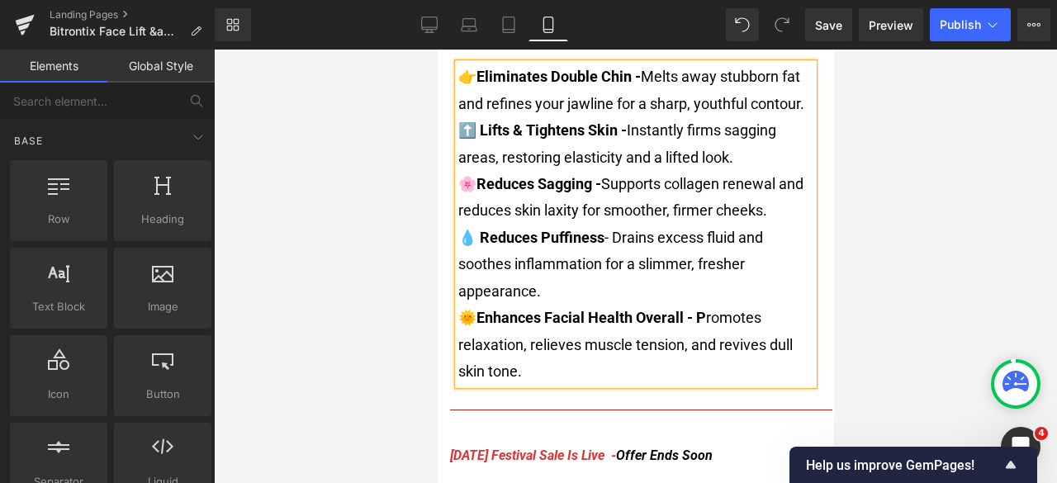
click at [916, 162] on div at bounding box center [635, 267] width 843 height 434
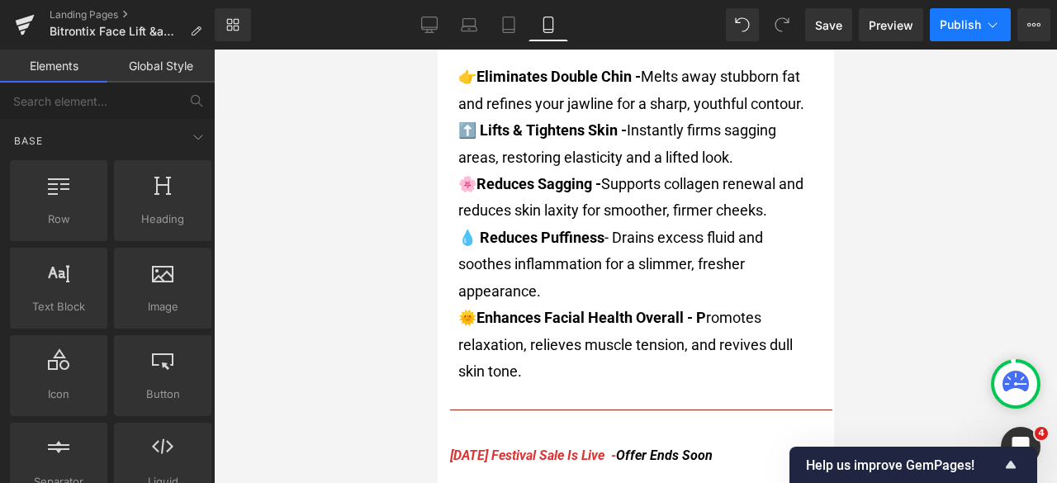
click at [943, 36] on button "Publish" at bounding box center [970, 24] width 81 height 33
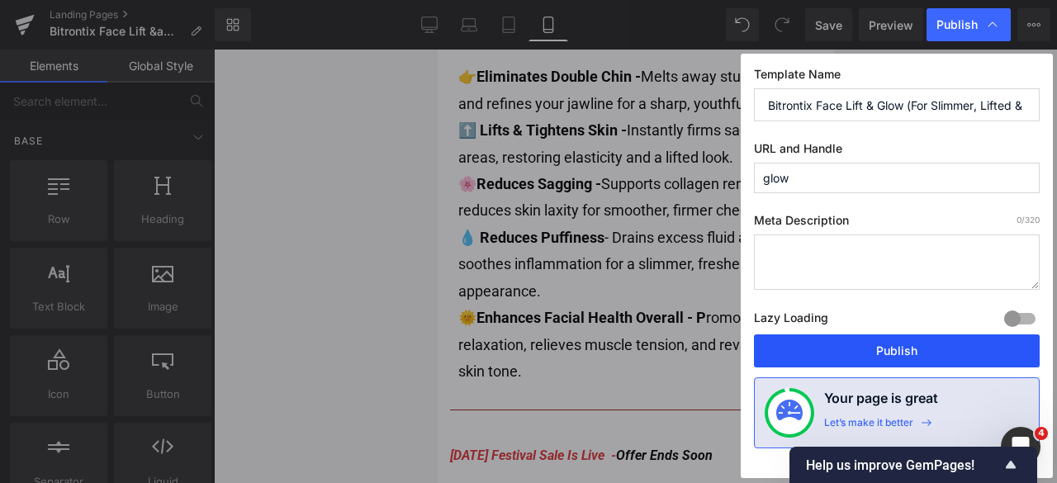
drag, startPoint x: 867, startPoint y: 349, endPoint x: 202, endPoint y: 275, distance: 668.2
click at [867, 349] on button "Publish" at bounding box center [897, 351] width 286 height 33
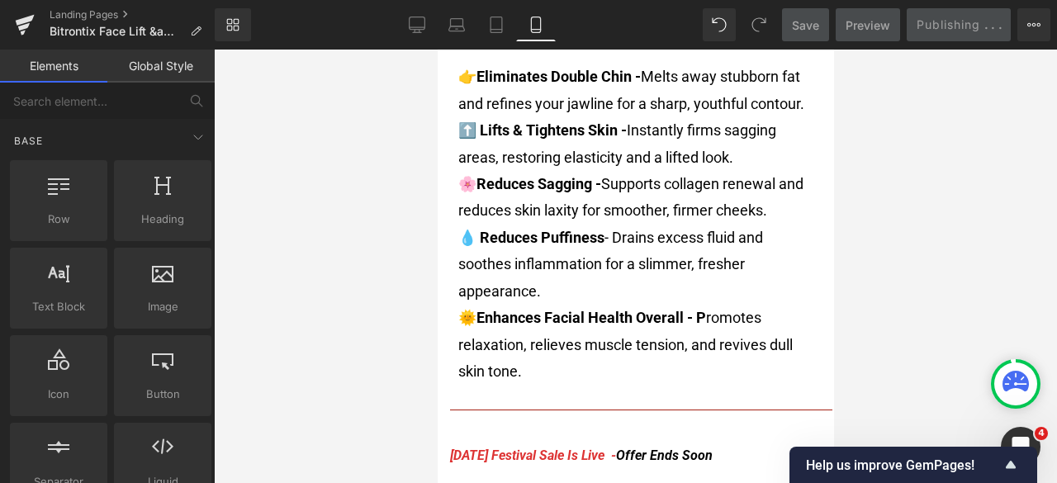
scroll to position [991, 0]
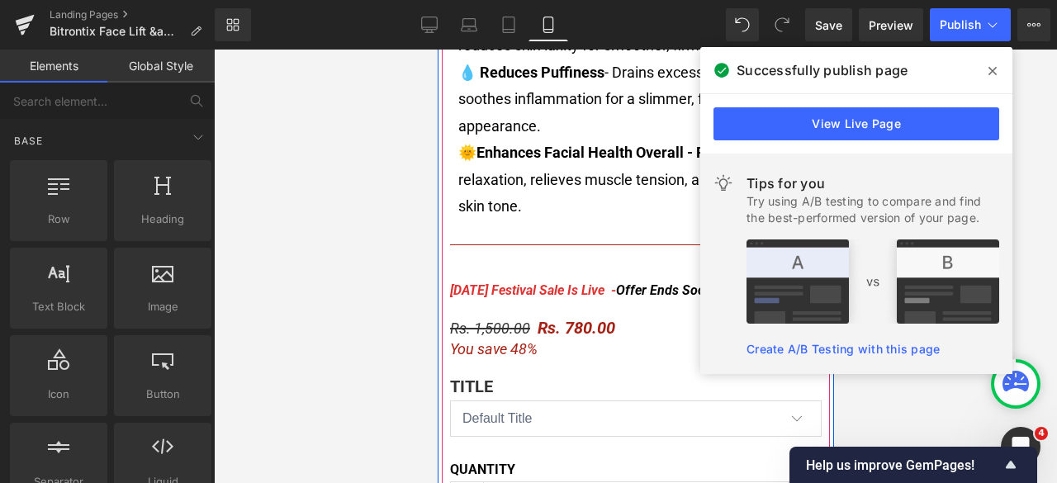
click at [995, 67] on icon at bounding box center [993, 71] width 8 height 8
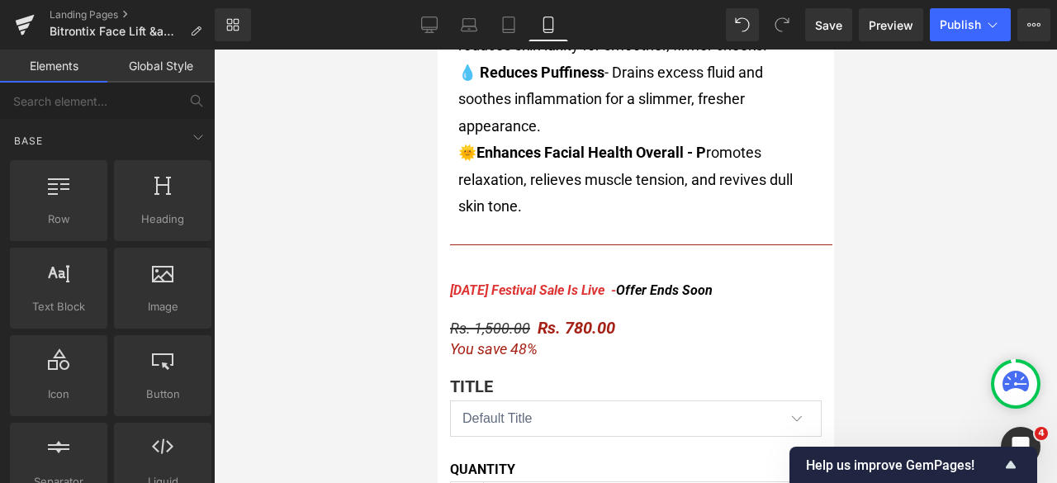
click at [993, 62] on div at bounding box center [635, 267] width 843 height 434
click at [992, 70] on div at bounding box center [635, 267] width 843 height 434
click at [994, 65] on div at bounding box center [635, 267] width 843 height 434
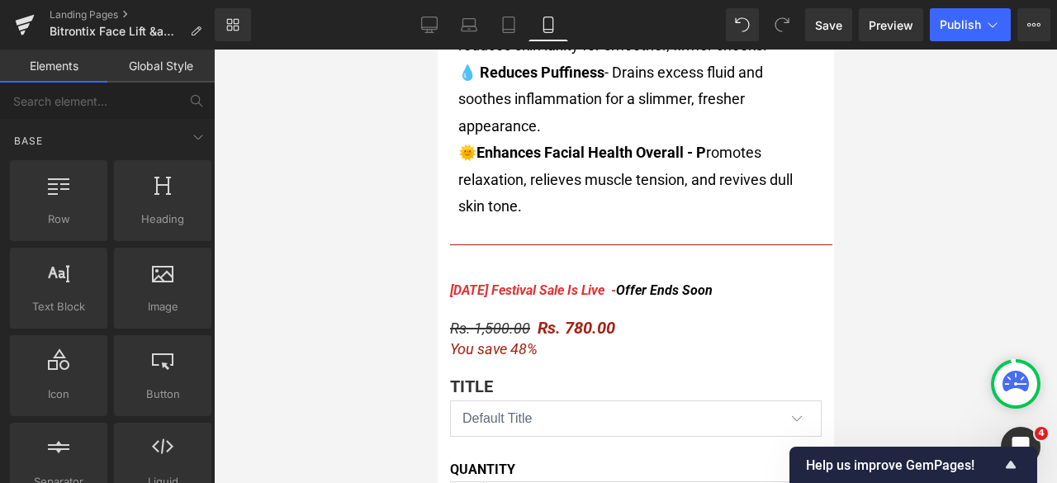
click at [991, 68] on div at bounding box center [635, 267] width 843 height 434
click at [253, 292] on div at bounding box center [635, 267] width 843 height 434
click at [994, 67] on div at bounding box center [635, 267] width 843 height 434
click at [990, 69] on div at bounding box center [635, 267] width 843 height 434
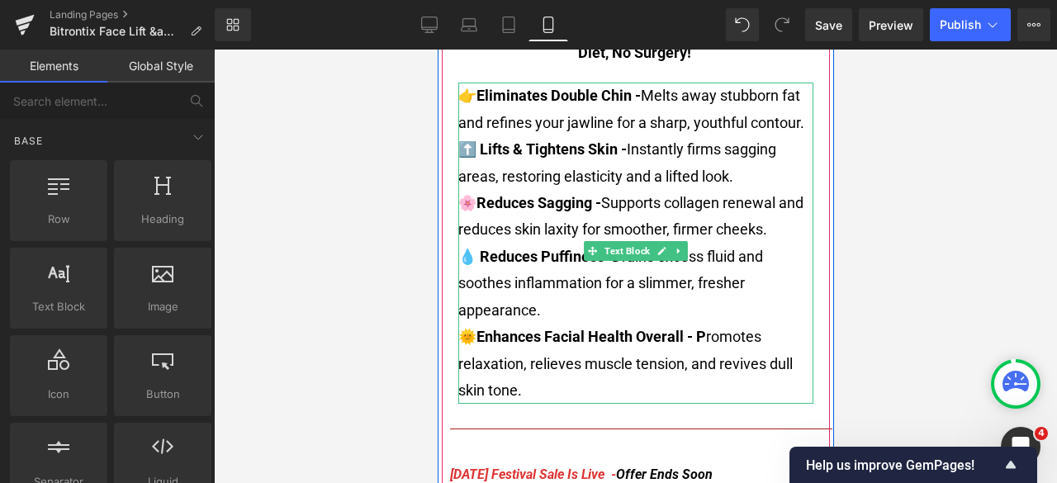
scroll to position [743, 0]
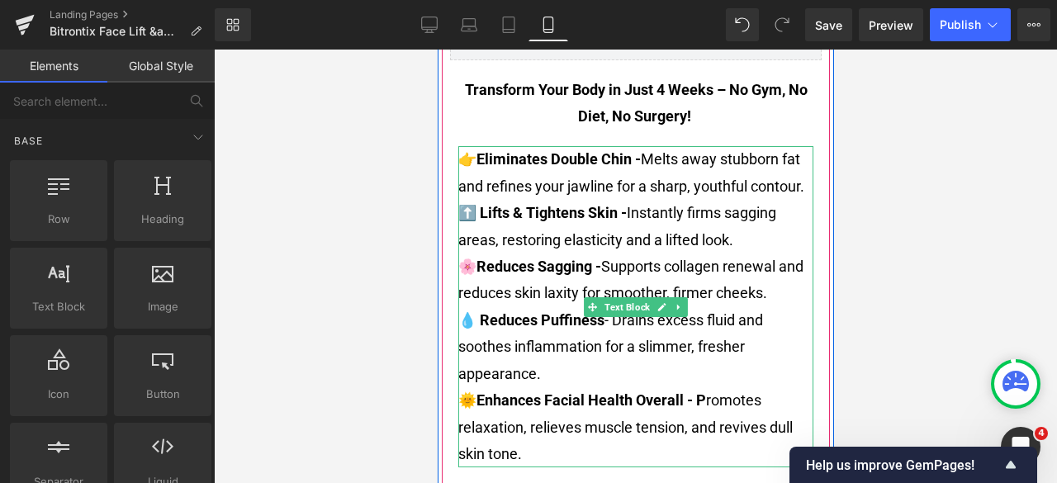
click at [571, 447] on p "🌞 Enhances Facial Health Overall - P romotes relaxation, relieves muscle tensio…" at bounding box center [635, 427] width 355 height 80
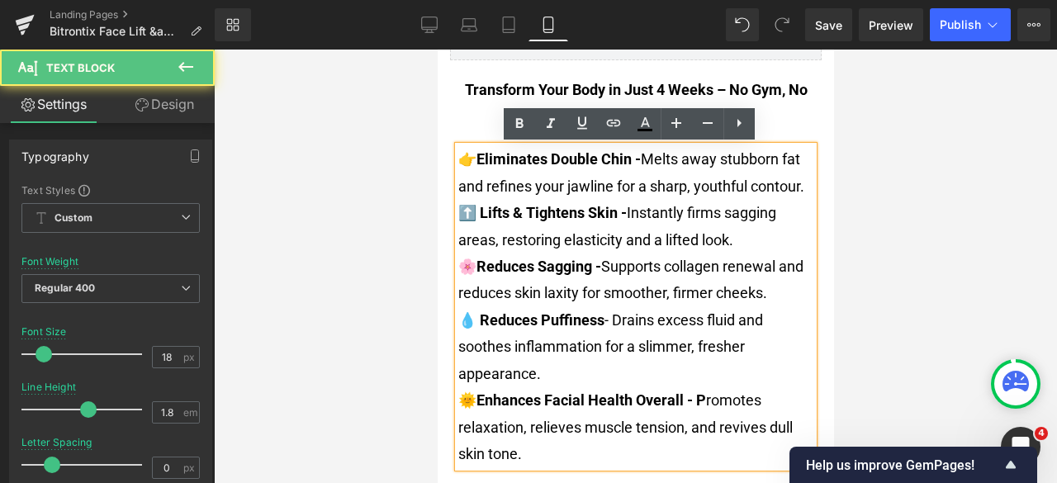
drag, startPoint x: 583, startPoint y: 456, endPoint x: 450, endPoint y: 401, distance: 143.7
click at [458, 401] on div "👉 Eliminates Double Chin - Melts away stubborn fat and refines your jawline for…" at bounding box center [635, 306] width 355 height 321
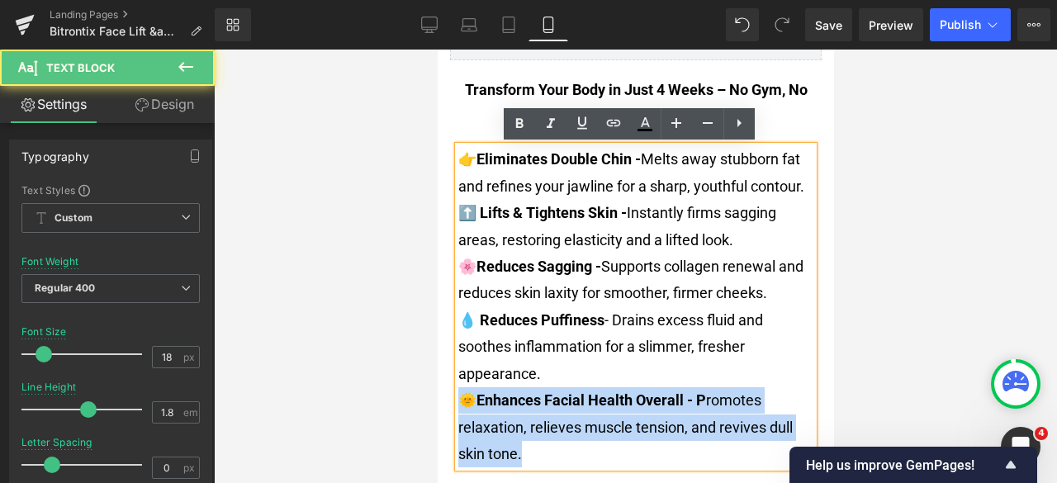
drag, startPoint x: 456, startPoint y: 401, endPoint x: 520, endPoint y: 450, distance: 80.6
click at [520, 450] on p "🌞 Enhances Facial Health Overall - P romotes relaxation, relieves muscle tensio…" at bounding box center [635, 427] width 355 height 80
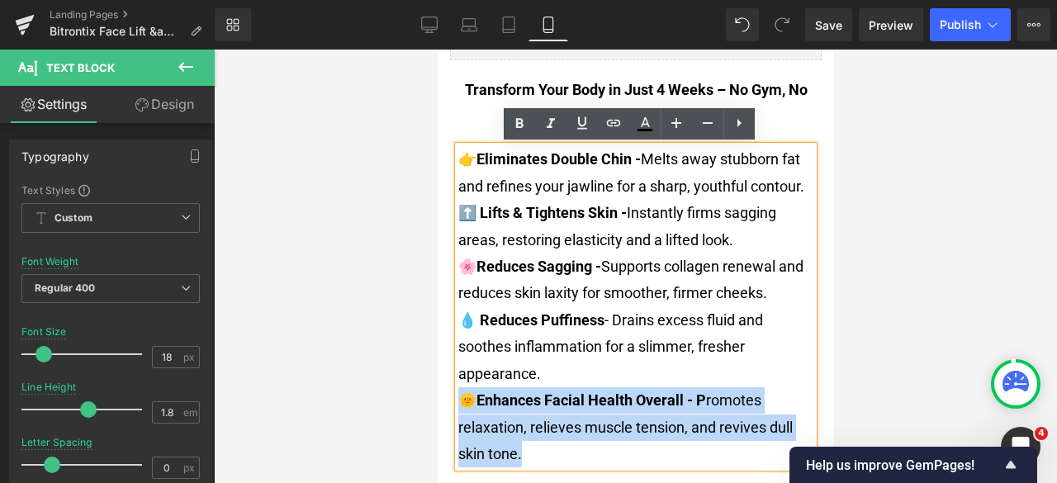
copy font "🌞 Enhances Facial Health Overall - P romotes relaxation, relieves muscle tensio…"
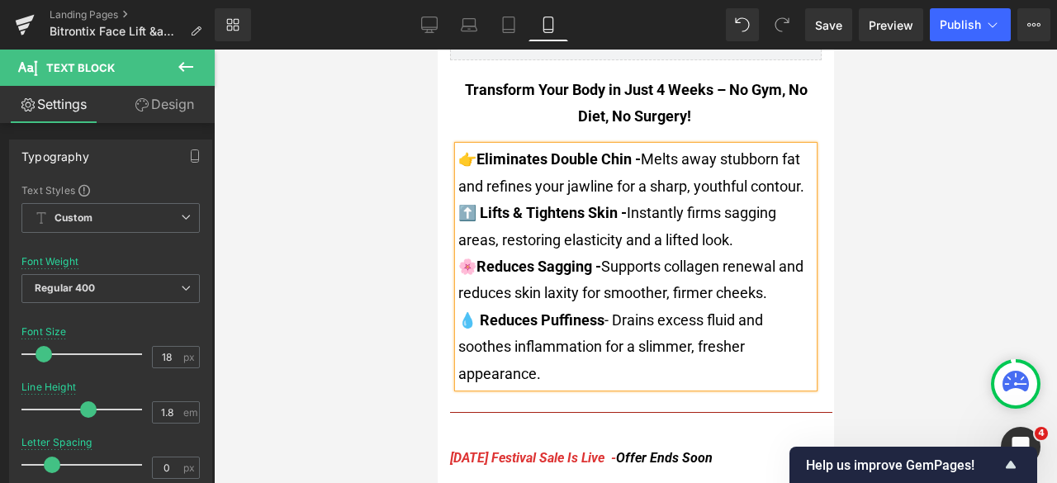
click at [694, 103] on p "Transform Your Body in Just 4 Weeks – No Gym, No Diet, No Surgery!" at bounding box center [635, 104] width 355 height 54
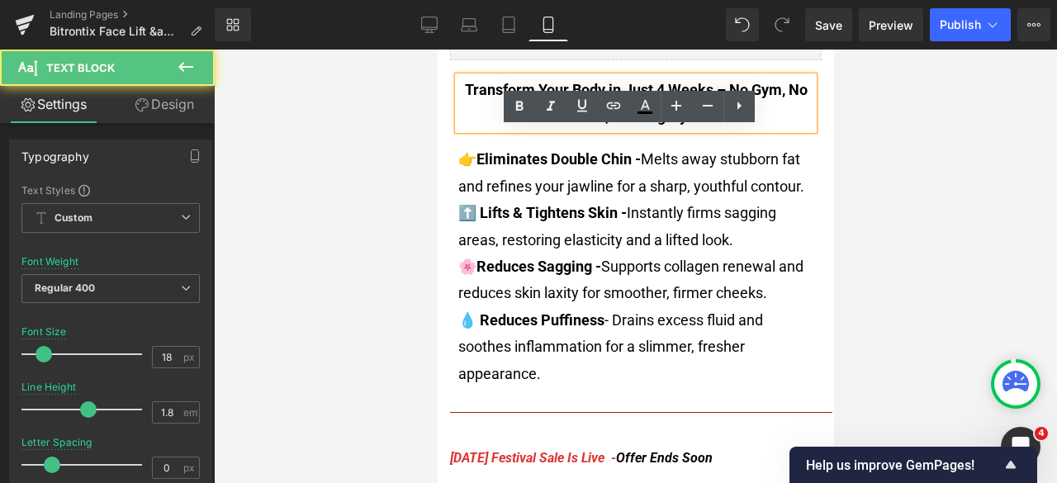
click at [724, 118] on link at bounding box center [739, 106] width 31 height 31
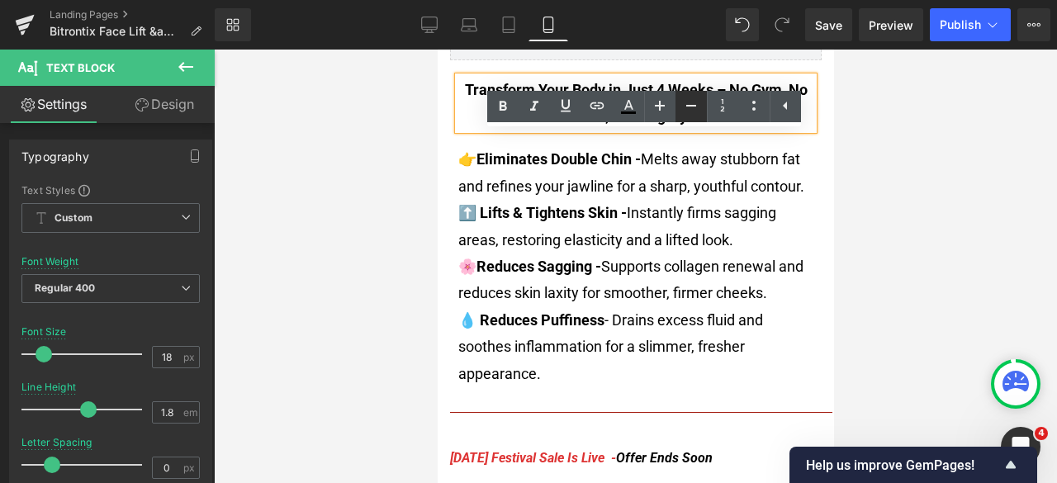
click at [691, 121] on link at bounding box center [691, 106] width 31 height 31
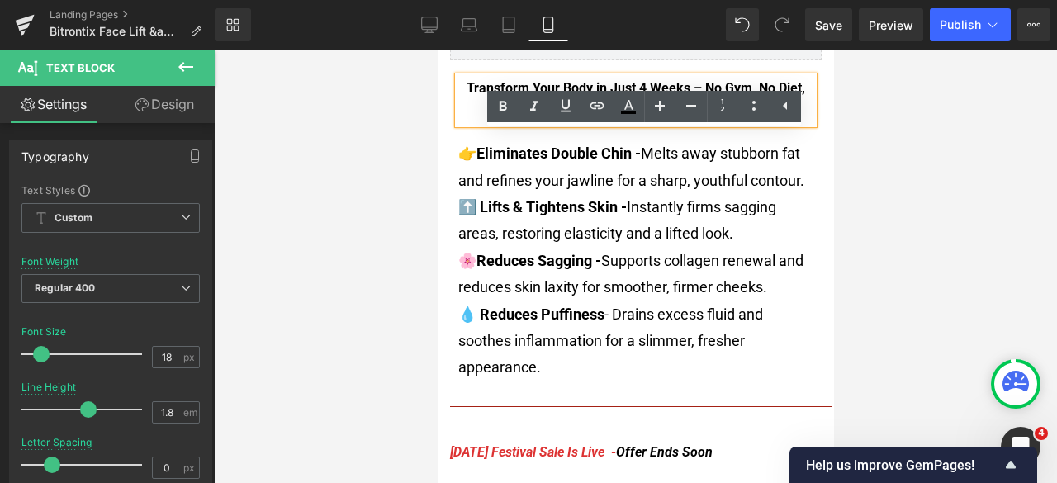
click at [468, 103] on p "Transform Your Body in Just 4 Weeks – No Gym, No Diet, No Surgery!" at bounding box center [635, 101] width 355 height 48
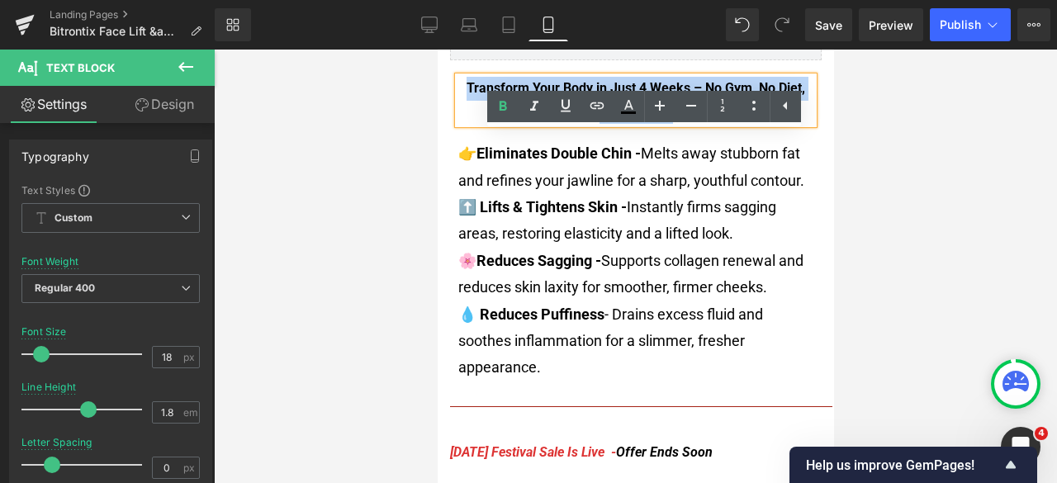
drag, startPoint x: 458, startPoint y: 85, endPoint x: 818, endPoint y: 127, distance: 361.8
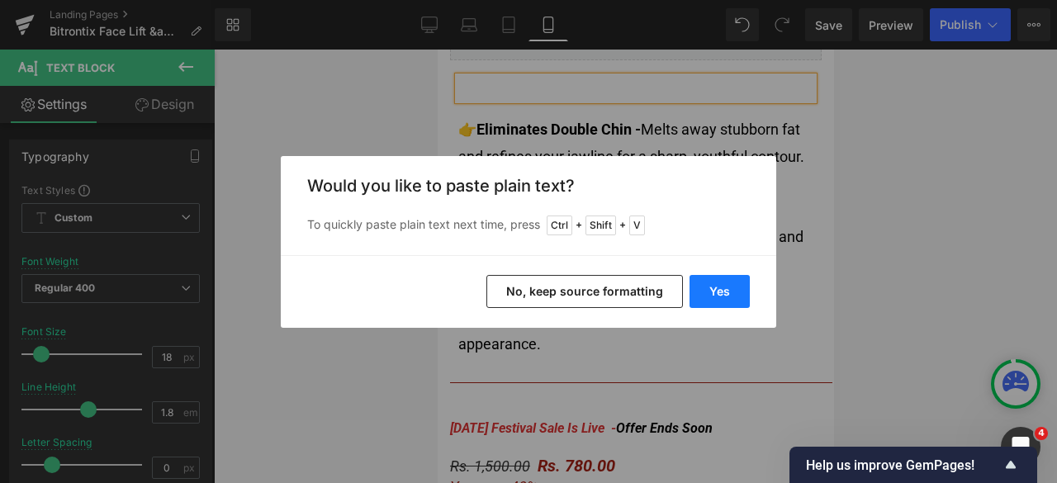
click at [714, 289] on button "Yes" at bounding box center [720, 291] width 60 height 33
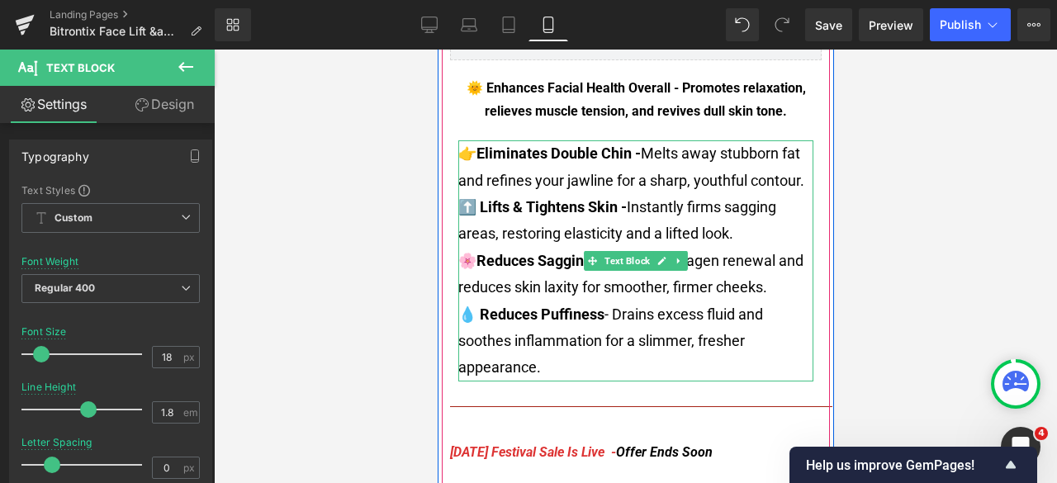
scroll to position [661, 0]
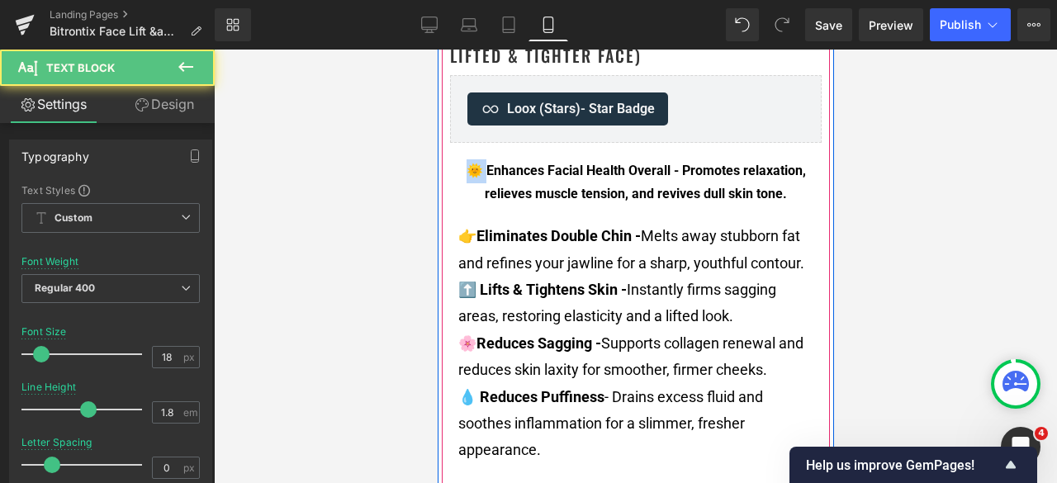
drag, startPoint x: 479, startPoint y: 171, endPoint x: 449, endPoint y: 166, distance: 30.1
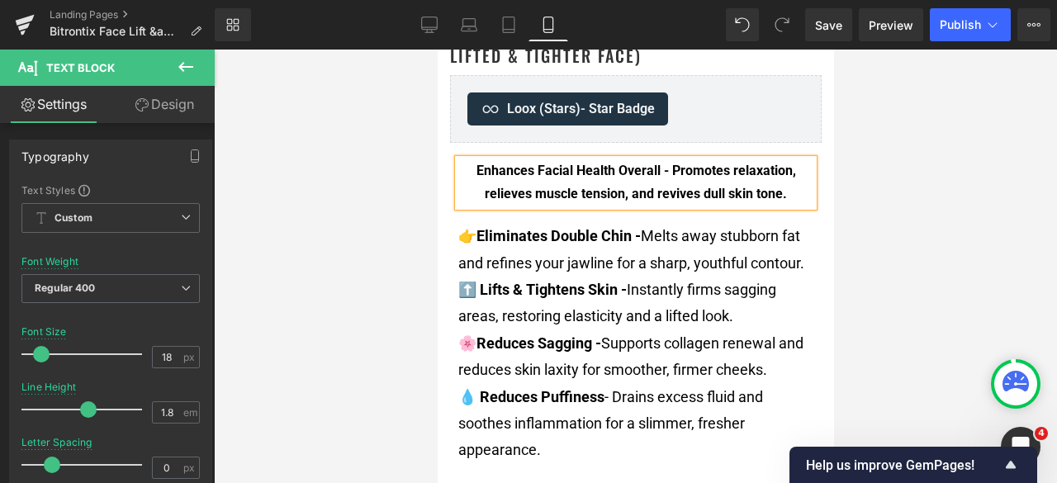
click at [905, 178] on div at bounding box center [635, 267] width 843 height 434
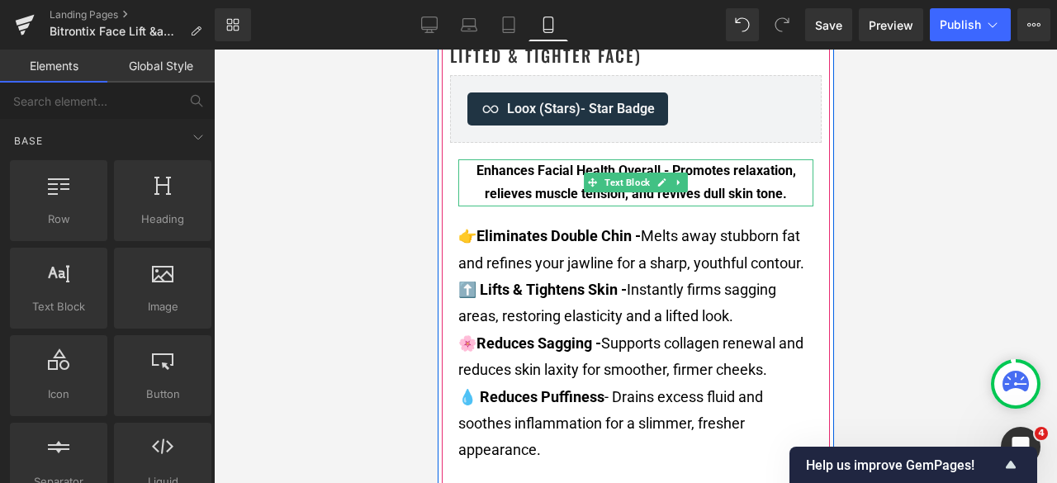
click at [732, 183] on p "Enhances Facial Health Overall - Promotes relaxation, relieves muscle tension, …" at bounding box center [635, 183] width 355 height 48
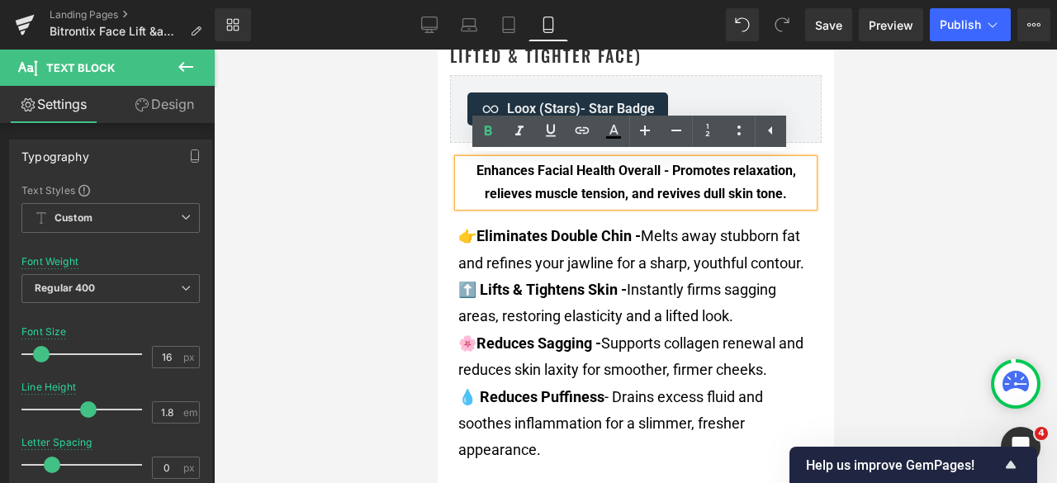
click at [663, 310] on font "⬆️ Lifts & Tightens Skin - Instantly firms sagging areas, restoring elasticity …" at bounding box center [617, 303] width 318 height 44
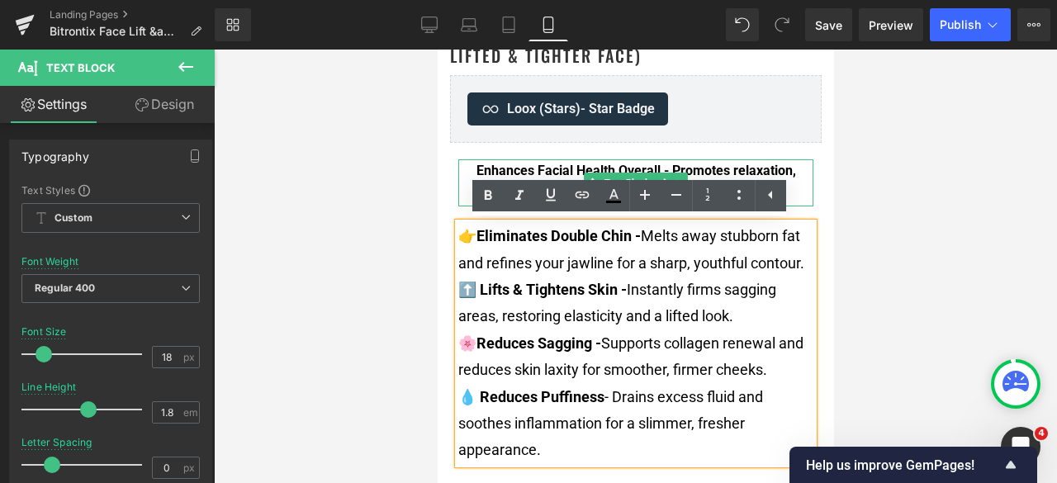
click at [790, 169] on p "Enhances Facial Health Overall - Promotes relaxation, relieves muscle tension, …" at bounding box center [635, 183] width 355 height 48
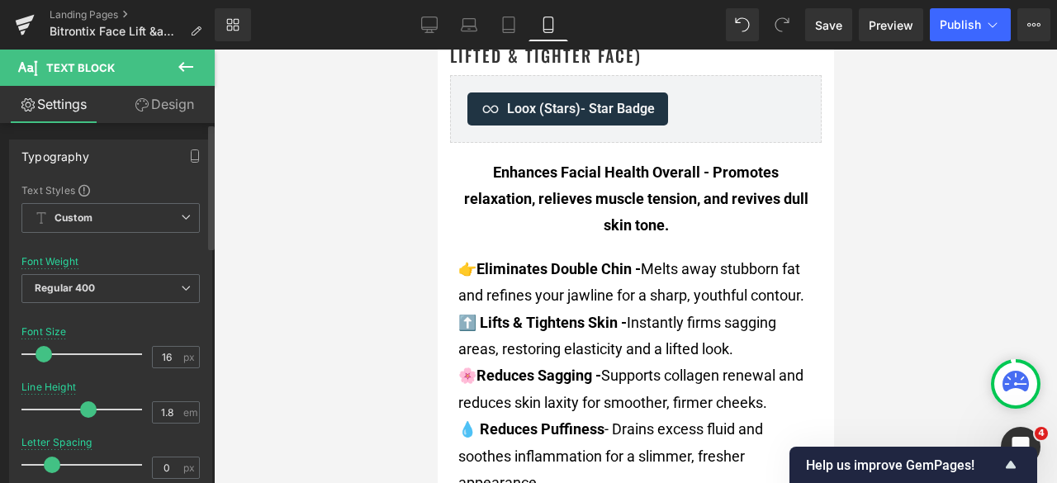
click at [48, 349] on span at bounding box center [44, 354] width 17 height 17
click at [940, 146] on div at bounding box center [635, 267] width 843 height 434
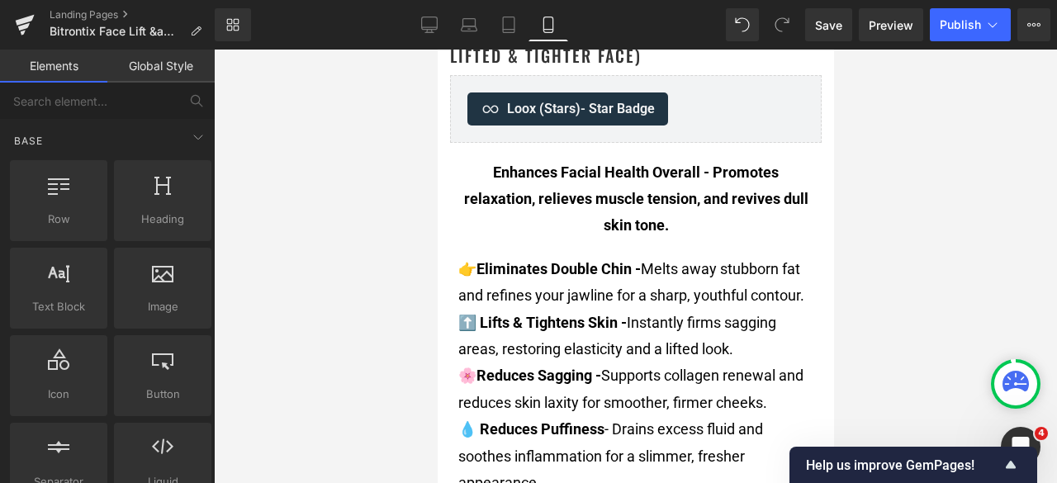
click at [899, 147] on div at bounding box center [635, 267] width 843 height 434
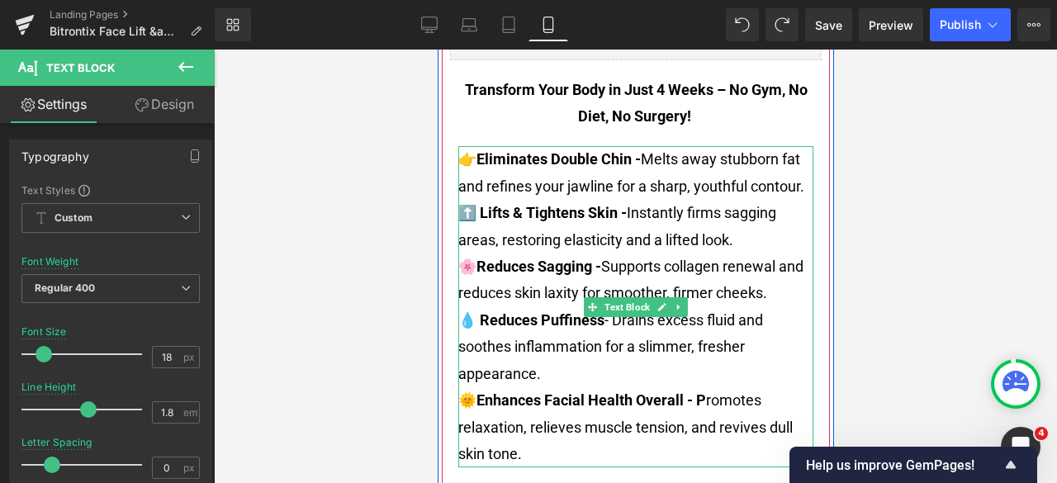
scroll to position [826, 0]
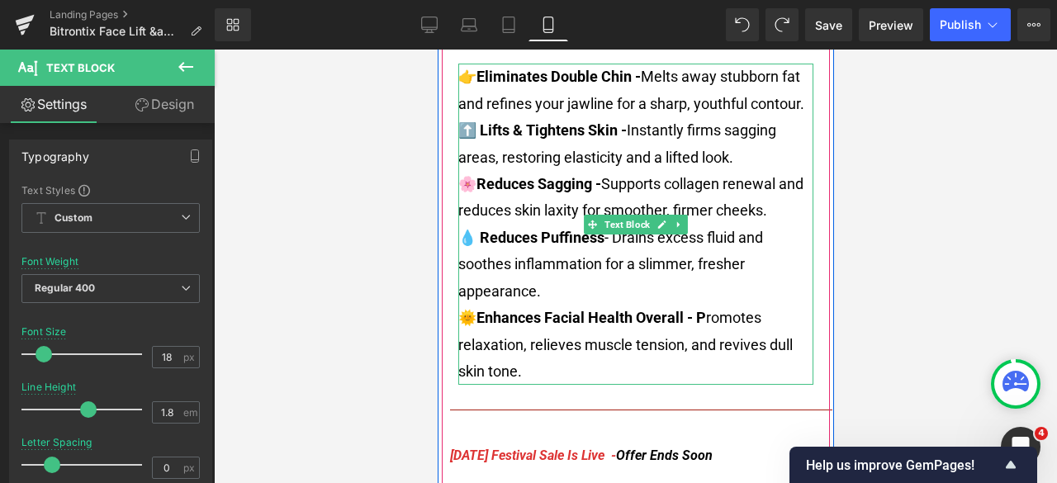
click at [576, 368] on p "🌞 Enhances Facial Health Overall - P romotes relaxation, relieves muscle tensio…" at bounding box center [635, 345] width 355 height 80
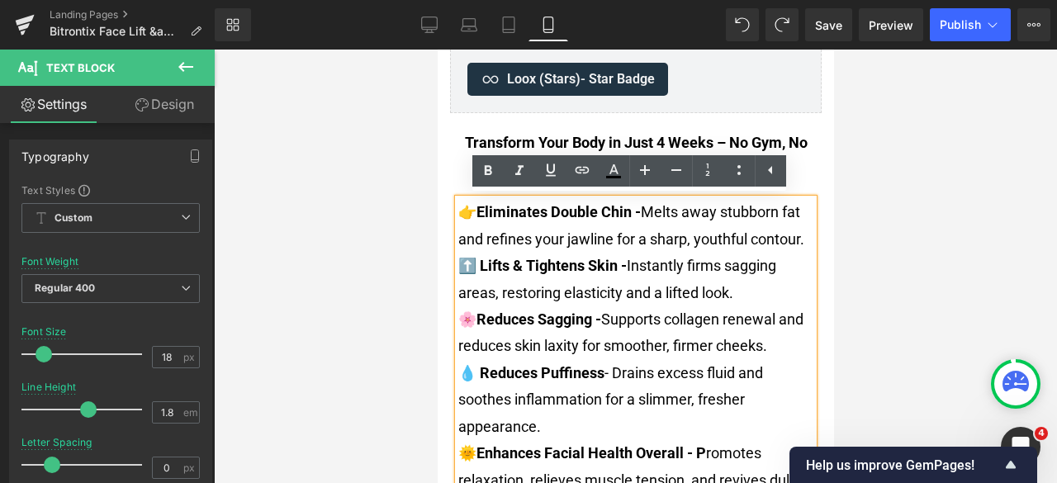
scroll to position [661, 0]
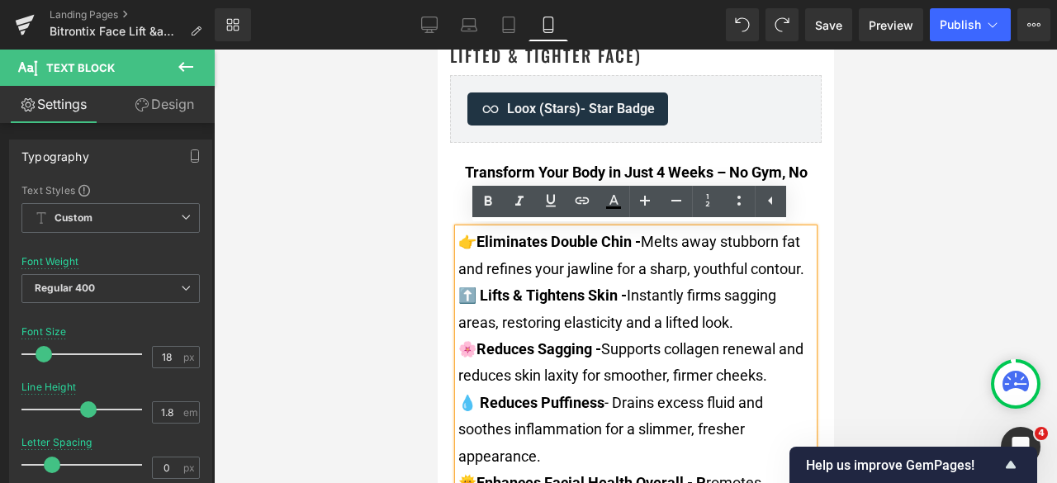
drag, startPoint x: 805, startPoint y: 267, endPoint x: 486, endPoint y: 249, distance: 320.2
click at [486, 249] on p "👉 Eliminates Double Chin - Melts away stubborn fat and refines your jawline for…" at bounding box center [635, 256] width 355 height 54
click at [486, 249] on strong "Eliminates Double Chin -" at bounding box center [558, 241] width 164 height 17
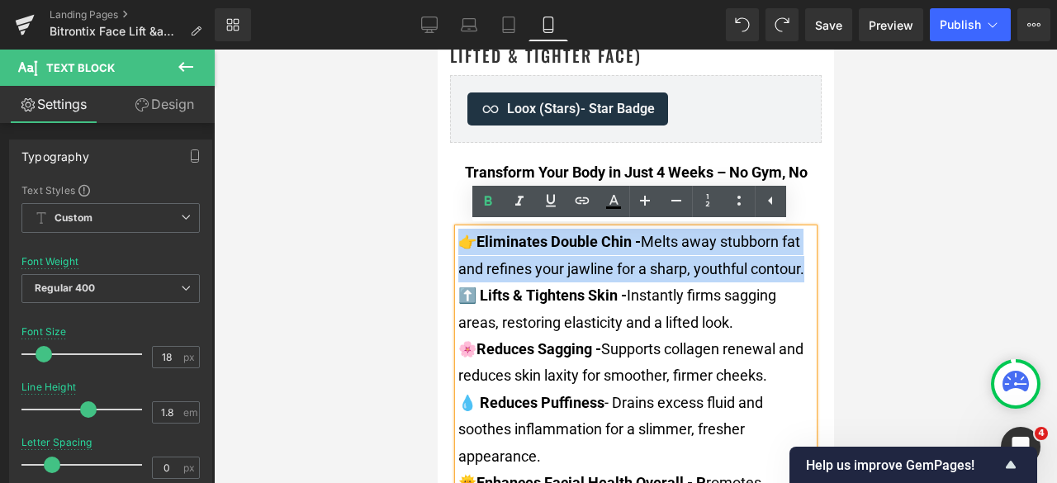
drag, startPoint x: 462, startPoint y: 243, endPoint x: 827, endPoint y: 261, distance: 365.6
copy font "👉 Eliminates Double Chin - Melts away stubborn fat and refines your jawline for…"
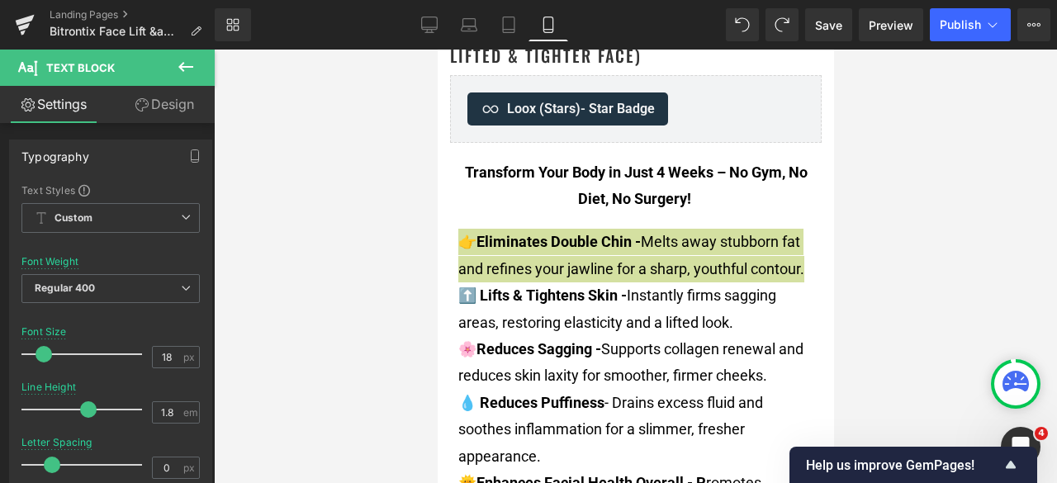
click at [929, 199] on div at bounding box center [635, 267] width 843 height 434
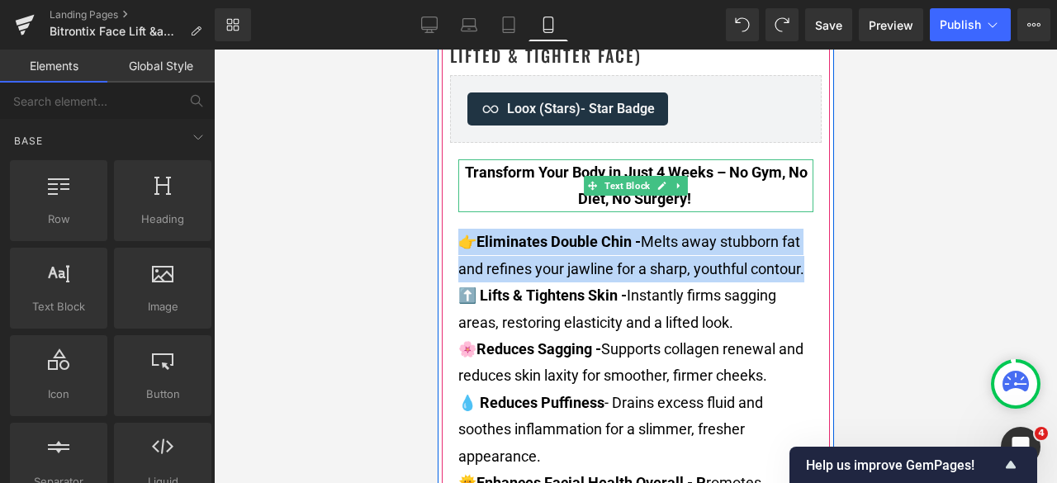
click at [525, 206] on p "Transform Your Body in Just 4 Weeks – No Gym, No Diet, No Surgery!" at bounding box center [635, 186] width 355 height 54
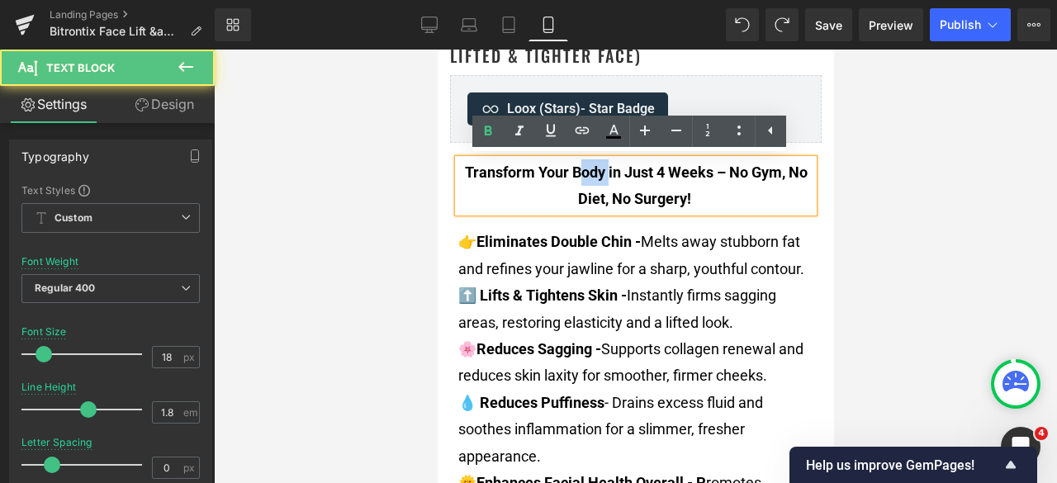
drag, startPoint x: 597, startPoint y: 169, endPoint x: 568, endPoint y: 170, distance: 29.0
click at [568, 170] on strong "Transform Your Body in Just 4 Weeks – No Gym, No Diet, No Surgery!" at bounding box center [635, 186] width 343 height 44
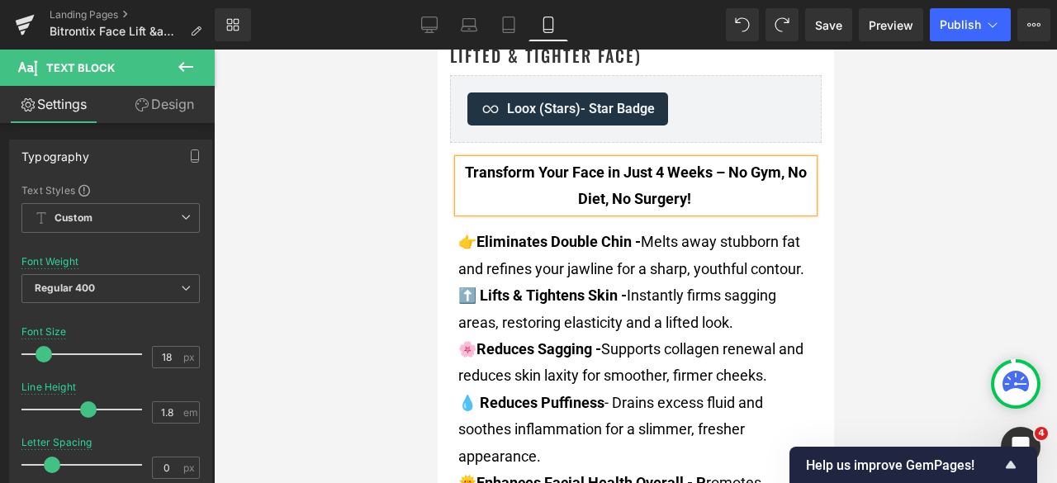
click at [666, 170] on strong "Transform Your Face in Just 4 Weeks – No Gym, No Diet, No Surgery!" at bounding box center [635, 186] width 342 height 44
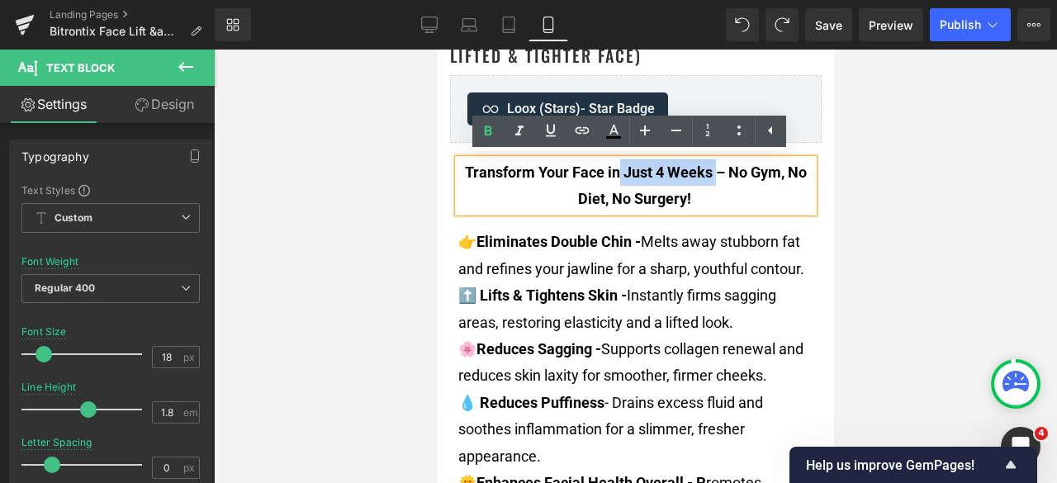
drag, startPoint x: 605, startPoint y: 169, endPoint x: 707, endPoint y: 175, distance: 102.6
click at [707, 175] on strong "Transform Your Face in Just 4 Weeks – No Gym, No Diet, No Surgery!" at bounding box center [635, 186] width 342 height 44
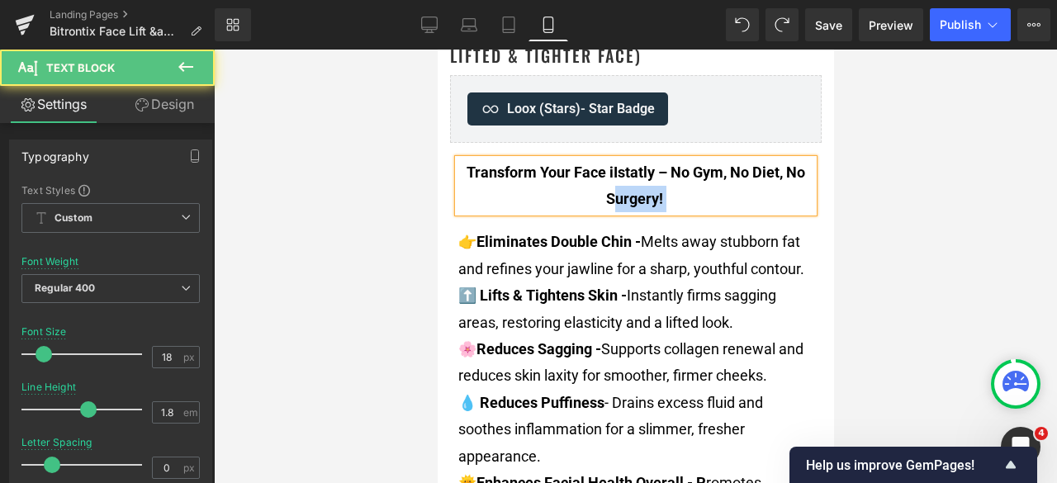
drag, startPoint x: 691, startPoint y: 214, endPoint x: 575, endPoint y: 201, distance: 116.4
click at [575, 201] on div "Transform Your Face iIstatly – No Gym, No Diet, No Surgery!" at bounding box center [635, 186] width 355 height 54
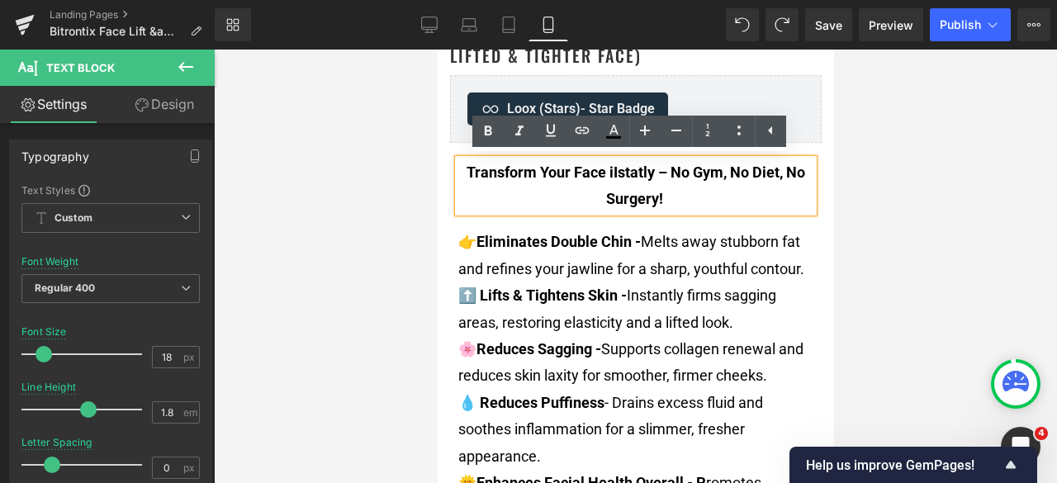
click at [620, 174] on strong "Transform Your Face iIstatly – No Gym, No Diet, No Surgery!" at bounding box center [635, 186] width 339 height 44
click at [607, 173] on strong "Transform Your Face iIstatly – No Gym, No Diet, No Surgery!" at bounding box center [635, 186] width 339 height 44
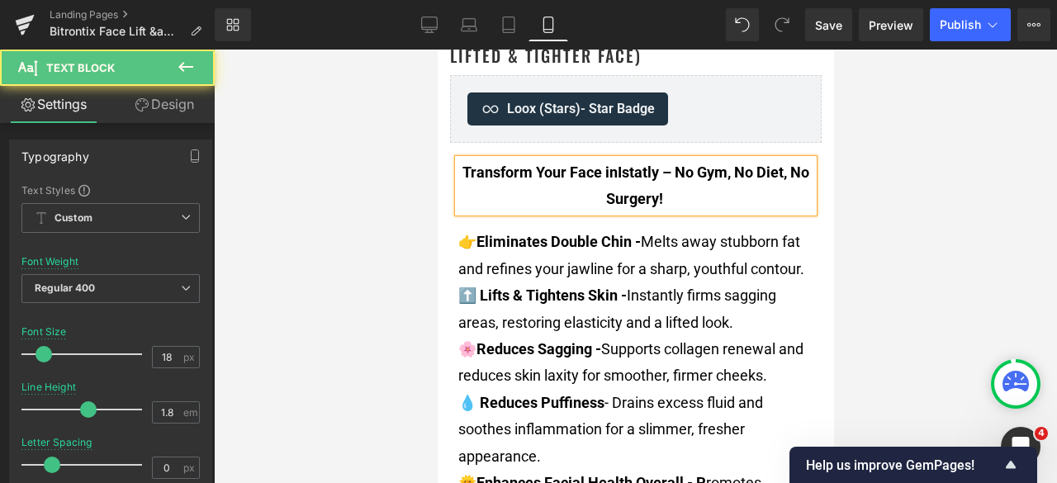
click at [720, 189] on p "Transform Your Face inIstatly – No Gym, No Diet, No Surgery!" at bounding box center [635, 186] width 355 height 54
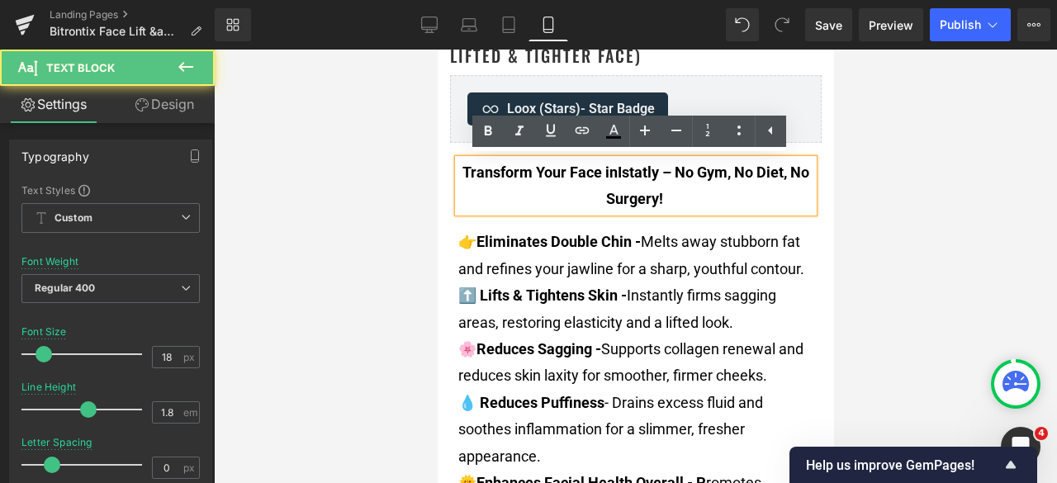
click at [617, 175] on strong "Transform Your Face inIstatly – No Gym, No Diet, No Surgery!" at bounding box center [635, 186] width 347 height 44
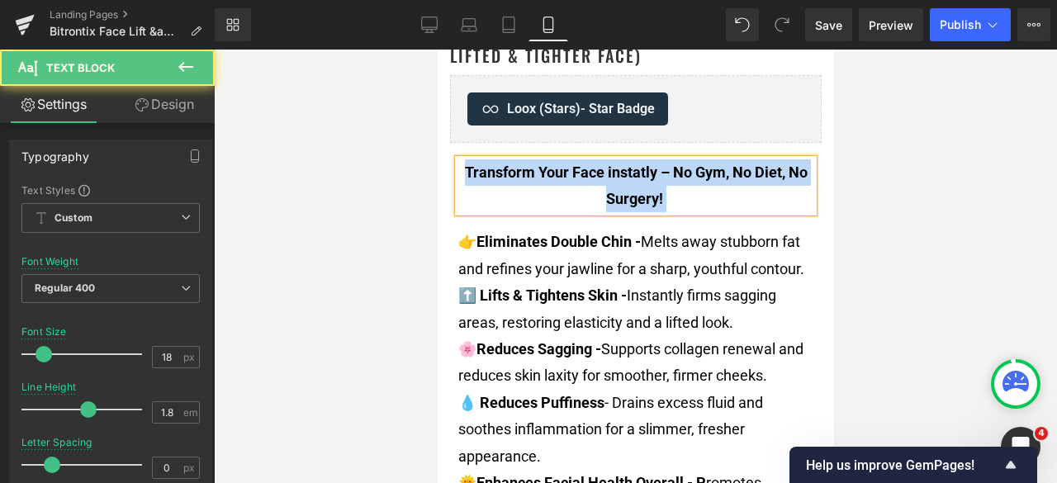
drag, startPoint x: 698, startPoint y: 204, endPoint x: 869, endPoint y: 218, distance: 171.6
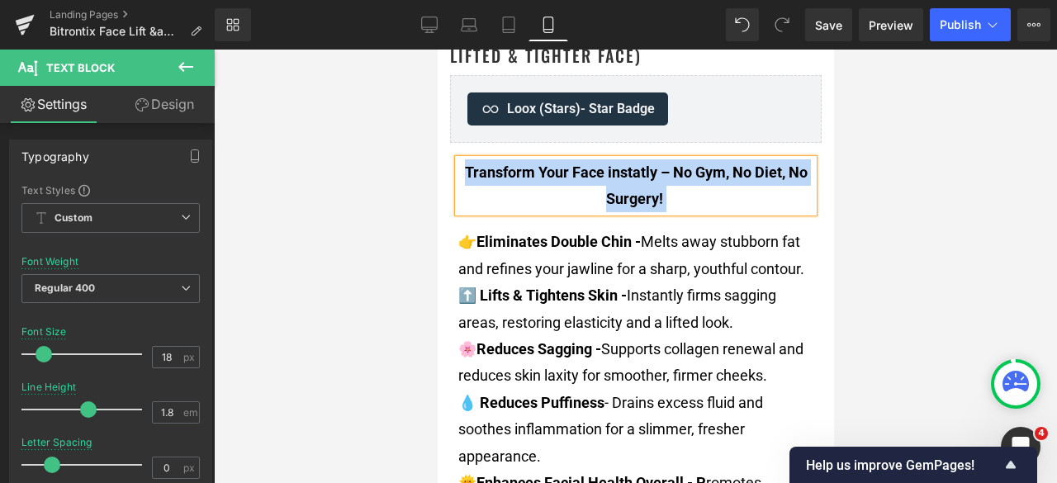
copy font "Transform Your Face instatly – No Gym, No Diet, No Surgery!"
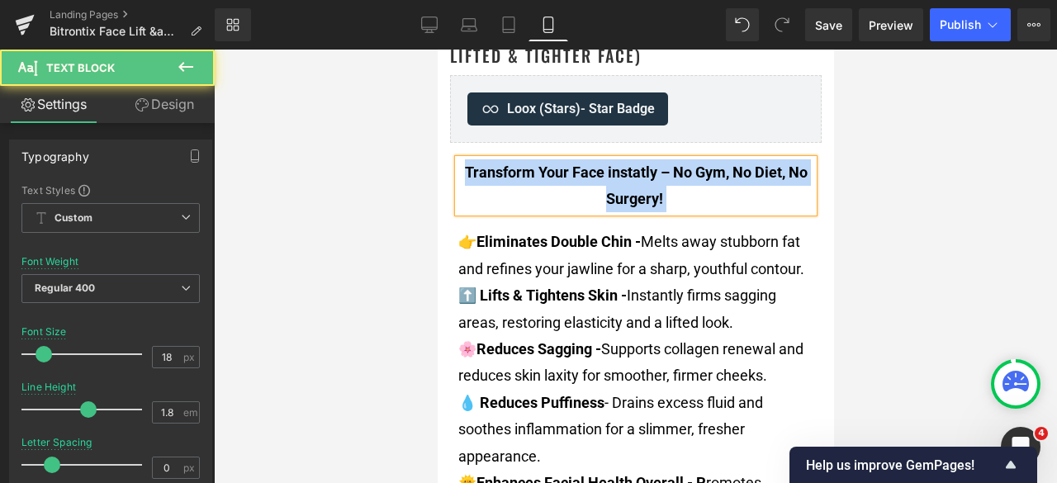
click at [662, 204] on p "Transform Your Face instatly – No Gym, No Diet, No Surgery!" at bounding box center [635, 186] width 355 height 54
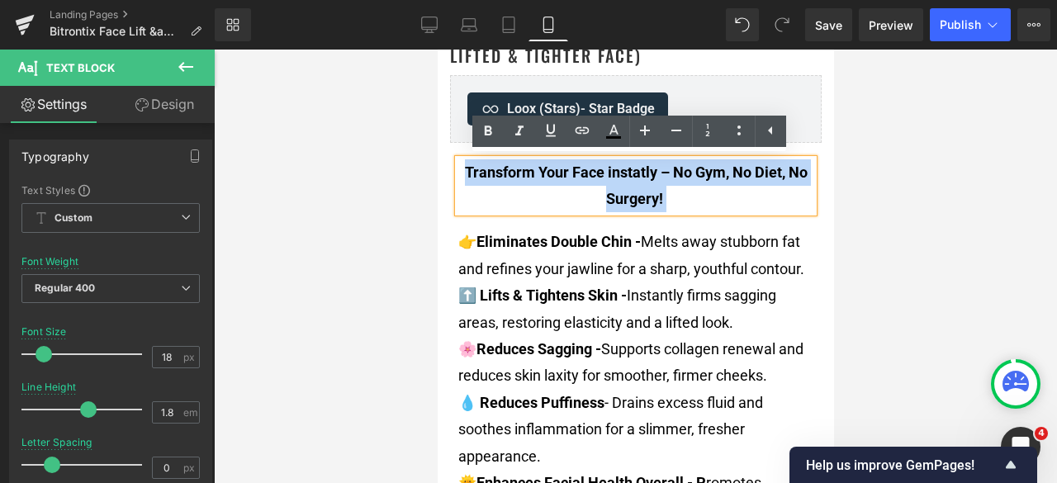
drag, startPoint x: 684, startPoint y: 197, endPoint x: 454, endPoint y: 178, distance: 230.4
click at [458, 178] on p "Transform Your Face instatly – No Gym, No Diet, No Surgery!" at bounding box center [635, 186] width 355 height 54
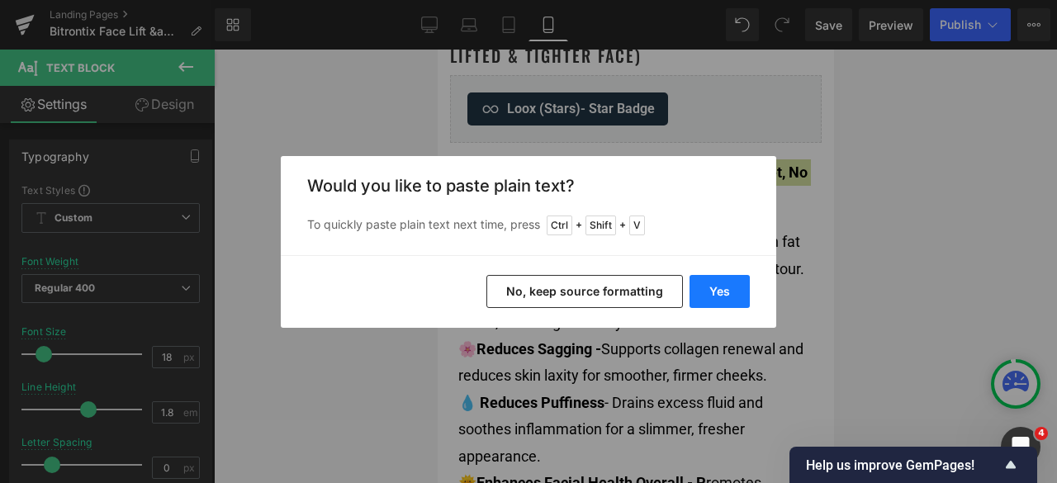
click at [715, 288] on button "Yes" at bounding box center [720, 291] width 60 height 33
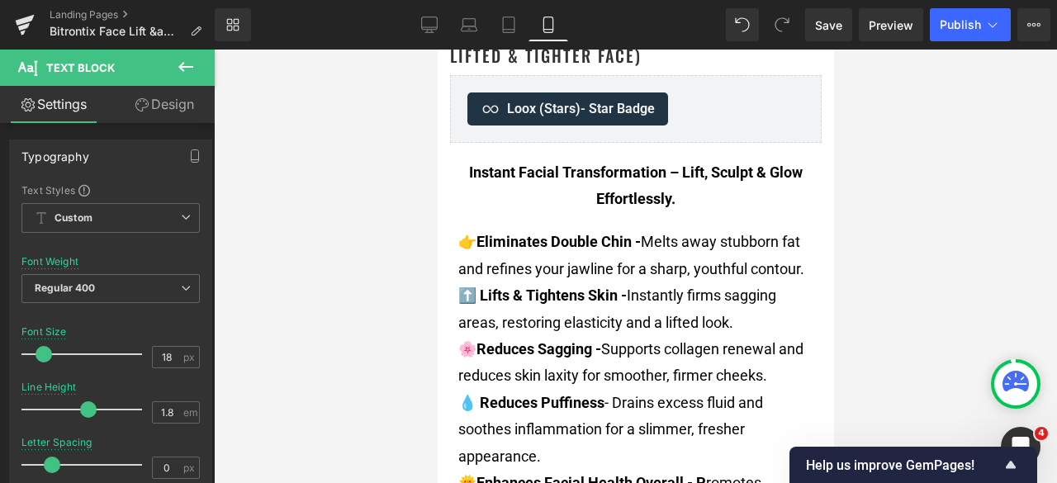
click at [943, 126] on div at bounding box center [635, 267] width 843 height 434
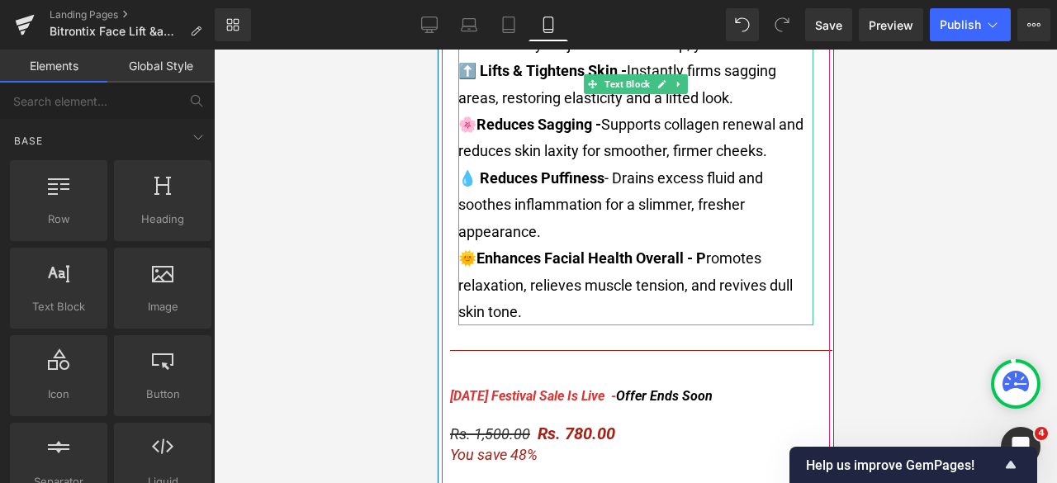
scroll to position [909, 0]
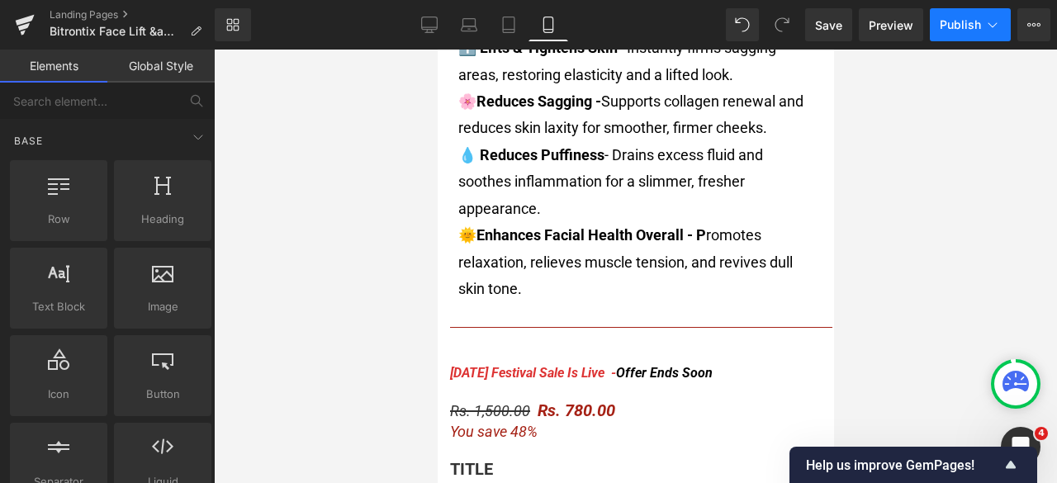
click at [956, 30] on span "Publish" at bounding box center [960, 24] width 41 height 13
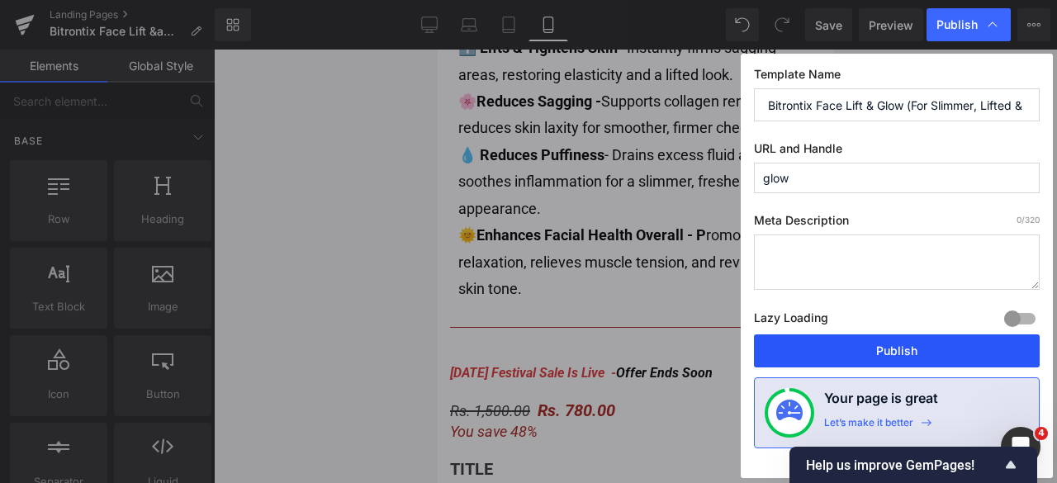
click at [835, 348] on button "Publish" at bounding box center [897, 351] width 286 height 33
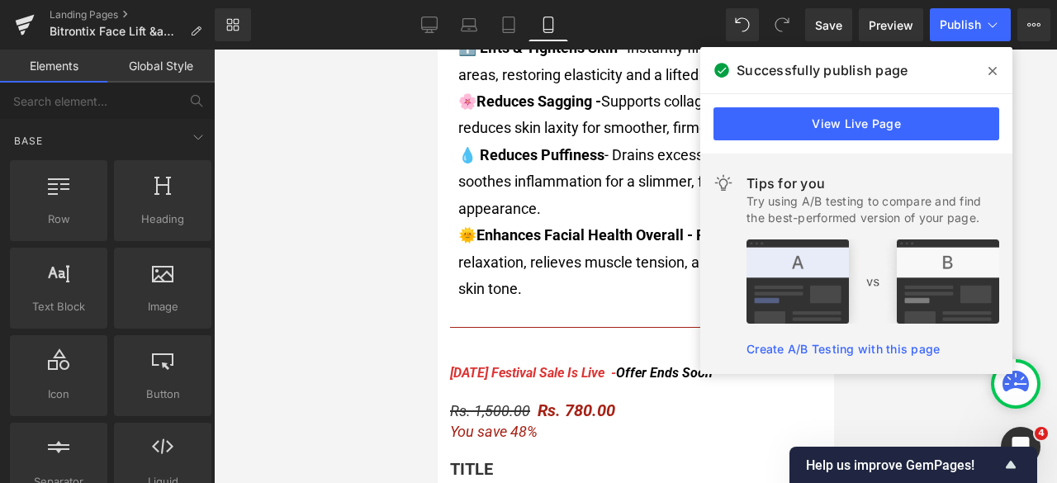
click at [995, 70] on icon at bounding box center [993, 70] width 8 height 13
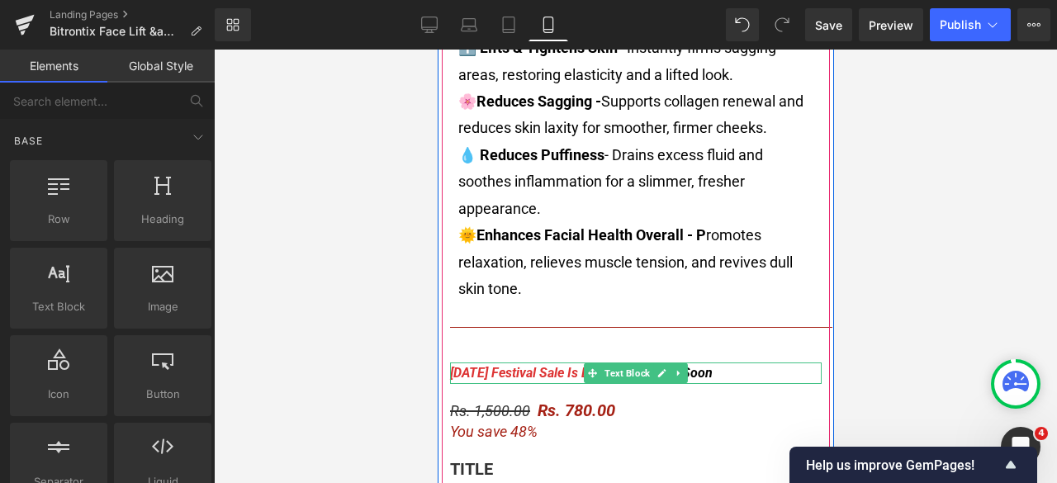
click at [542, 373] on span "[DATE] Festival Sale Is Live -" at bounding box center [532, 373] width 166 height 16
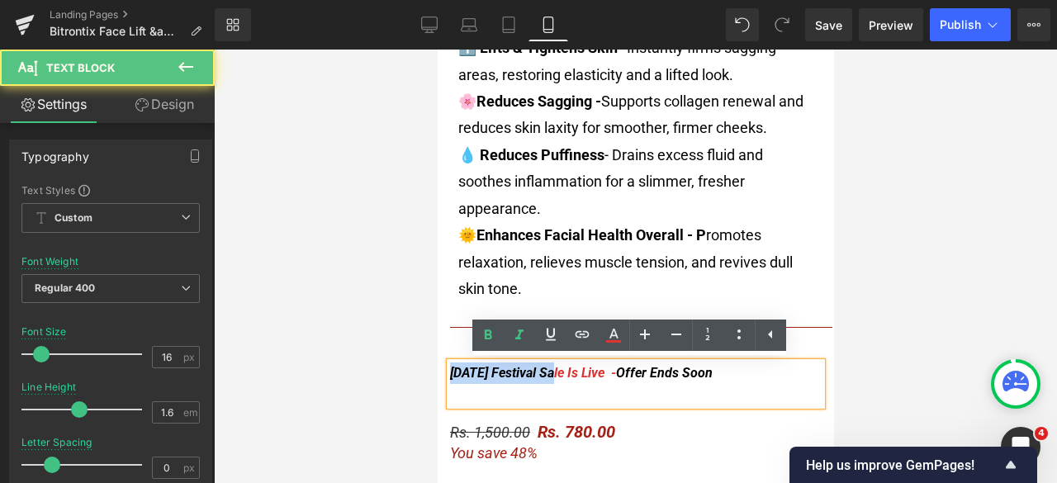
drag, startPoint x: 539, startPoint y: 373, endPoint x: 868, endPoint y: 427, distance: 334.0
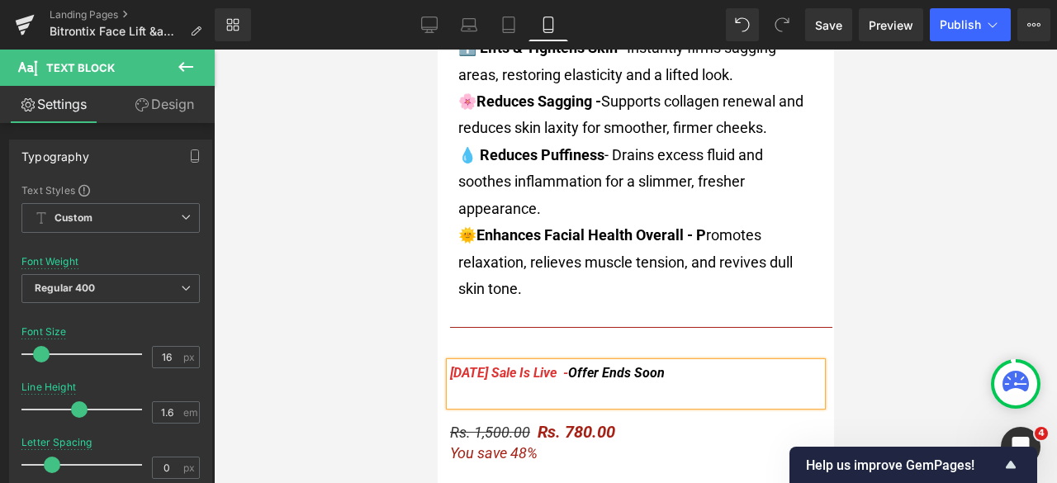
click at [932, 272] on div at bounding box center [635, 267] width 843 height 434
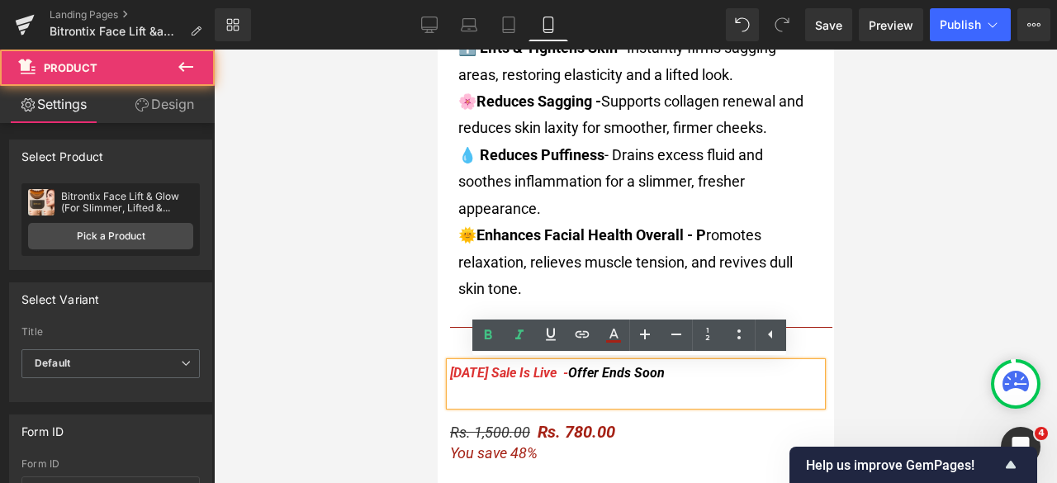
click at [671, 378] on div "Diwali Sale Is Live - Offer Ends Soon" at bounding box center [635, 384] width 372 height 42
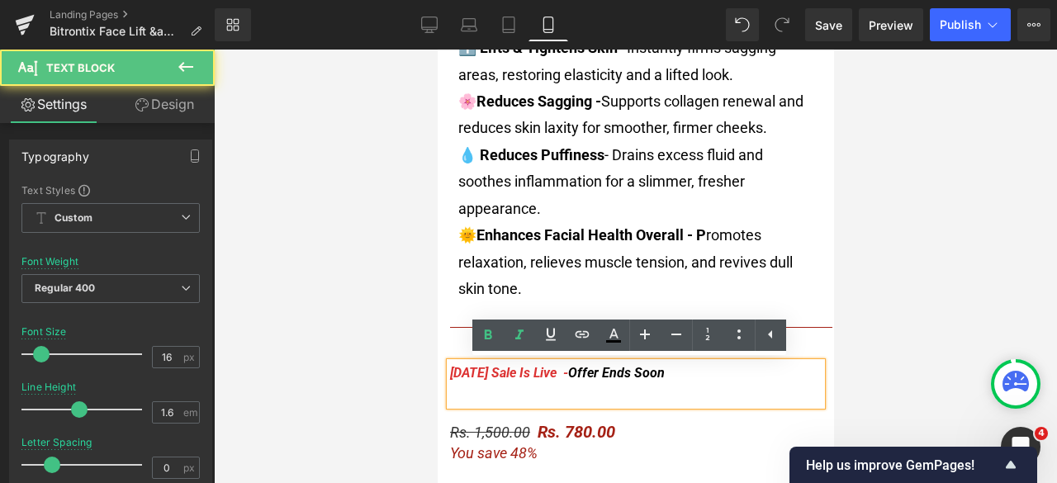
click at [528, 381] on div "Diwali Sale Is Live - Offer Ends Soon" at bounding box center [635, 384] width 372 height 42
click at [658, 380] on div "Diwali Sale Is Live - Offer Ends Soon" at bounding box center [635, 384] width 372 height 42
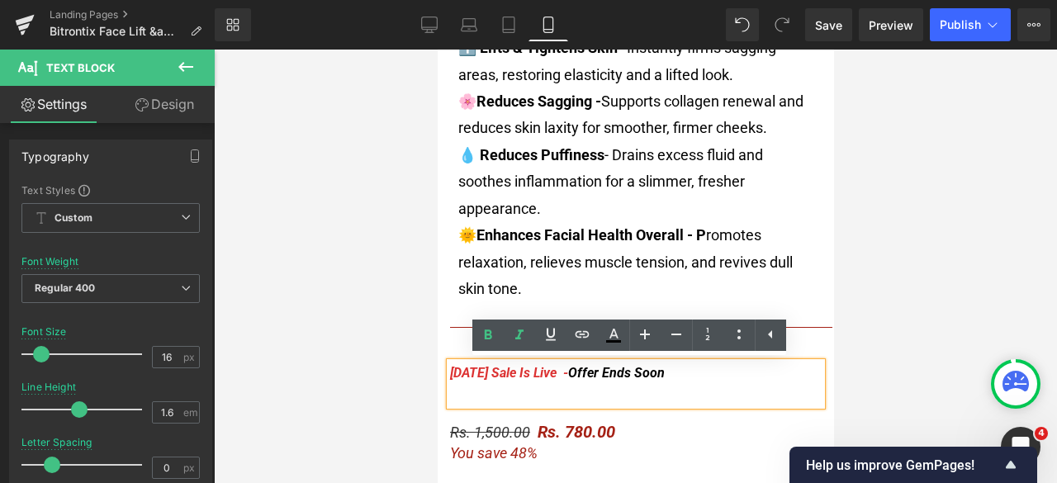
click at [710, 378] on div "Diwali Sale Is Live - Offer Ends Soon" at bounding box center [635, 384] width 372 height 42
click at [653, 396] on div "Diwali Sale Is Live - Offer Ends Soon" at bounding box center [635, 384] width 372 height 42
click at [888, 305] on div at bounding box center [635, 267] width 843 height 434
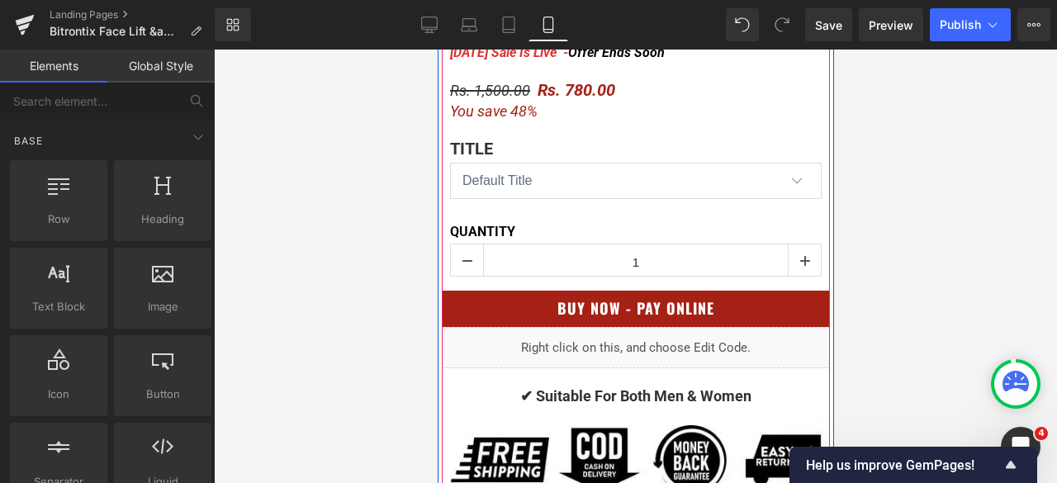
scroll to position [1322, 0]
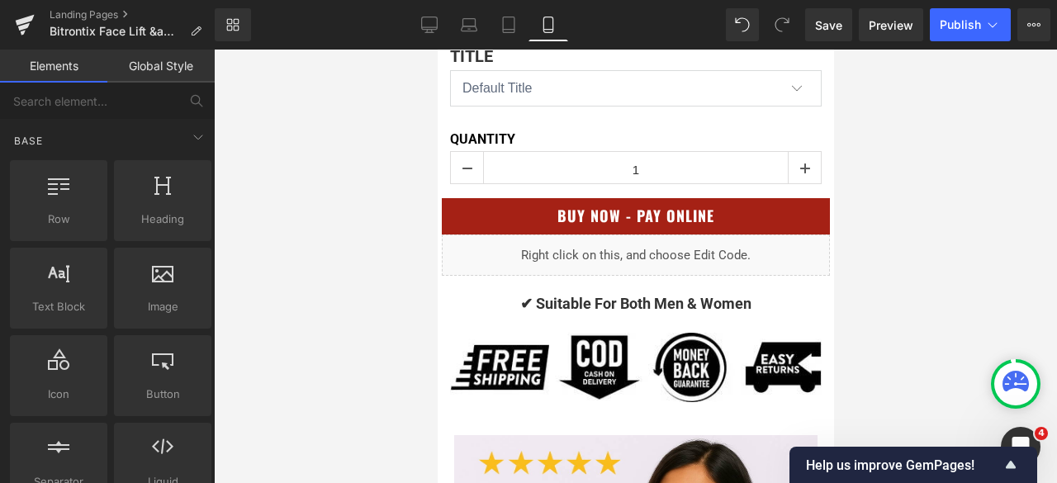
click at [890, 268] on div at bounding box center [635, 267] width 843 height 434
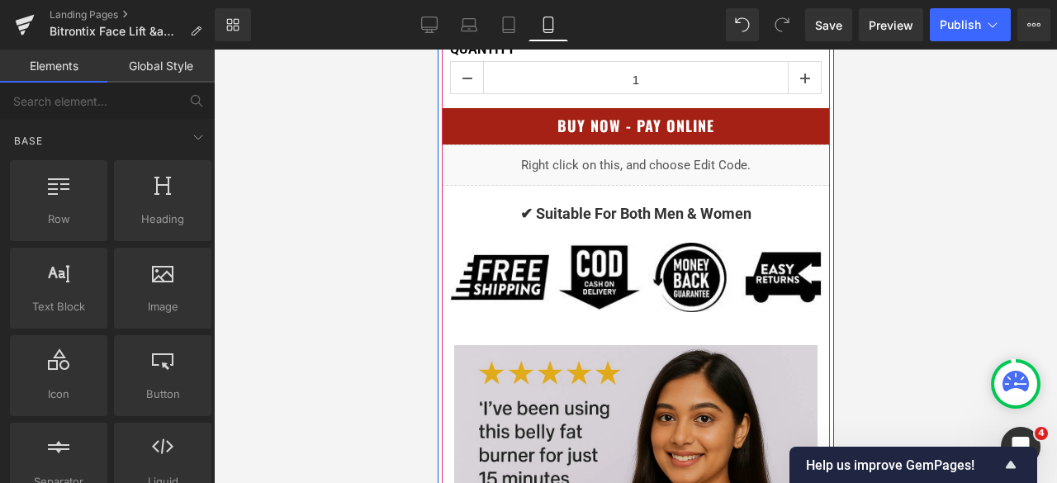
scroll to position [1652, 0]
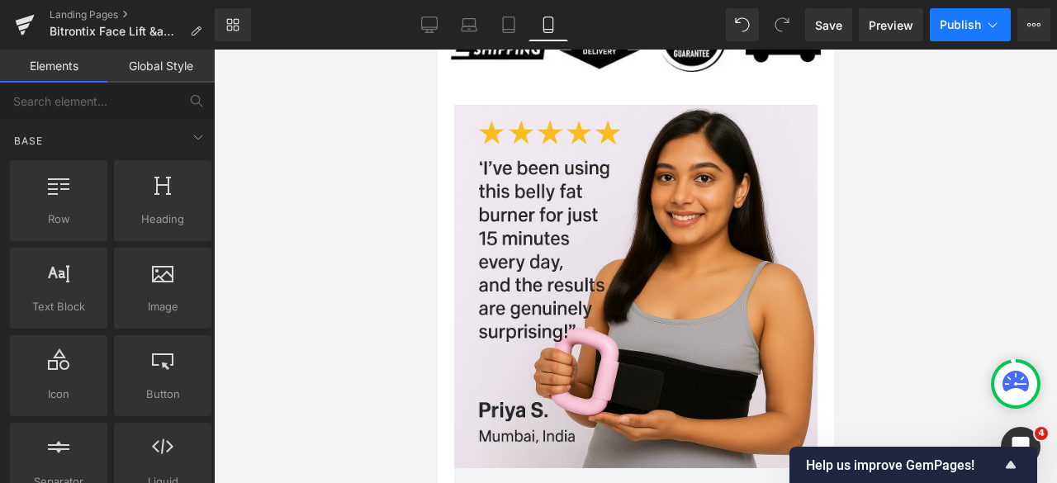
click at [944, 26] on span "Publish" at bounding box center [960, 24] width 41 height 13
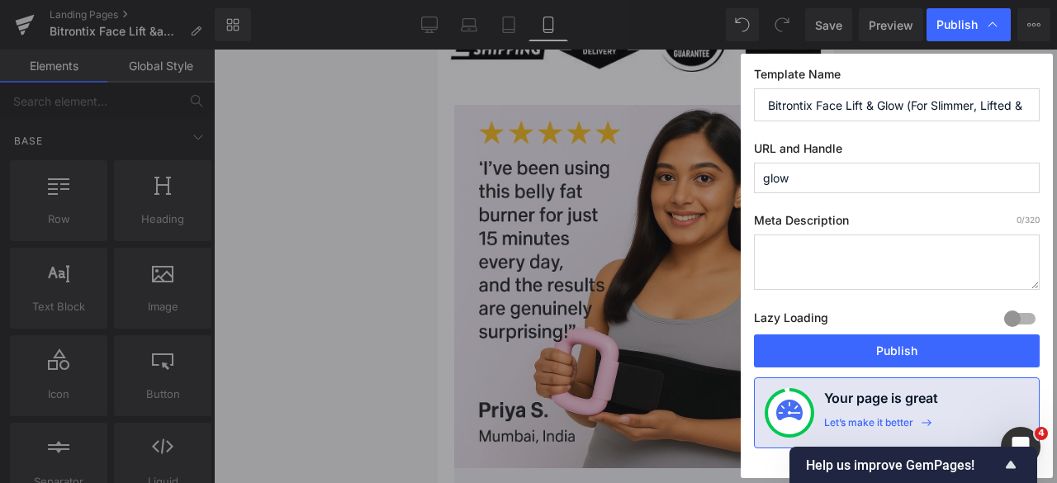
click at [886, 349] on button "Publish" at bounding box center [897, 351] width 286 height 33
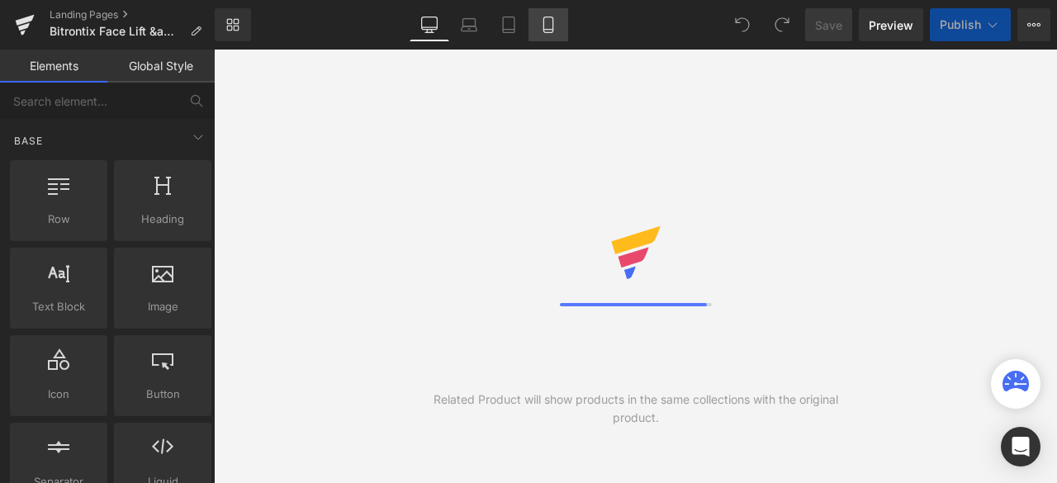
click at [549, 21] on icon at bounding box center [548, 25] width 17 height 17
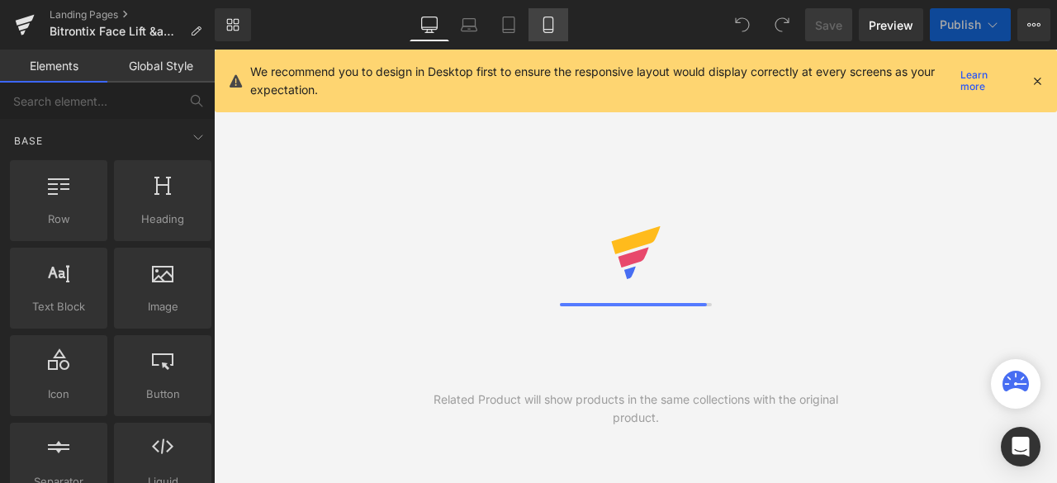
click at [549, 21] on icon at bounding box center [548, 25] width 17 height 17
click at [548, 21] on icon at bounding box center [548, 25] width 17 height 17
click at [1038, 77] on icon at bounding box center [1037, 81] width 15 height 15
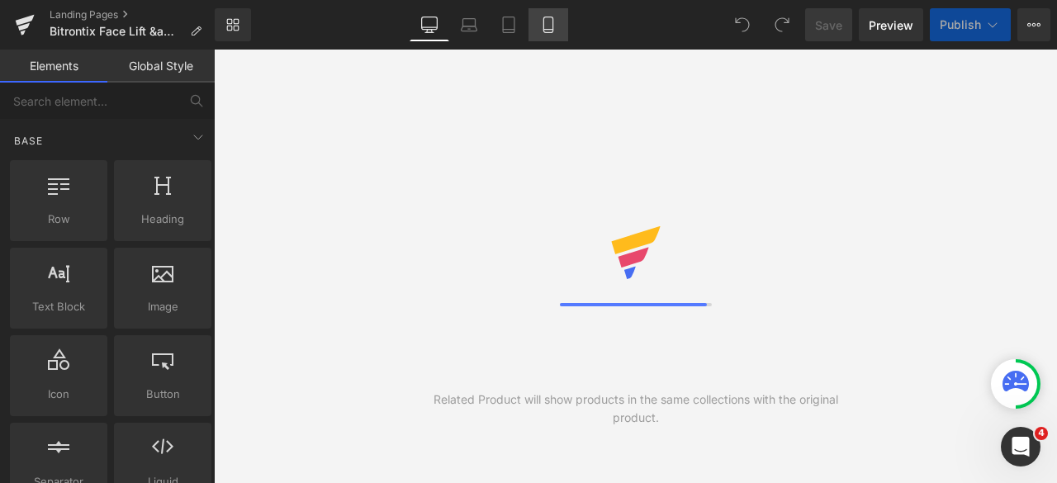
click at [549, 32] on icon at bounding box center [548, 25] width 9 height 16
click at [544, 27] on icon at bounding box center [548, 25] width 9 height 16
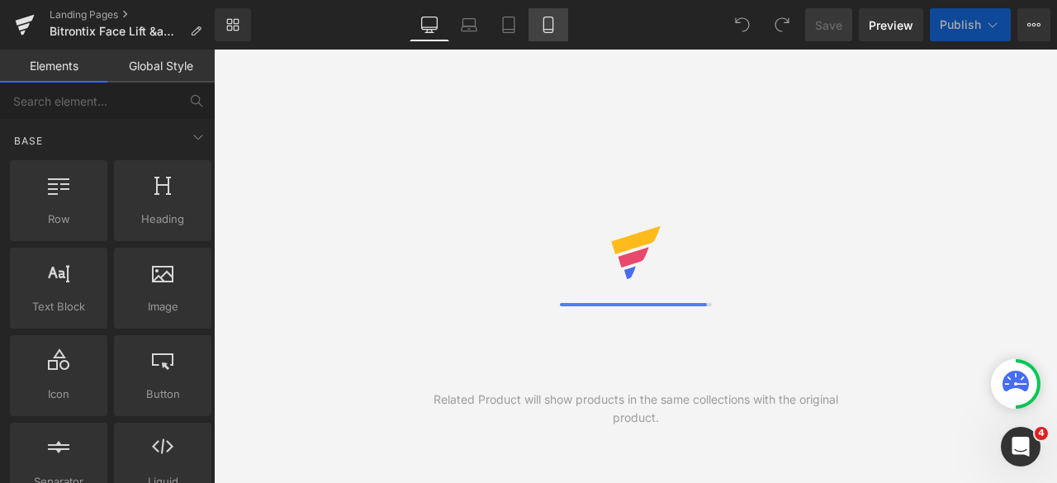
click at [544, 27] on icon at bounding box center [548, 25] width 9 height 16
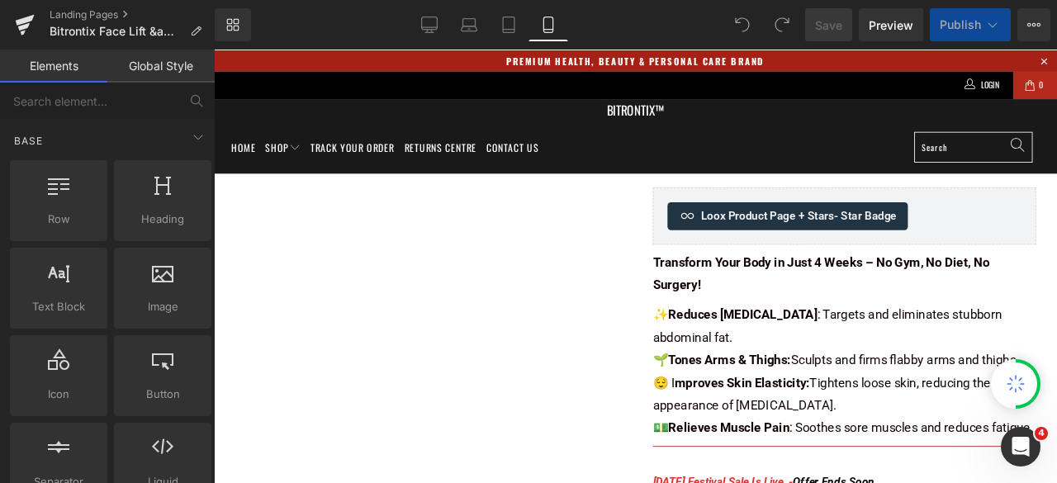
click at [544, 27] on icon at bounding box center [548, 25] width 9 height 16
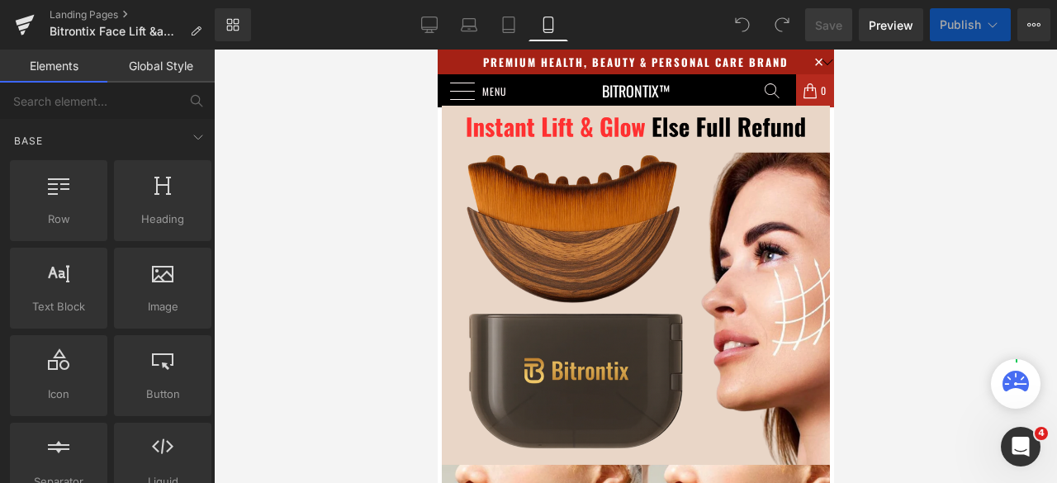
scroll to position [2035, 0]
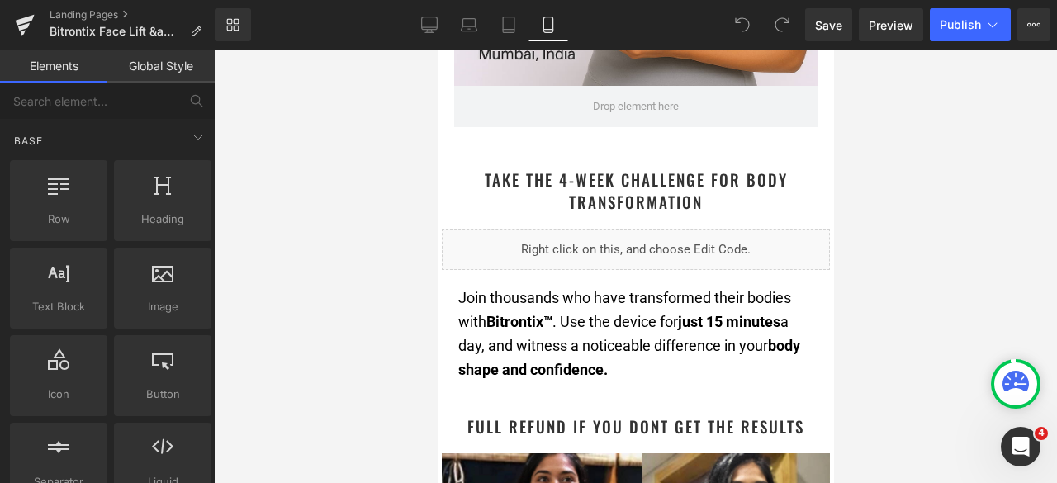
click at [879, 207] on div at bounding box center [635, 267] width 843 height 434
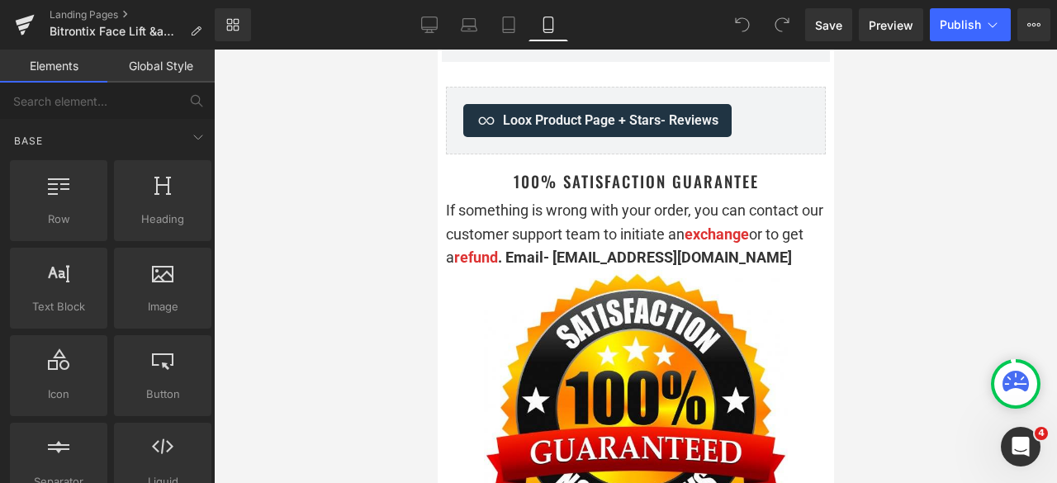
scroll to position [6282, 0]
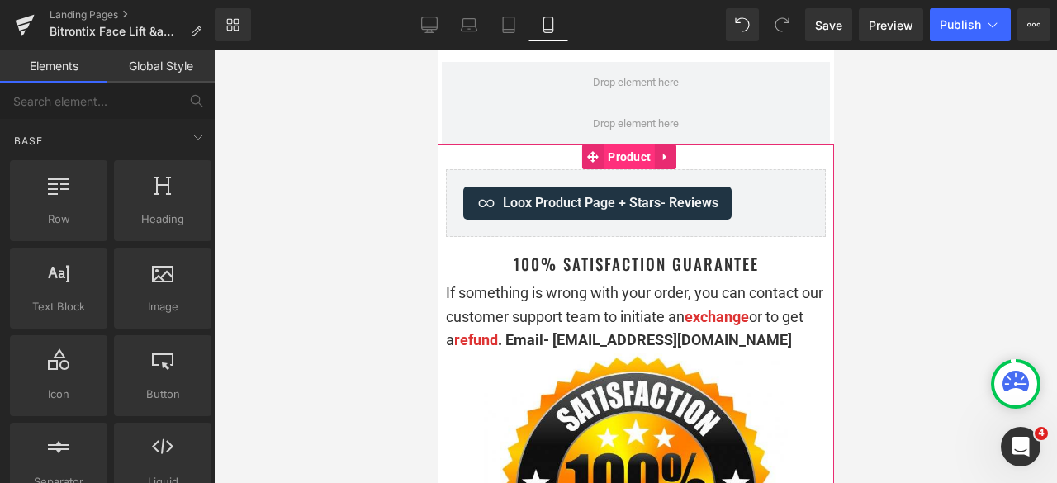
click at [626, 145] on span "Product" at bounding box center [628, 157] width 51 height 25
click at [618, 145] on span "Product" at bounding box center [628, 157] width 51 height 25
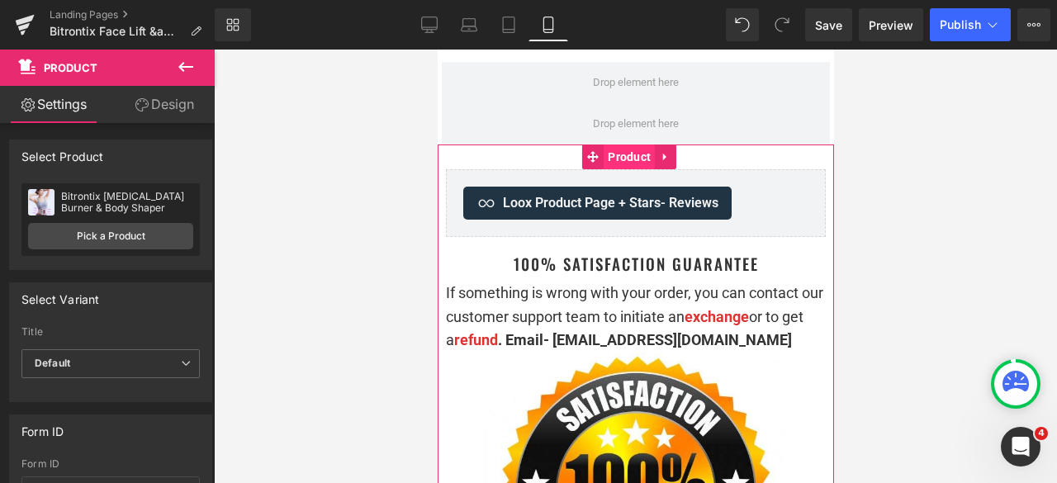
click at [618, 145] on span "Product" at bounding box center [628, 157] width 51 height 25
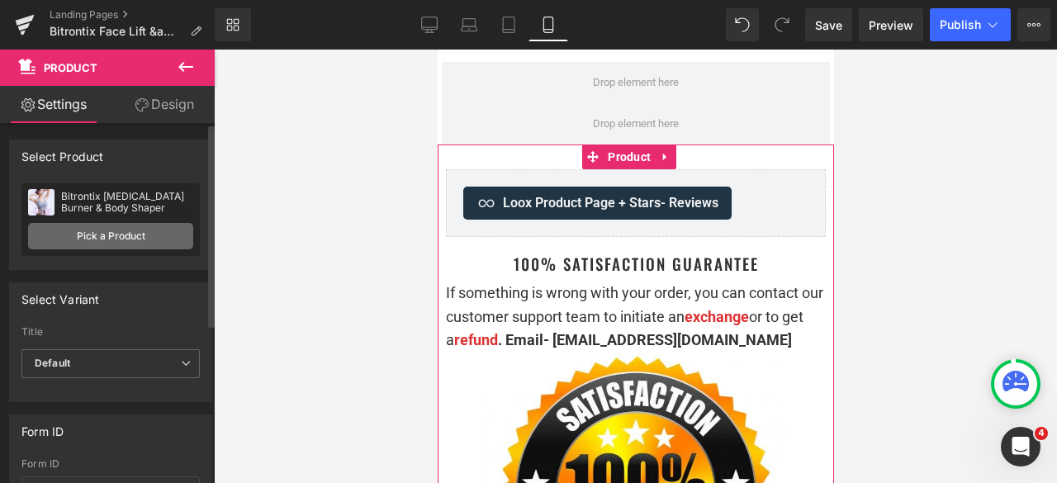
click at [90, 235] on link "Pick a Product" at bounding box center [110, 236] width 165 height 26
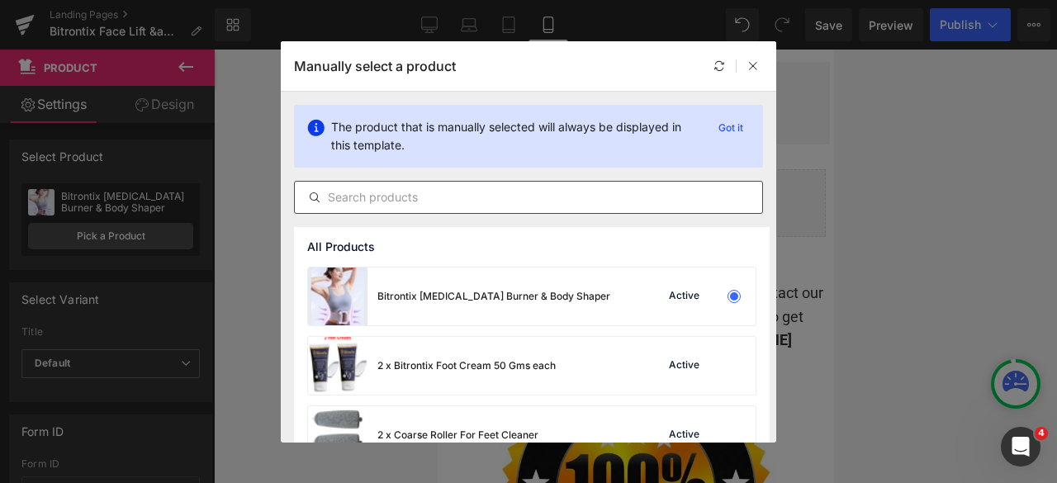
click at [413, 197] on input "text" at bounding box center [529, 198] width 468 height 20
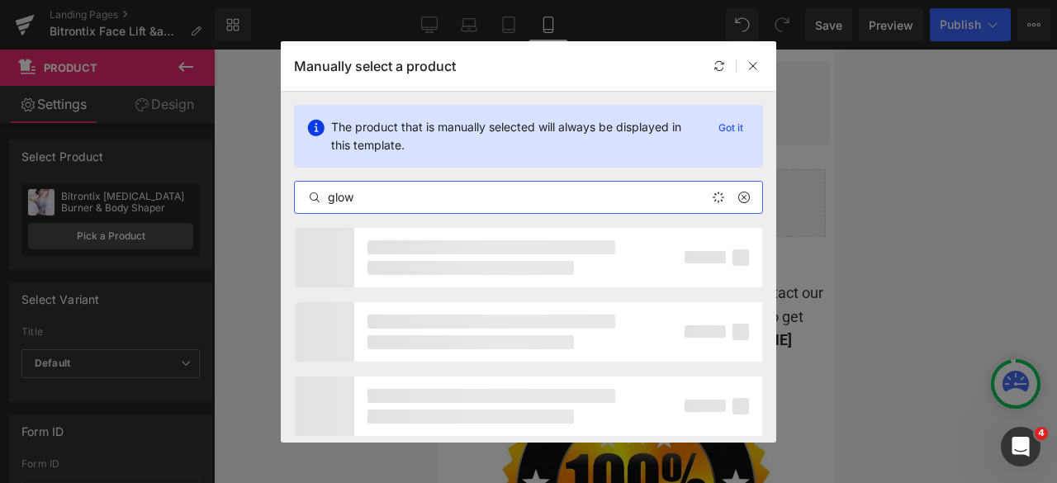
type input "glow"
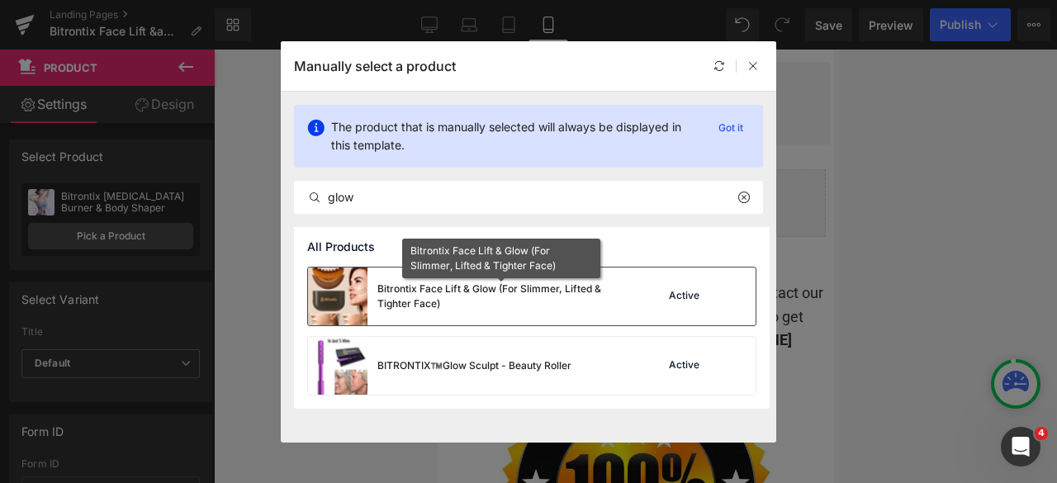
click at [404, 295] on div "Bitrontix Face Lift & Glow (For Slimmer, Lifted & Tighter Face)" at bounding box center [502, 297] width 248 height 30
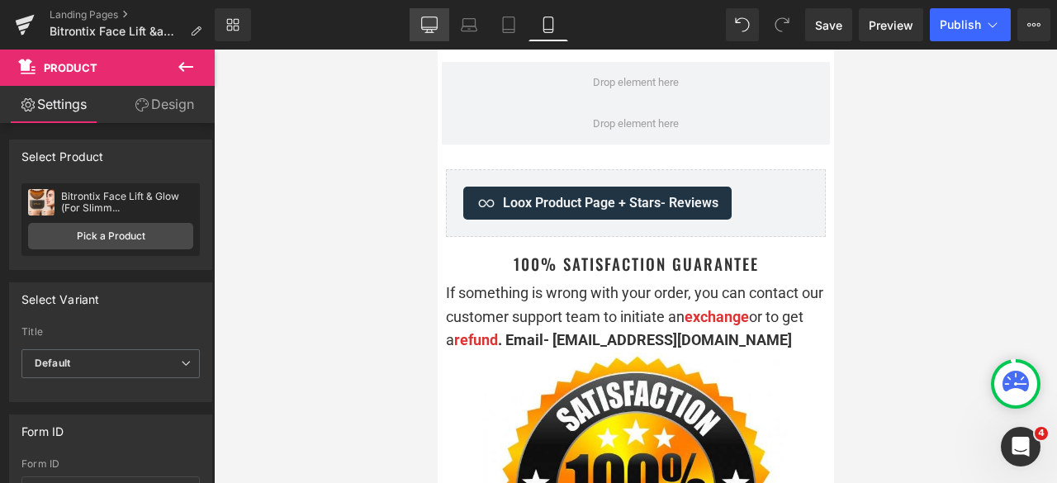
click at [429, 15] on link "Desktop" at bounding box center [430, 24] width 40 height 33
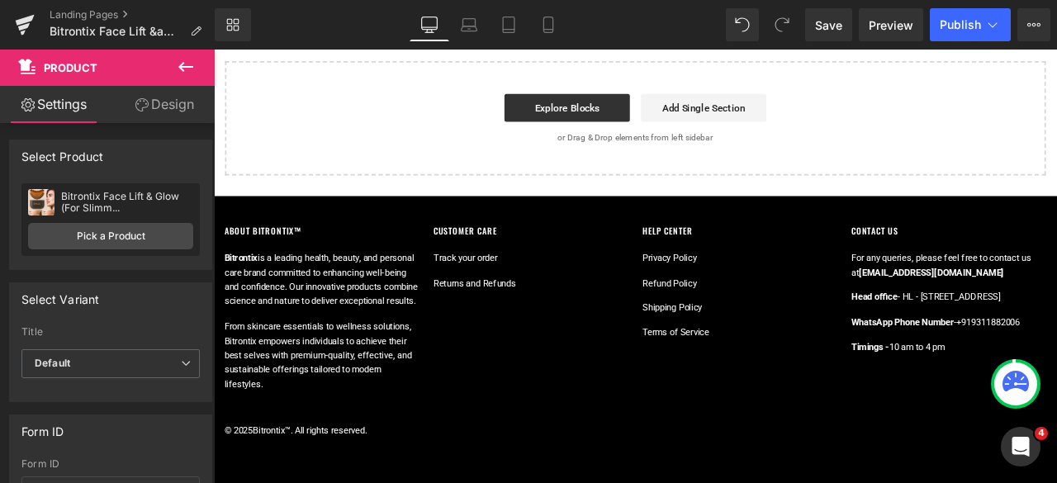
scroll to position [4339, 0]
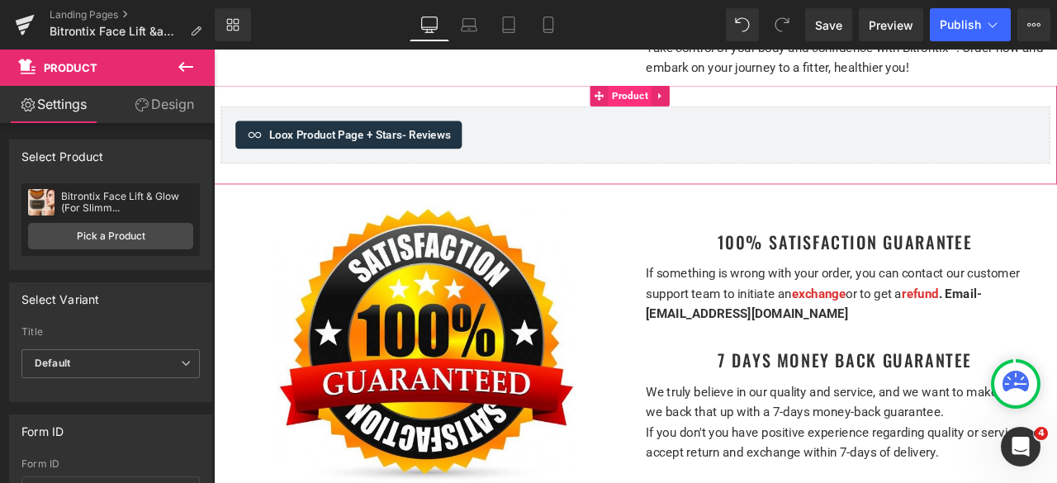
click at [705, 116] on span "Product" at bounding box center [707, 104] width 51 height 25
click at [690, 117] on span "Product" at bounding box center [707, 105] width 51 height 25
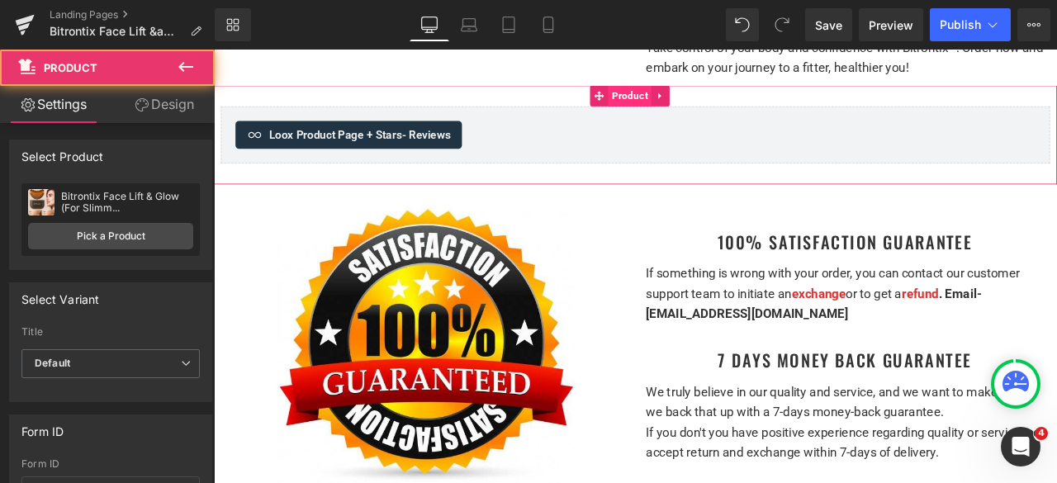
click at [695, 116] on span "Product" at bounding box center [707, 104] width 51 height 25
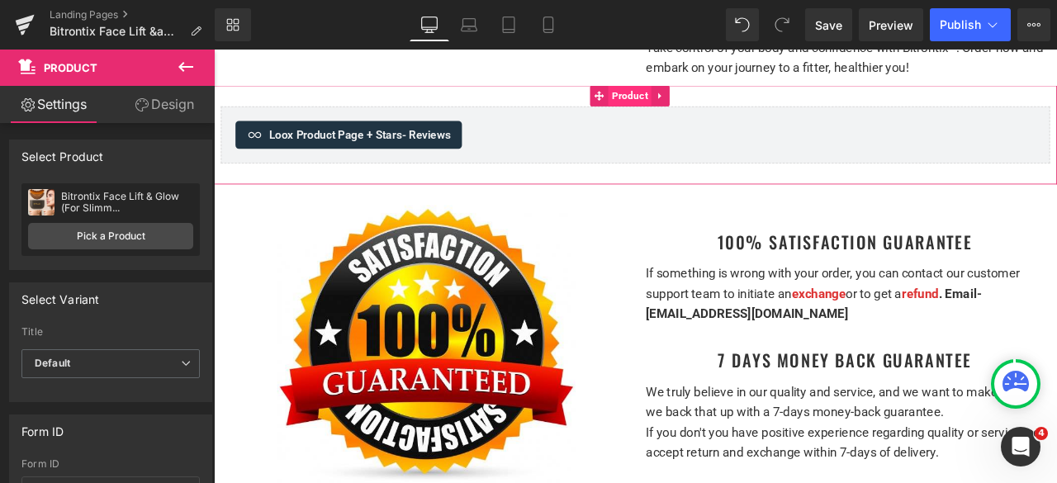
click at [695, 116] on span "Product" at bounding box center [707, 104] width 51 height 25
click at [549, 31] on icon at bounding box center [548, 25] width 17 height 17
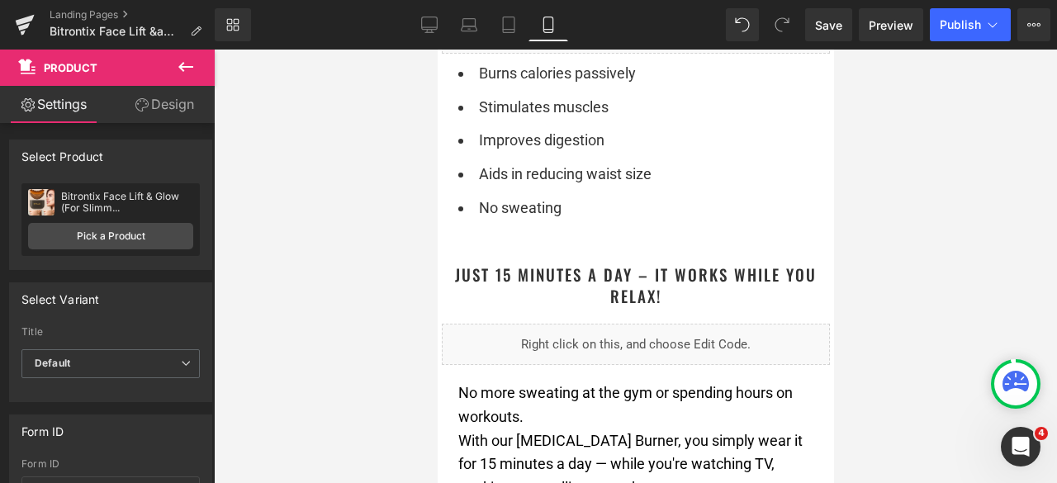
scroll to position [6282, 0]
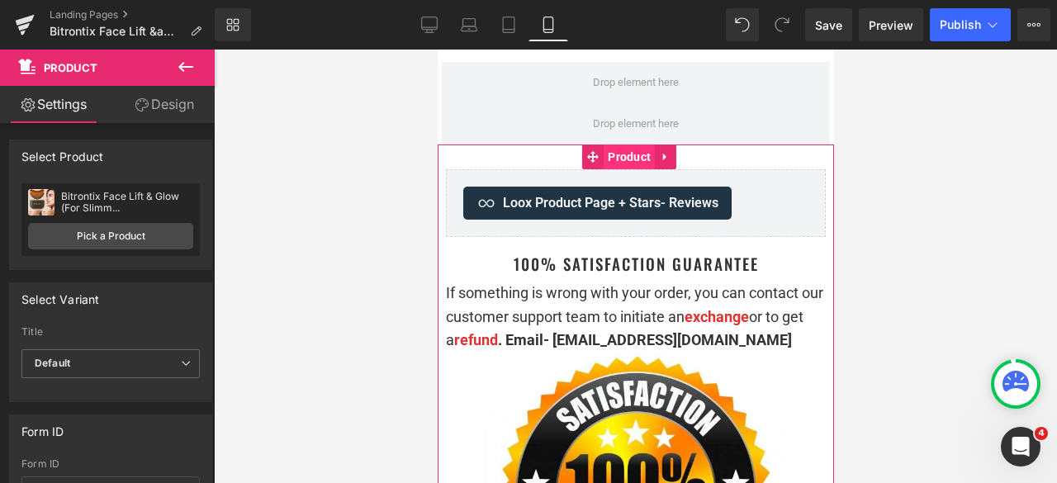
click at [623, 145] on span "Product" at bounding box center [628, 157] width 51 height 25
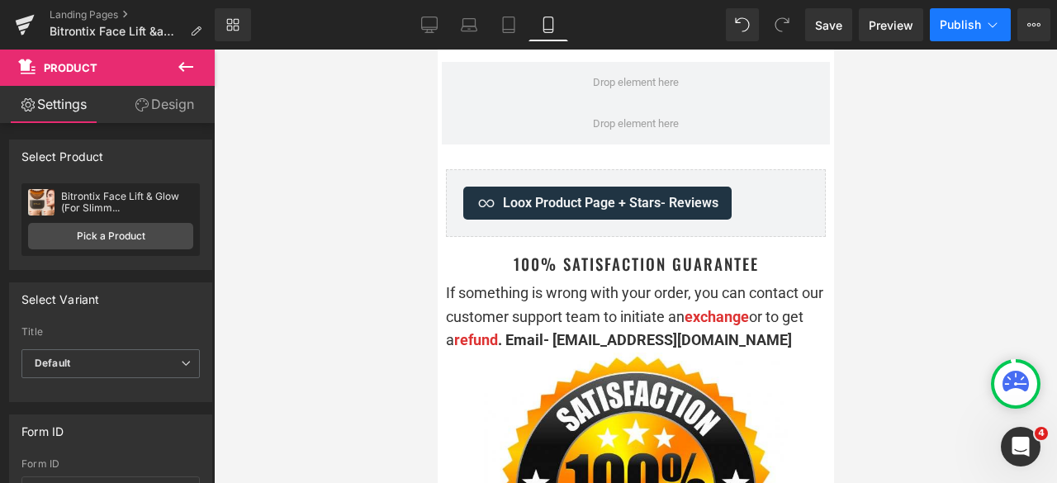
click at [948, 22] on span "Publish" at bounding box center [960, 24] width 41 height 13
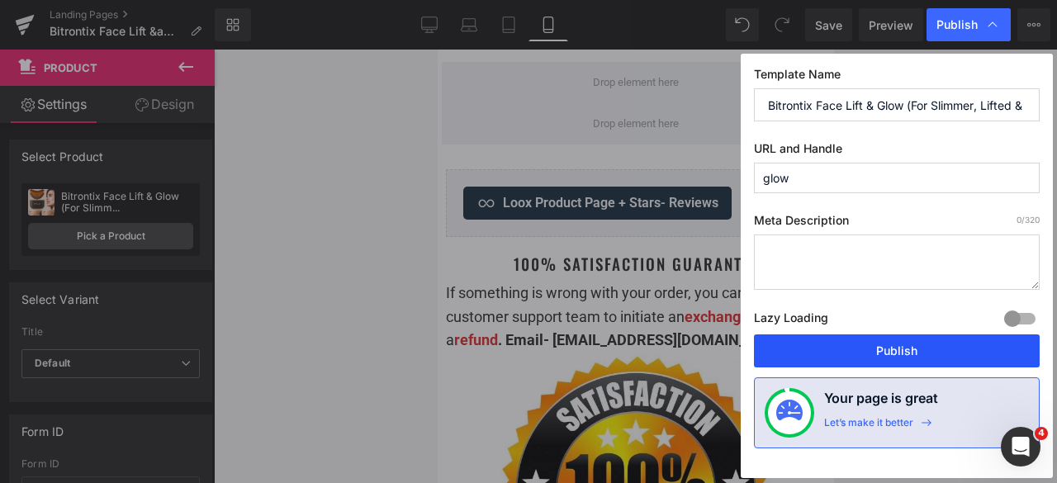
click at [865, 344] on button "Publish" at bounding box center [897, 351] width 286 height 33
